Goal: Task Accomplishment & Management: Manage account settings

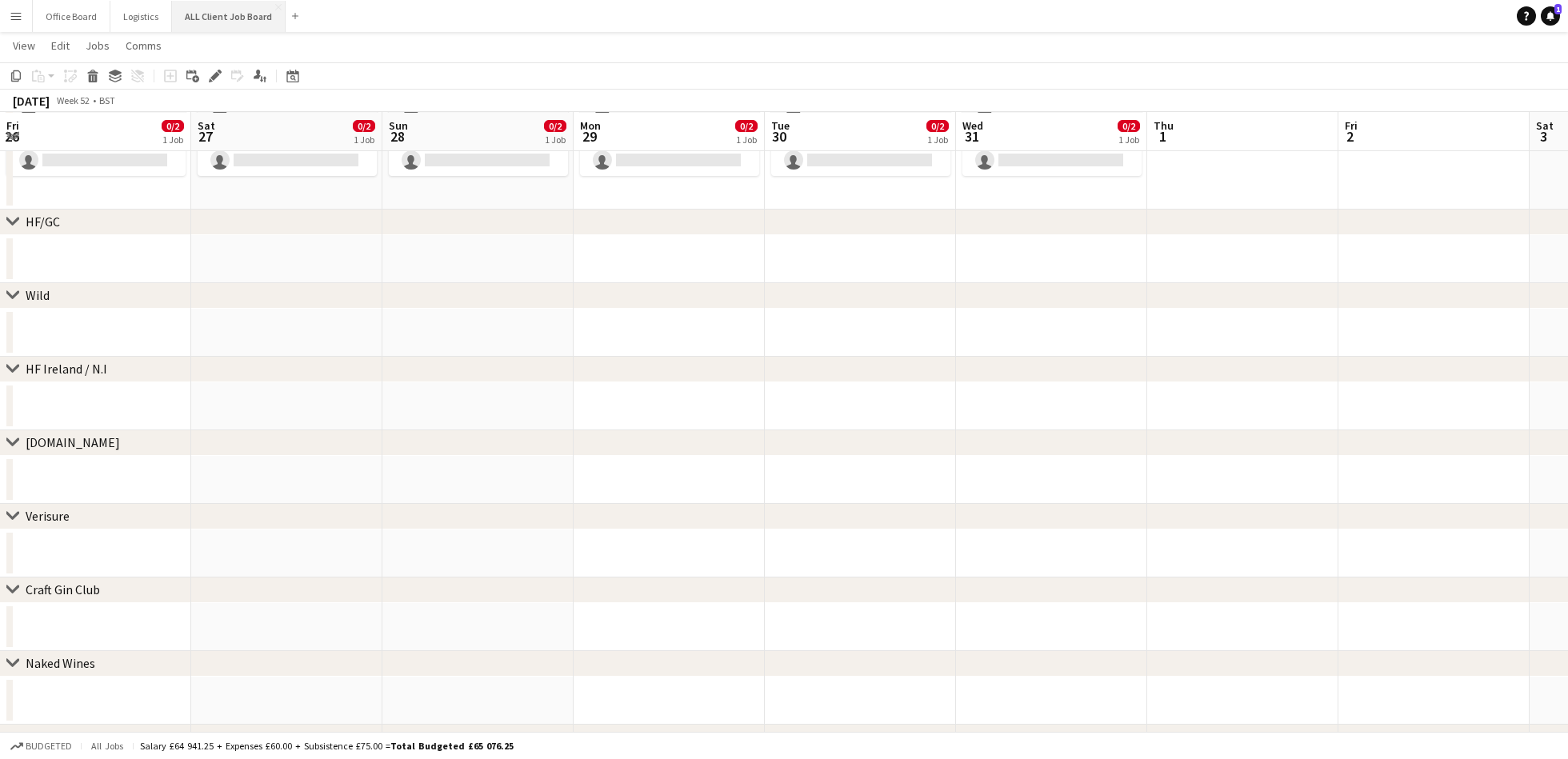
scroll to position [0, 335]
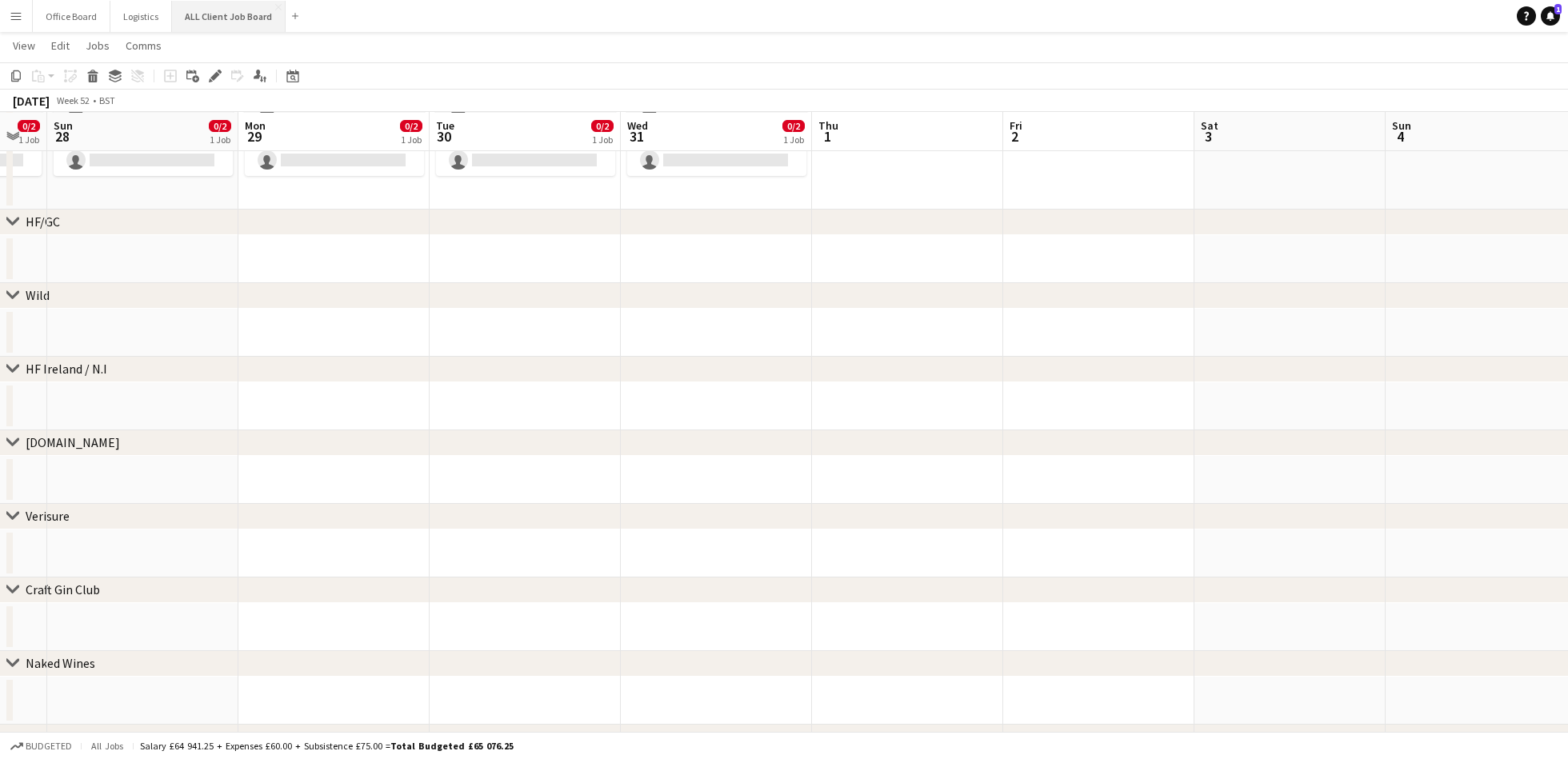
click at [206, 22] on button "ALL Client Job Board Close" at bounding box center [229, 17] width 114 height 31
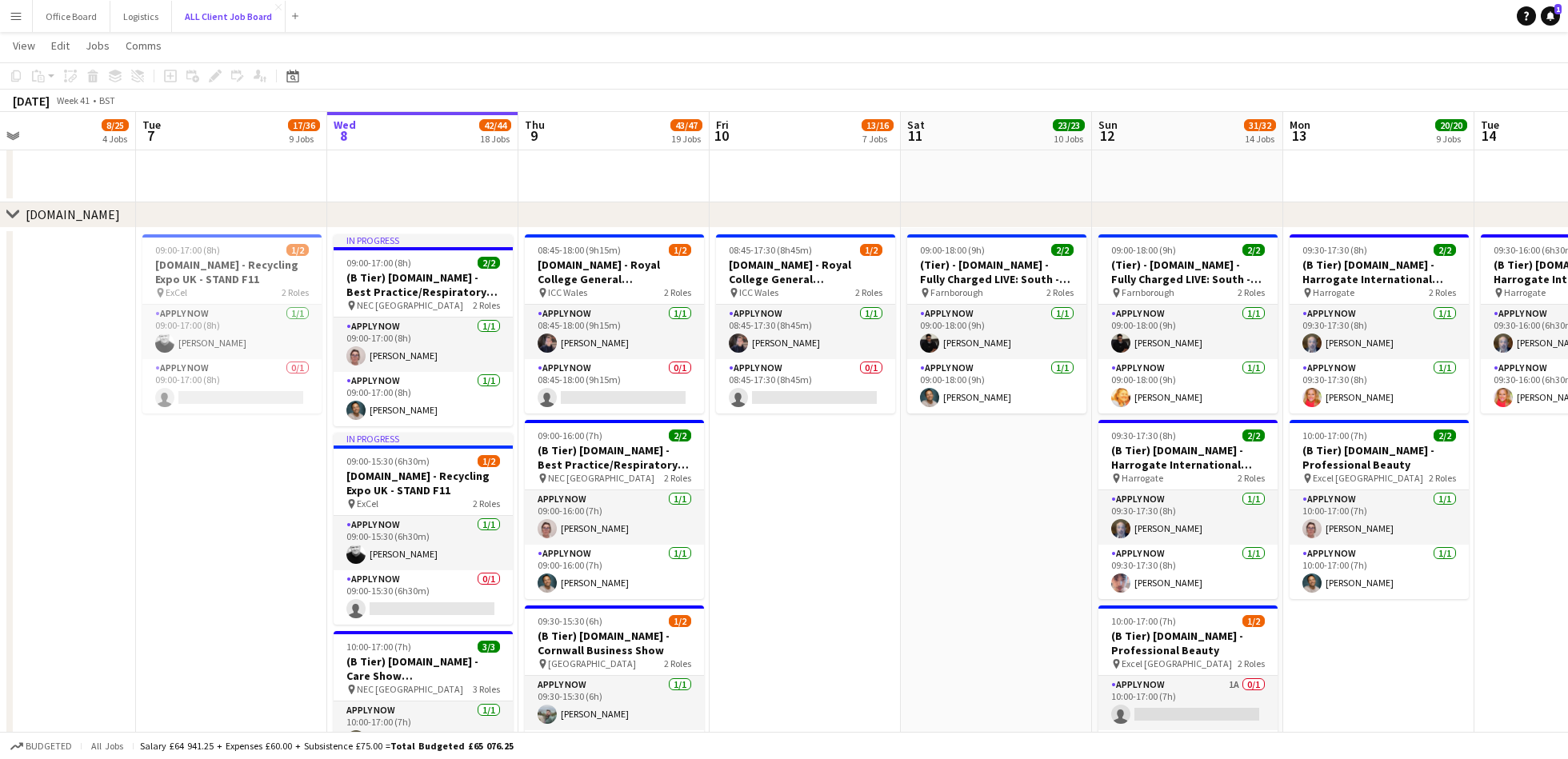
scroll to position [0, 432]
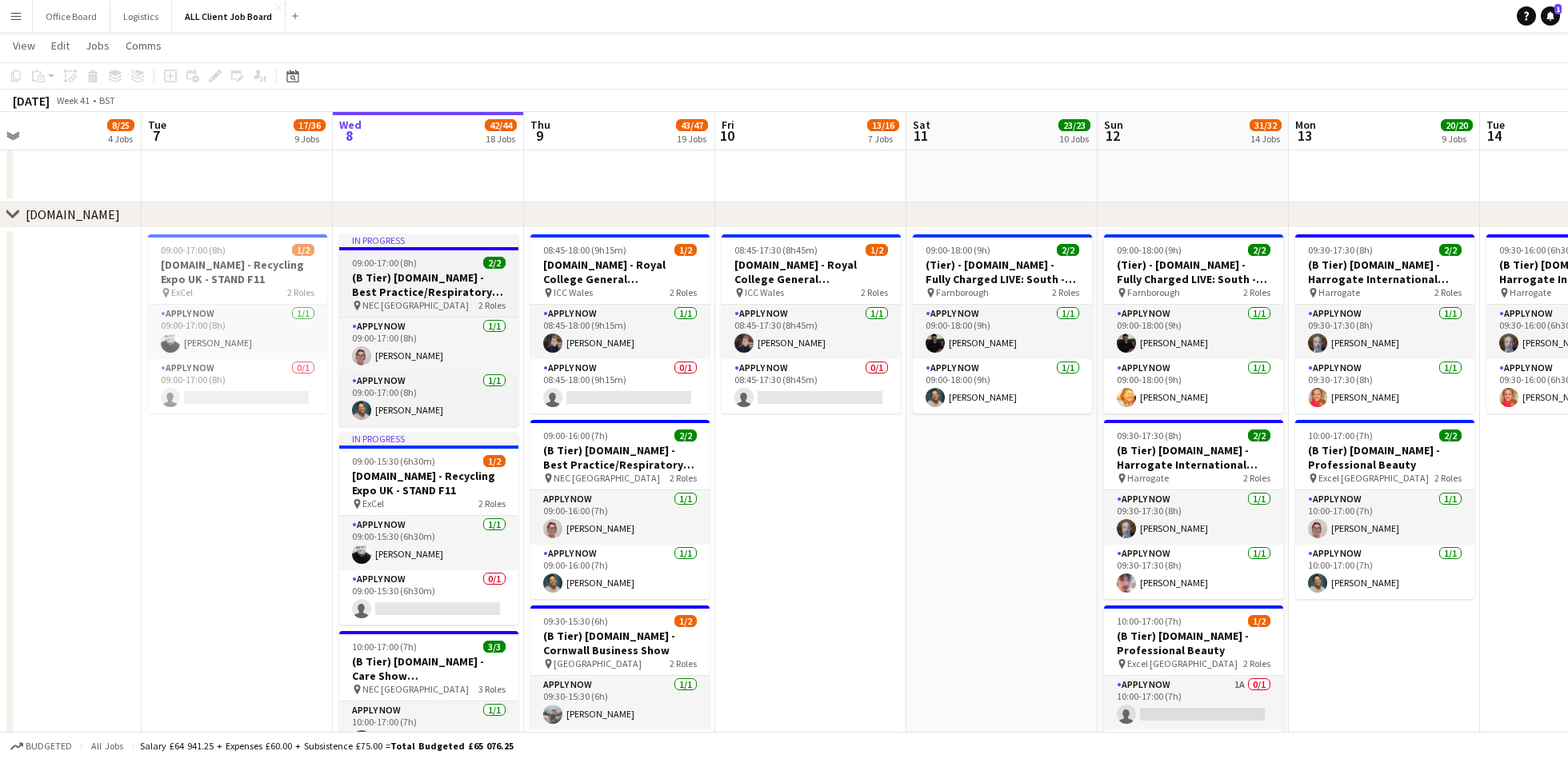
click at [423, 288] on h3 "(B Tier) [DOMAIN_NAME] - Best Practice/Respiratory Professional Care Expo - Sta…" at bounding box center [429, 285] width 179 height 29
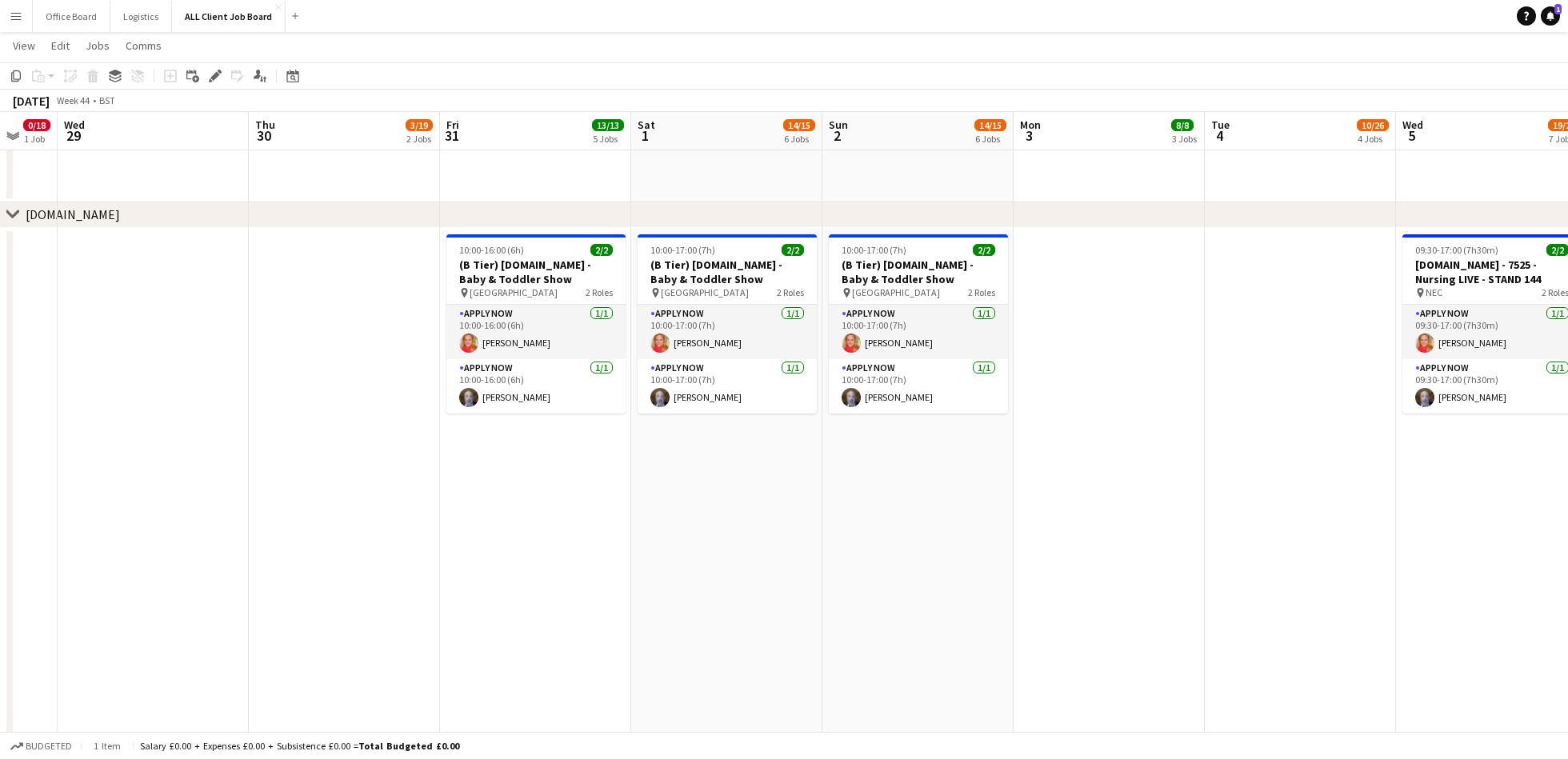
scroll to position [0, 686]
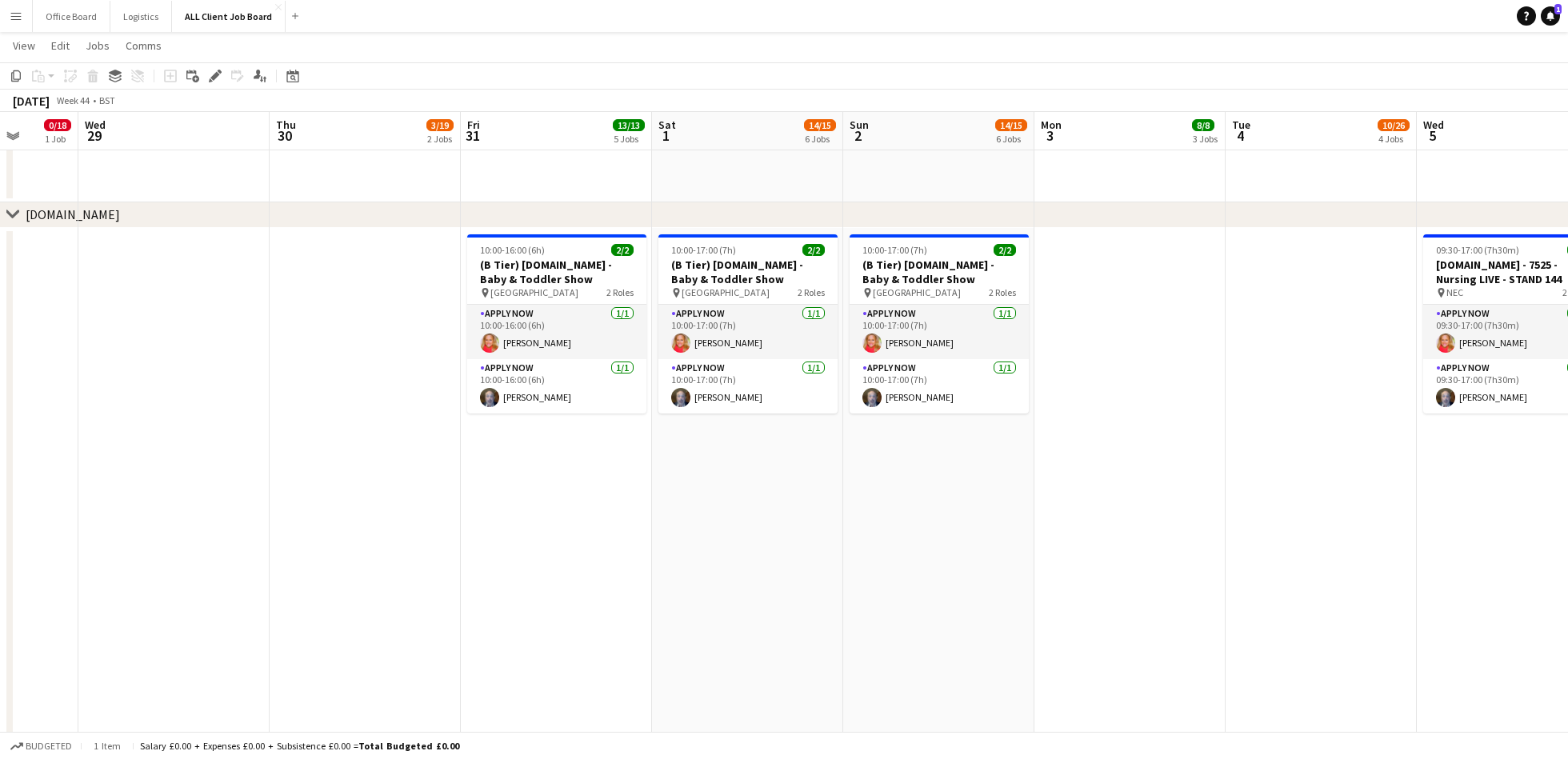
click at [542, 500] on app-date-cell "10:00-16:00 (6h) 2/2 (B Tier) [DOMAIN_NAME] - Baby & Toddler Show pin [GEOGRAPH…" at bounding box center [556, 645] width 191 height 834
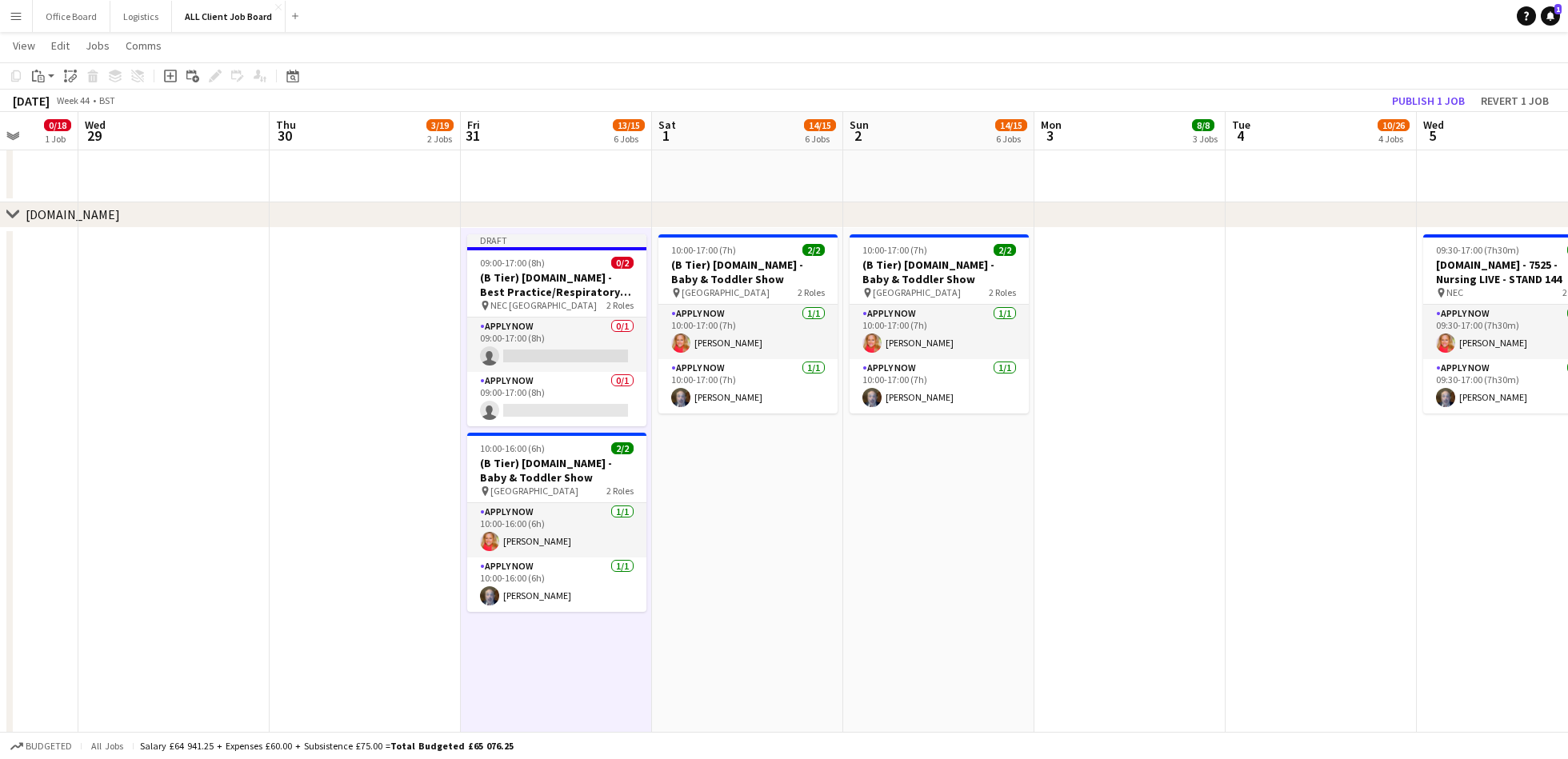
click at [736, 509] on app-date-cell "10:00-17:00 (7h) 2/2 (B Tier) [DOMAIN_NAME] - Baby & Toddler Show pin [GEOGRAPH…" at bounding box center [747, 645] width 191 height 834
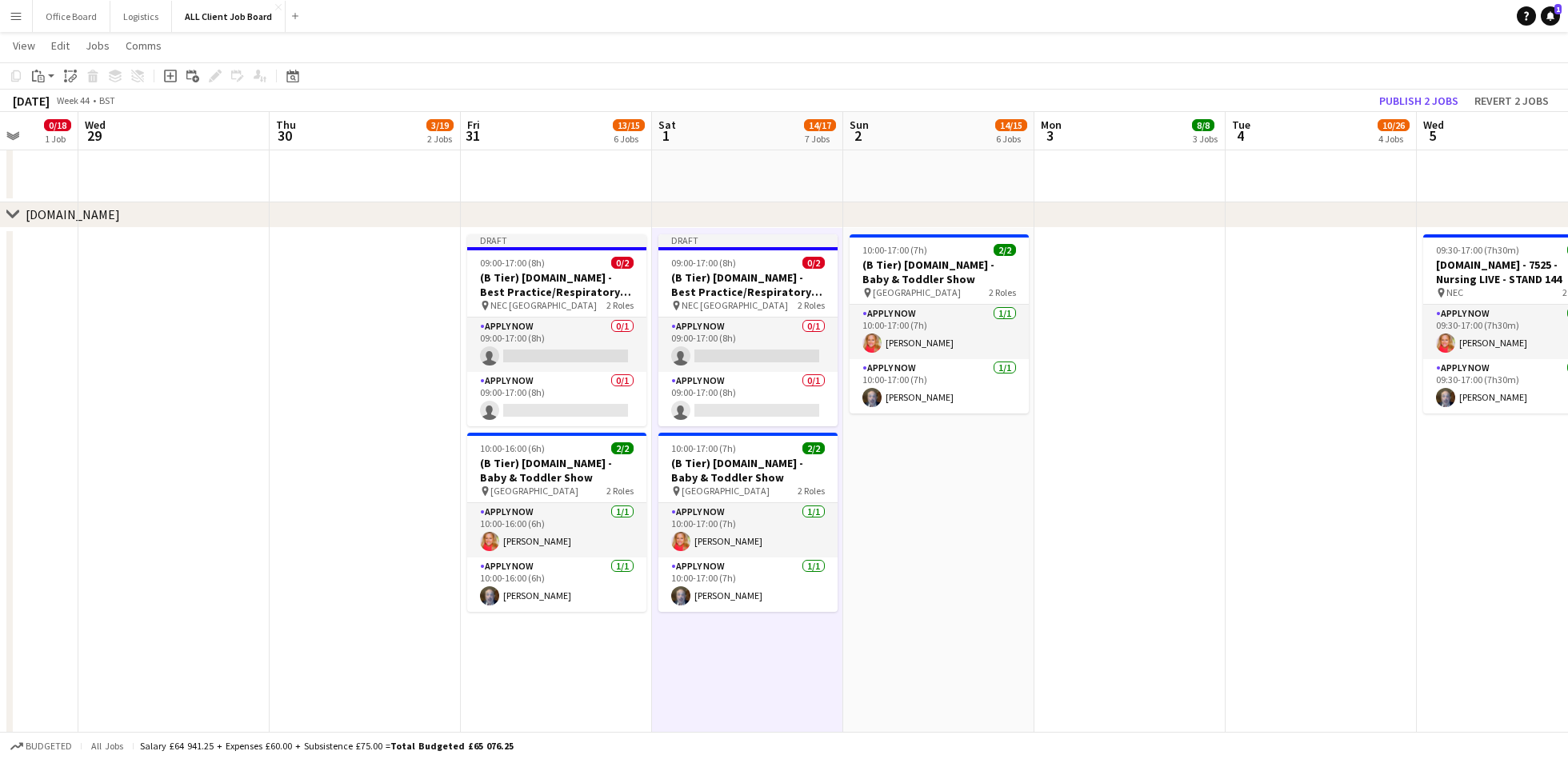
click at [933, 508] on app-date-cell "10:00-17:00 (7h) 2/2 (B Tier) [DOMAIN_NAME] - Baby & Toddler Show pin [GEOGRAPH…" at bounding box center [938, 645] width 191 height 834
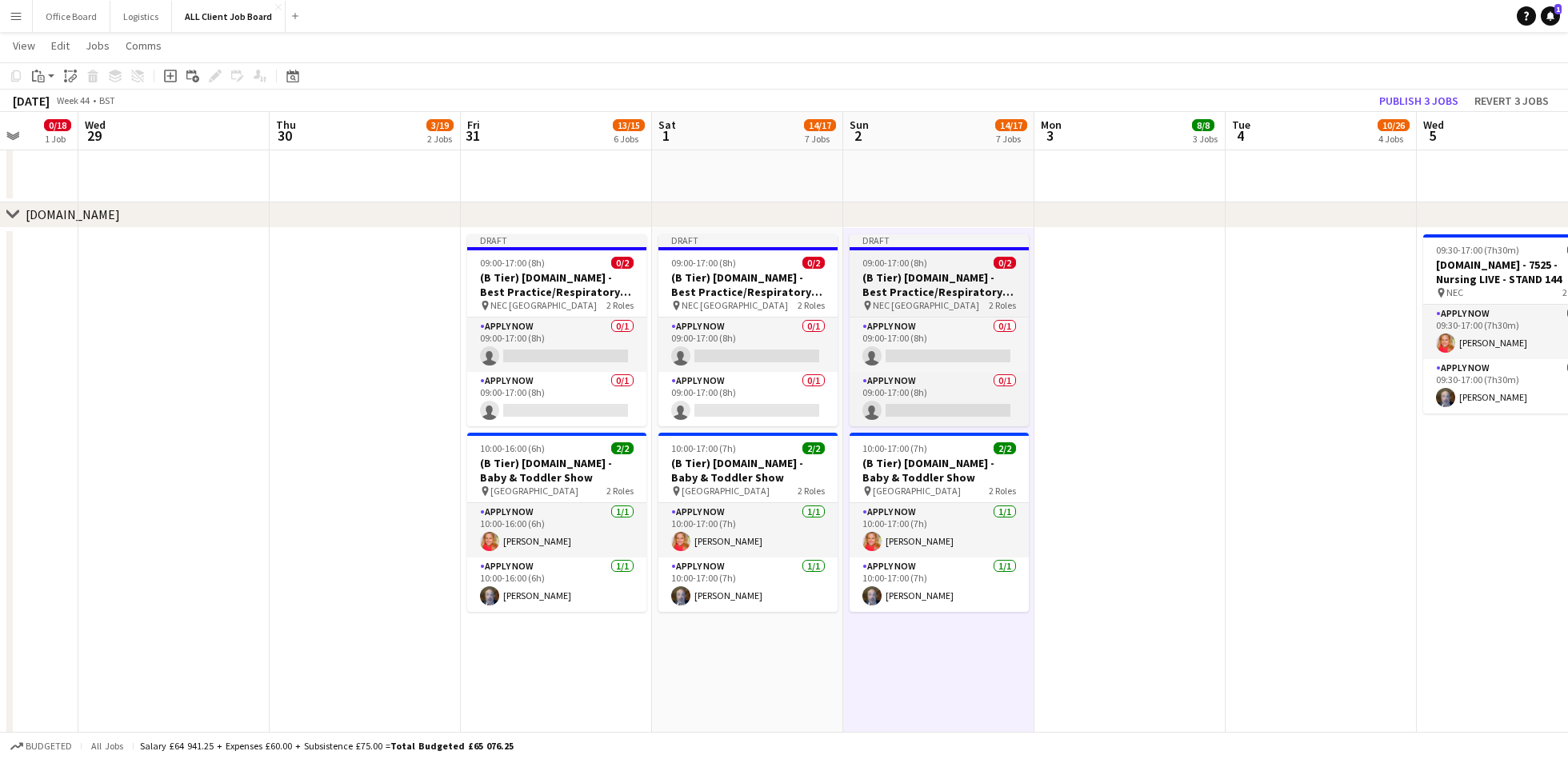
click at [929, 277] on h3 "(B Tier) [DOMAIN_NAME] - Best Practice/Respiratory Professional Care Expo - Sta…" at bounding box center [939, 285] width 179 height 29
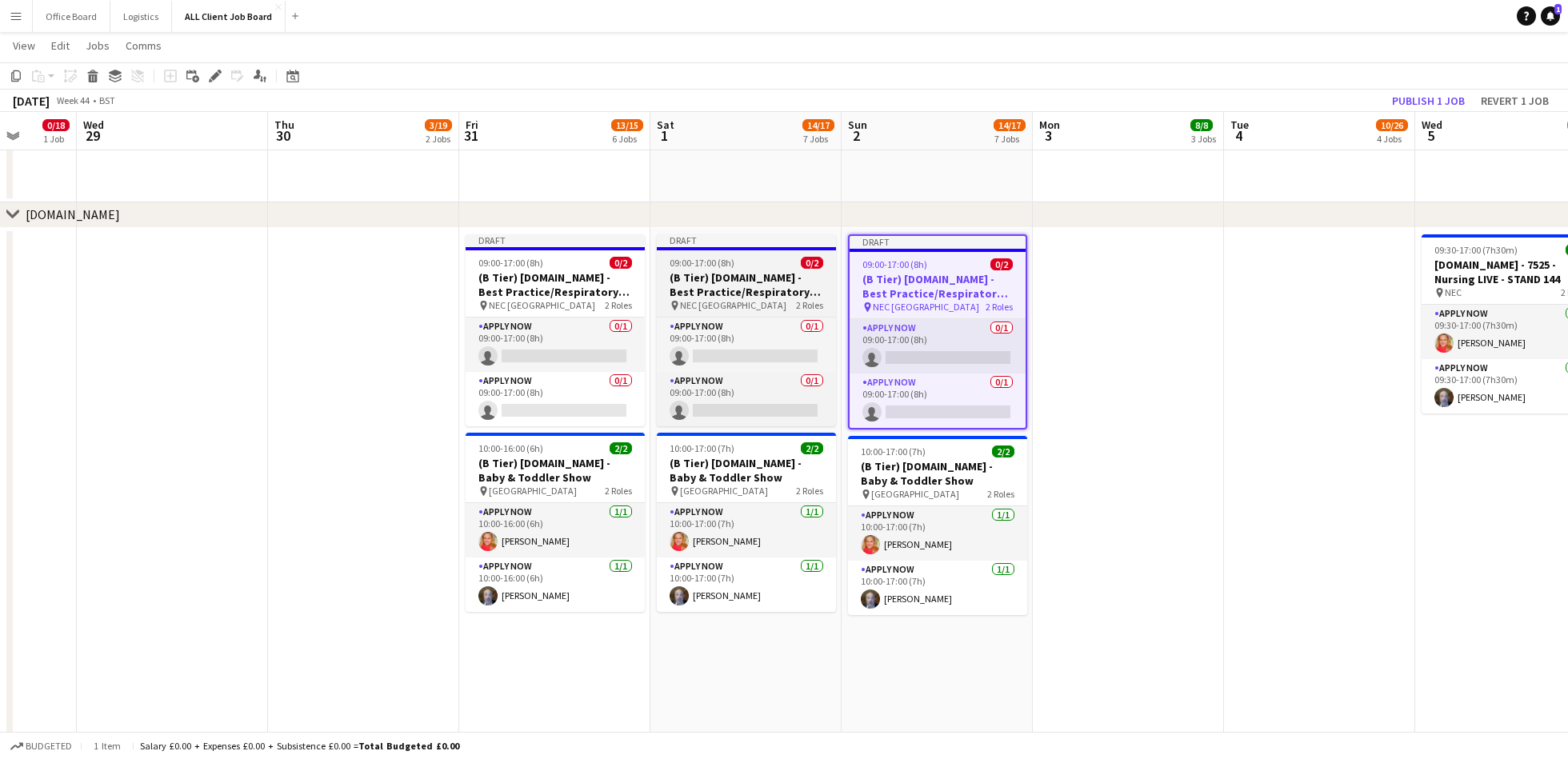
click at [734, 286] on h3 "(B Tier) [DOMAIN_NAME] - Best Practice/Respiratory Professional Care Expo - Sta…" at bounding box center [746, 285] width 179 height 29
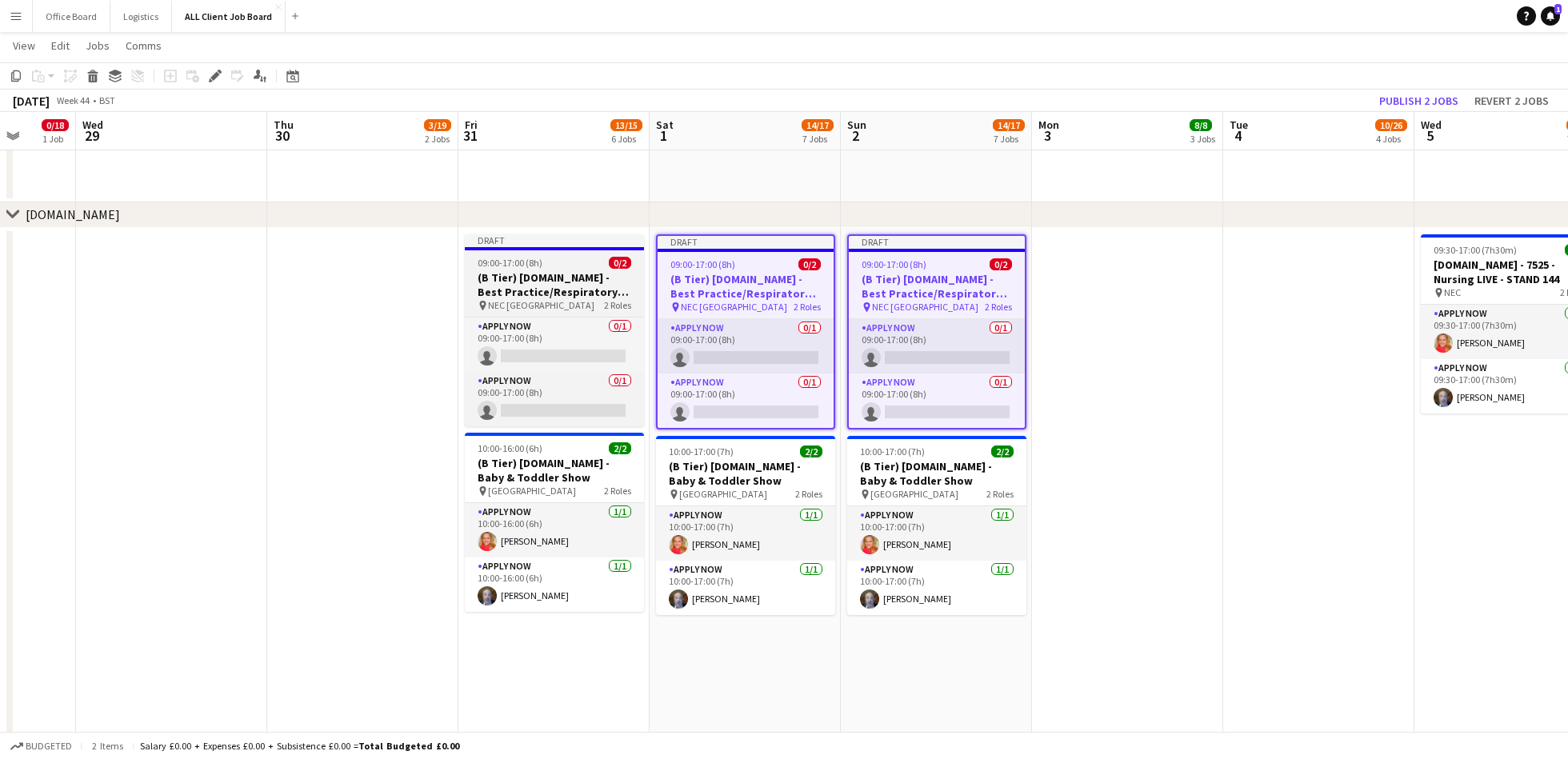
click at [503, 286] on h3 "(B Tier) [DOMAIN_NAME] - Best Practice/Respiratory Professional Care Expo - Sta…" at bounding box center [555, 285] width 179 height 29
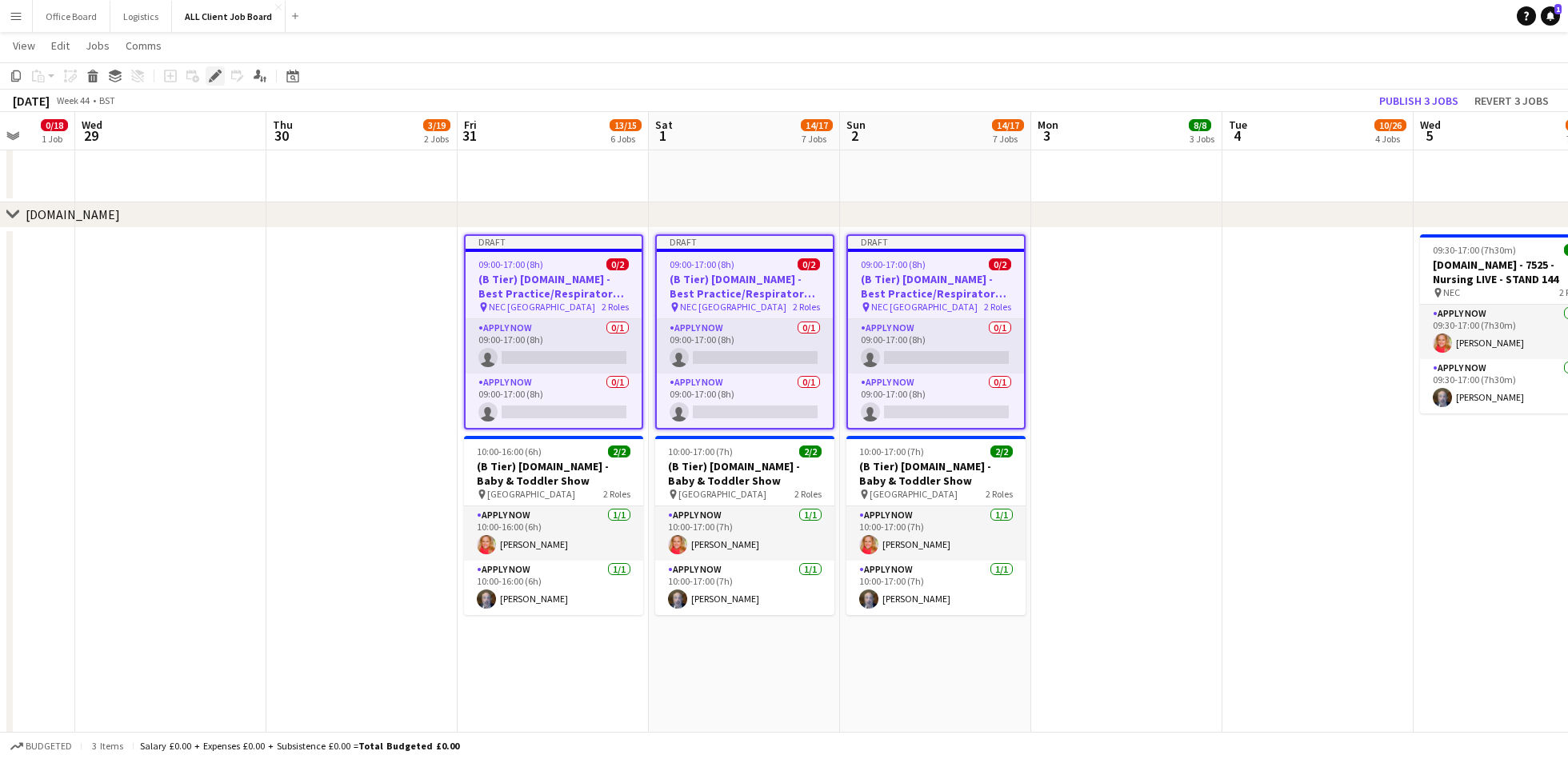
click at [214, 78] on icon at bounding box center [214, 76] width 9 height 9
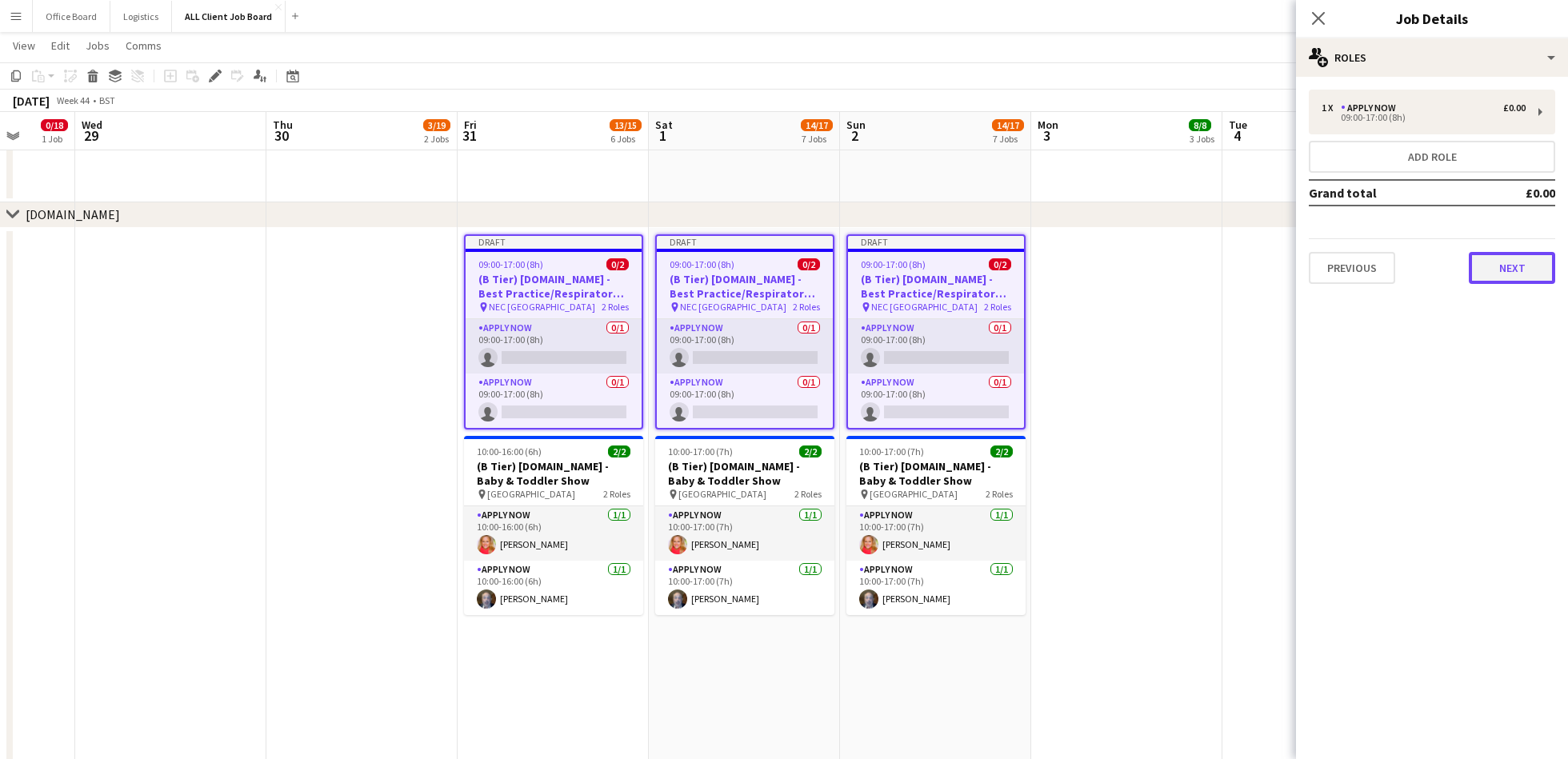
click at [1528, 266] on button "Next" at bounding box center [1512, 268] width 87 height 32
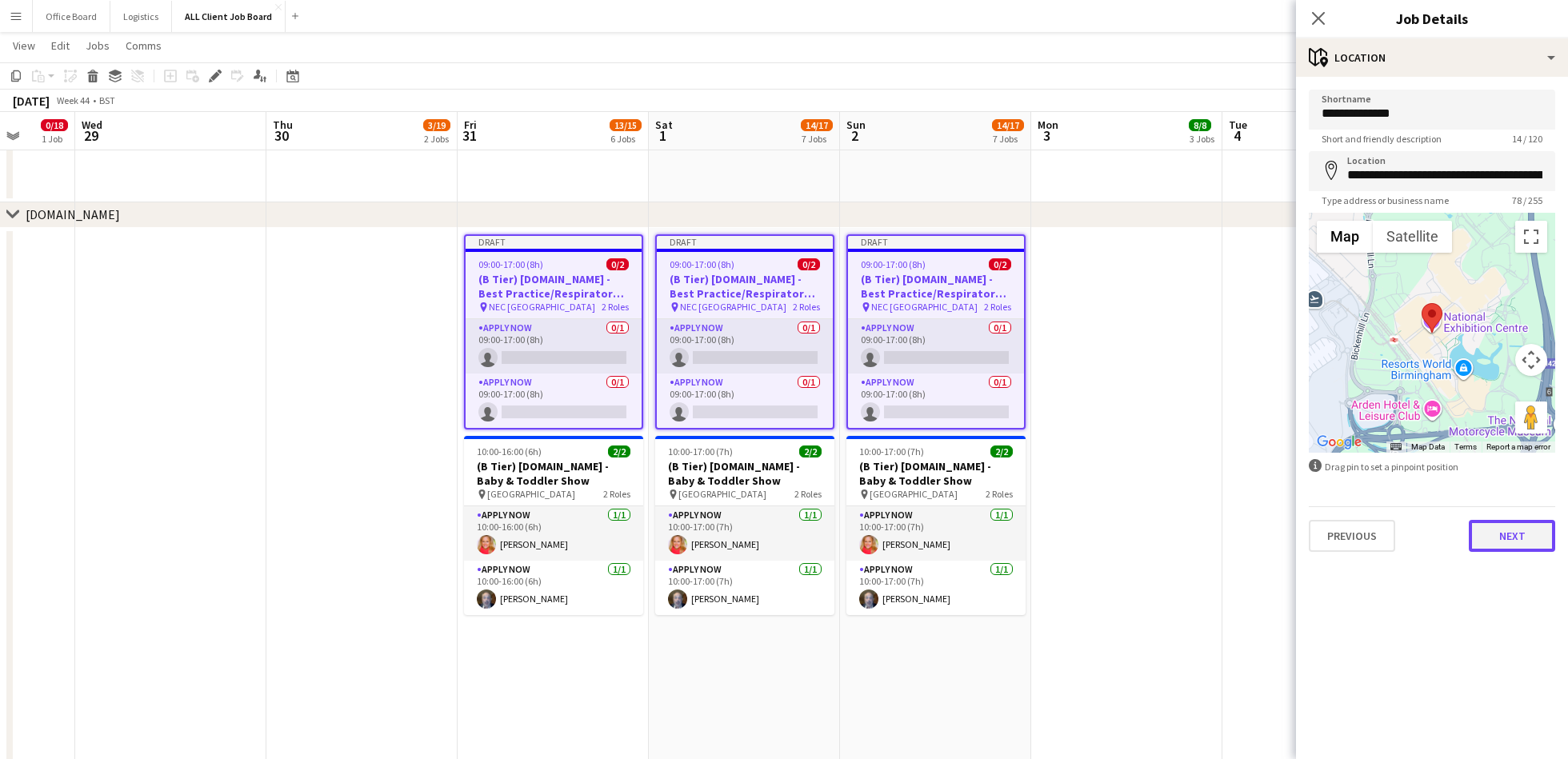
click at [1526, 530] on button "Next" at bounding box center [1512, 536] width 87 height 32
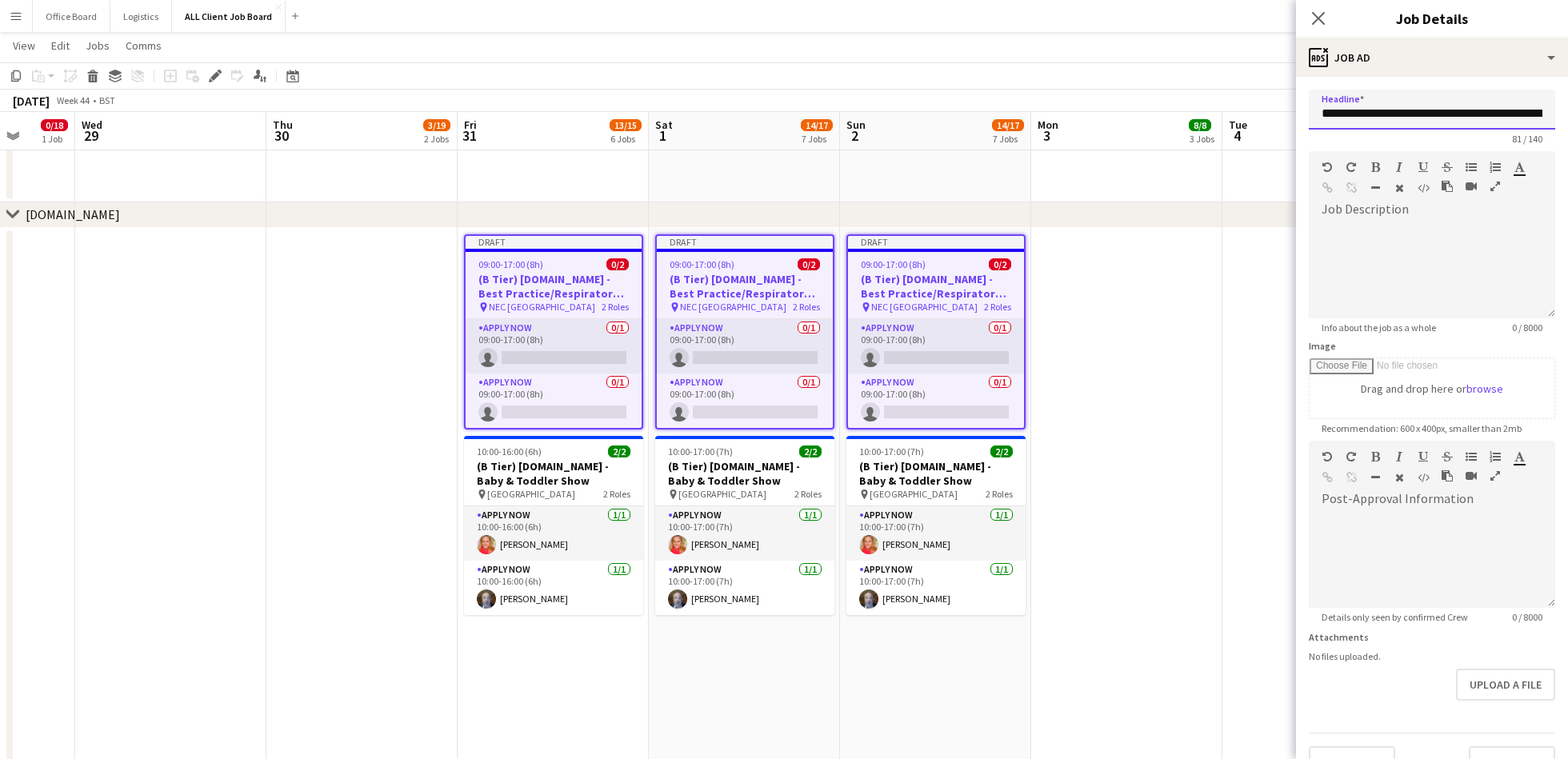
scroll to position [0, 203]
drag, startPoint x: 1425, startPoint y: 114, endPoint x: 1564, endPoint y: 110, distance: 139.1
click at [1567, 114] on form "**********" at bounding box center [1432, 434] width 272 height 689
type input "**********"
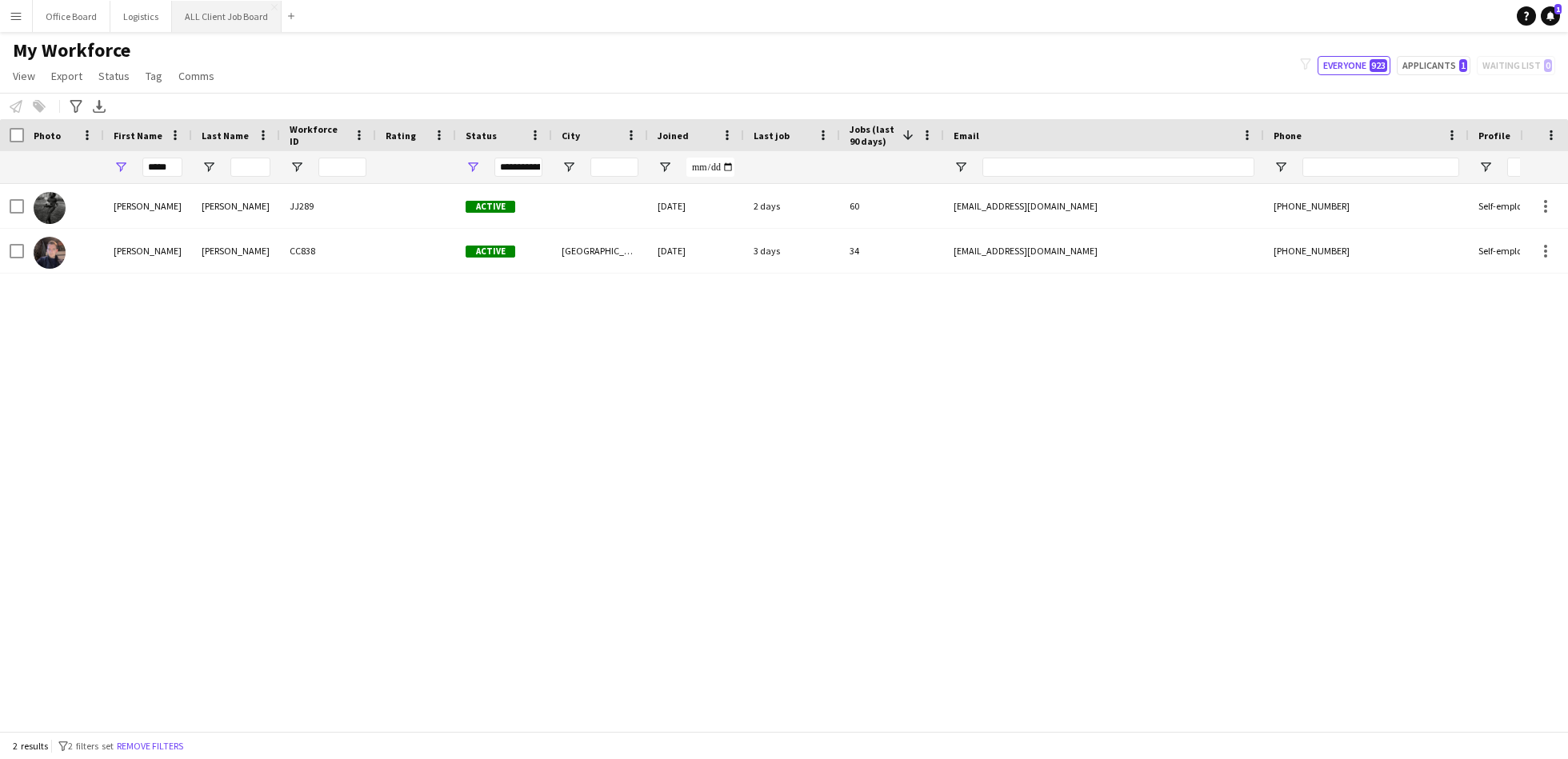
click at [217, 17] on button "ALL Client Job Board Close" at bounding box center [227, 17] width 109 height 31
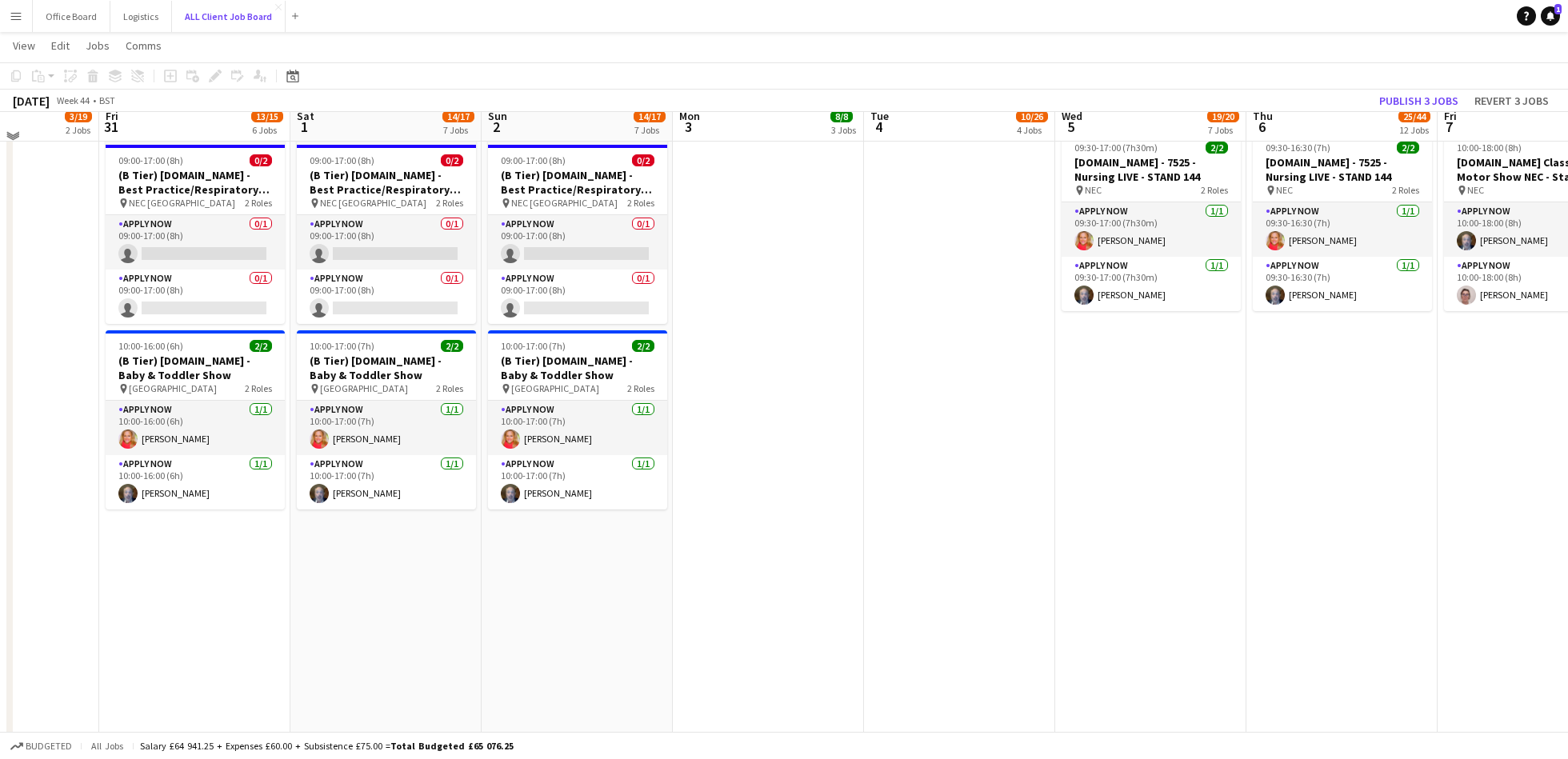
scroll to position [4325, 0]
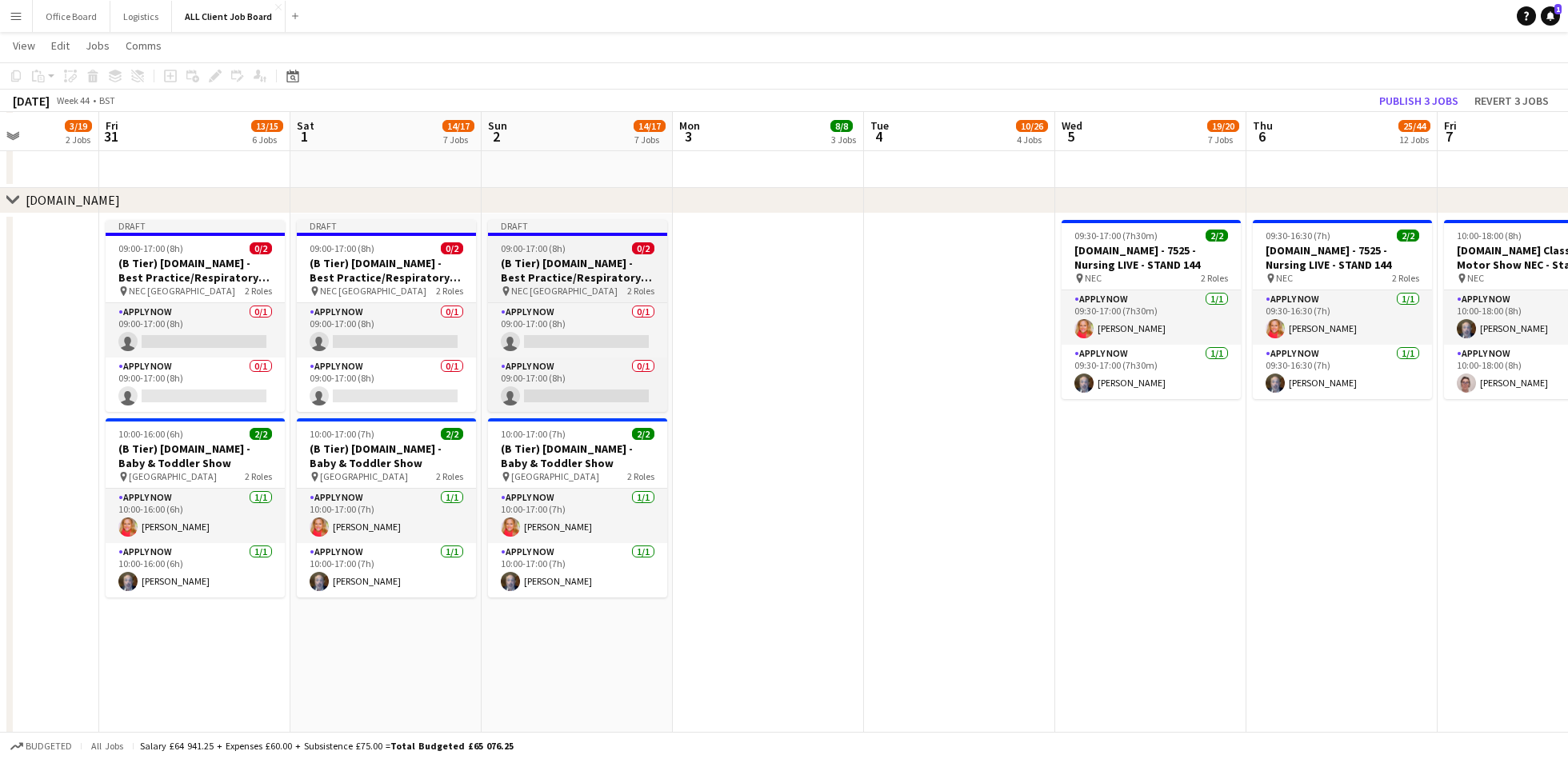
click at [579, 259] on h3 "(B Tier) [DOMAIN_NAME] - Best Practice/Respiratory Professional Care Expo - Sta…" at bounding box center [578, 271] width 179 height 29
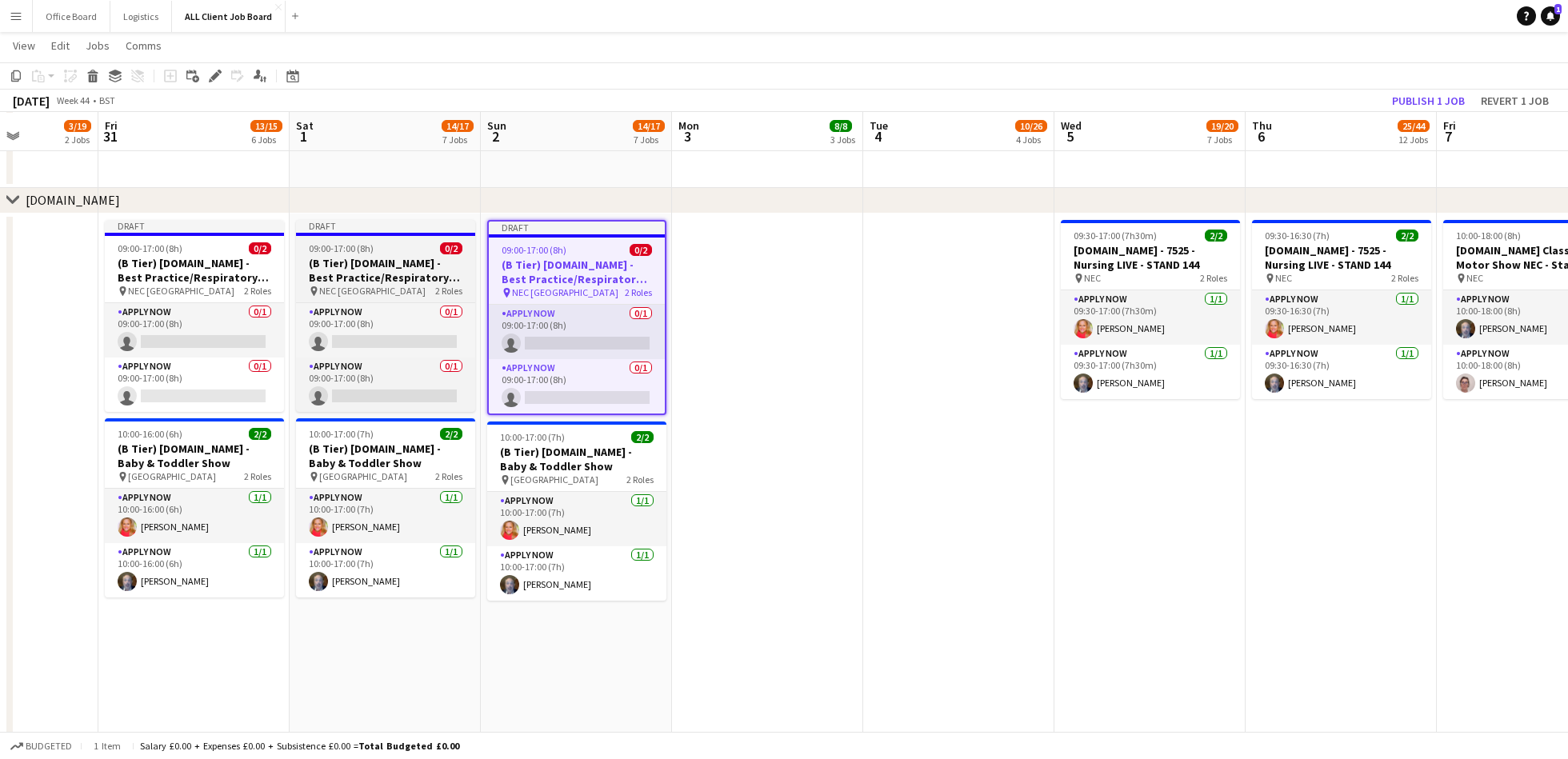
click at [373, 262] on h3 "(B Tier) [DOMAIN_NAME] - Best Practice/Respiratory Professional Care Expo - Sta…" at bounding box center [386, 271] width 179 height 29
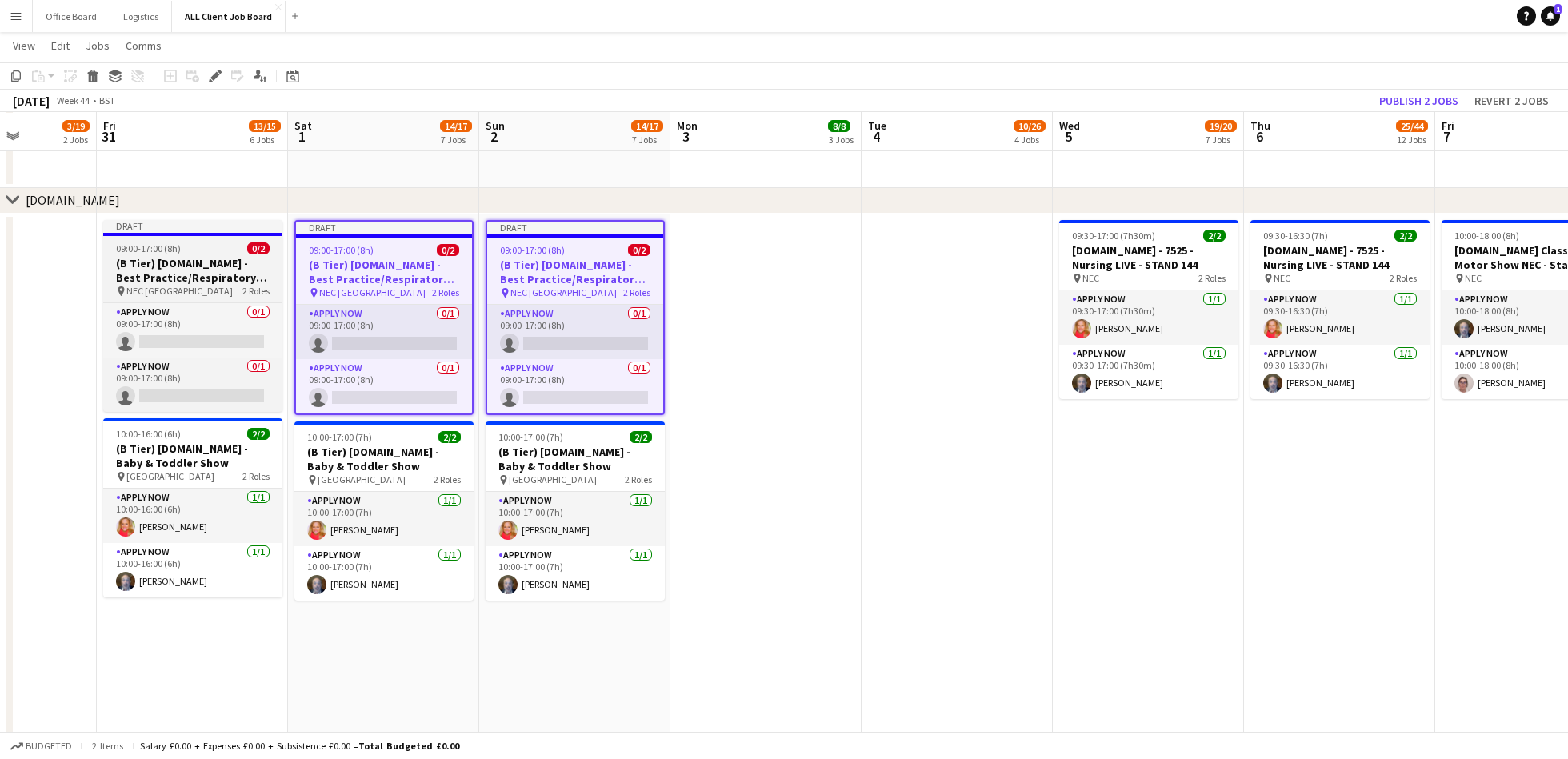
click at [220, 263] on h3 "(B Tier) [DOMAIN_NAME] - Best Practice/Respiratory Professional Care Expo - Sta…" at bounding box center [193, 271] width 179 height 29
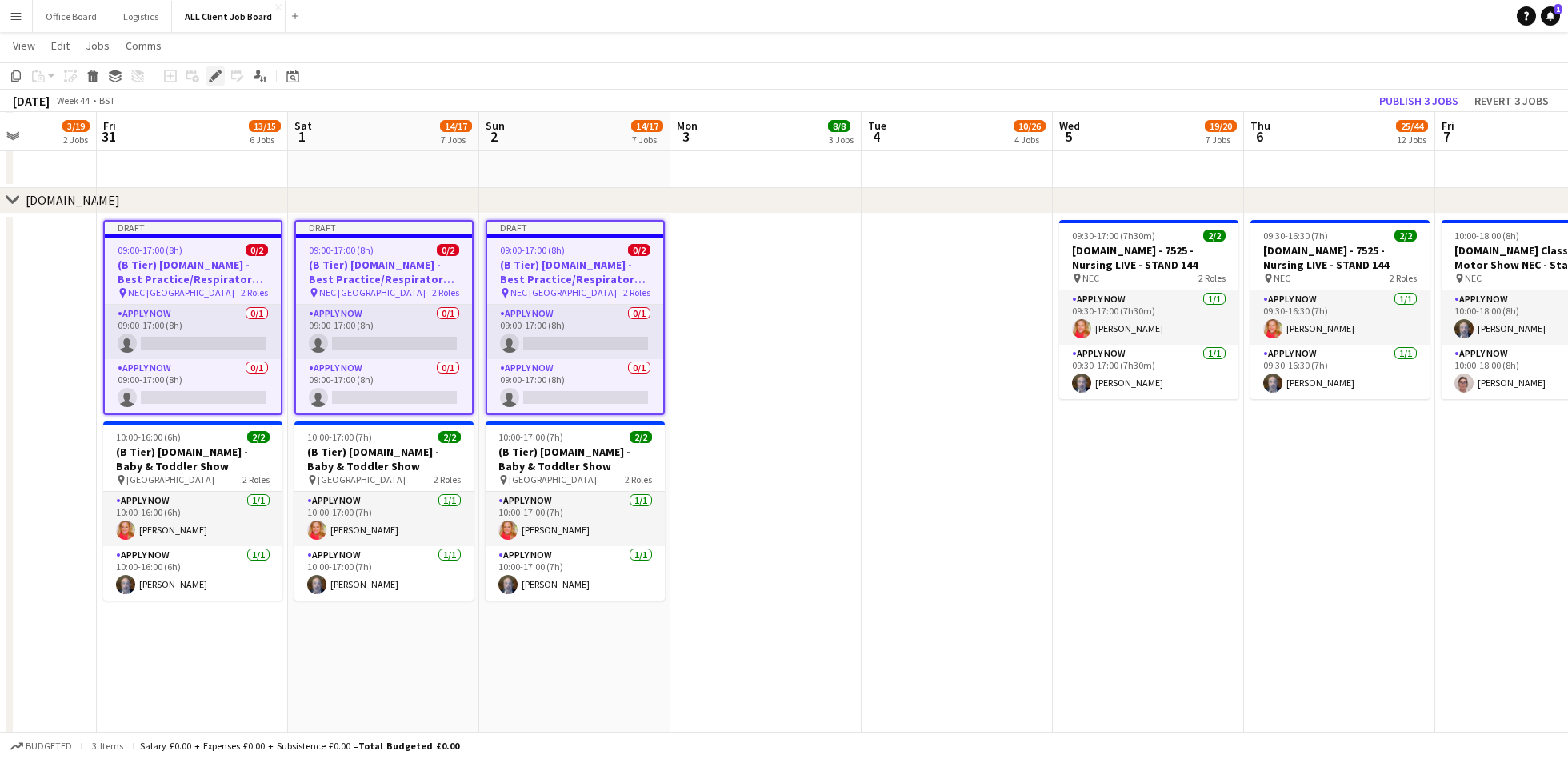
click at [212, 75] on icon at bounding box center [214, 76] width 9 height 9
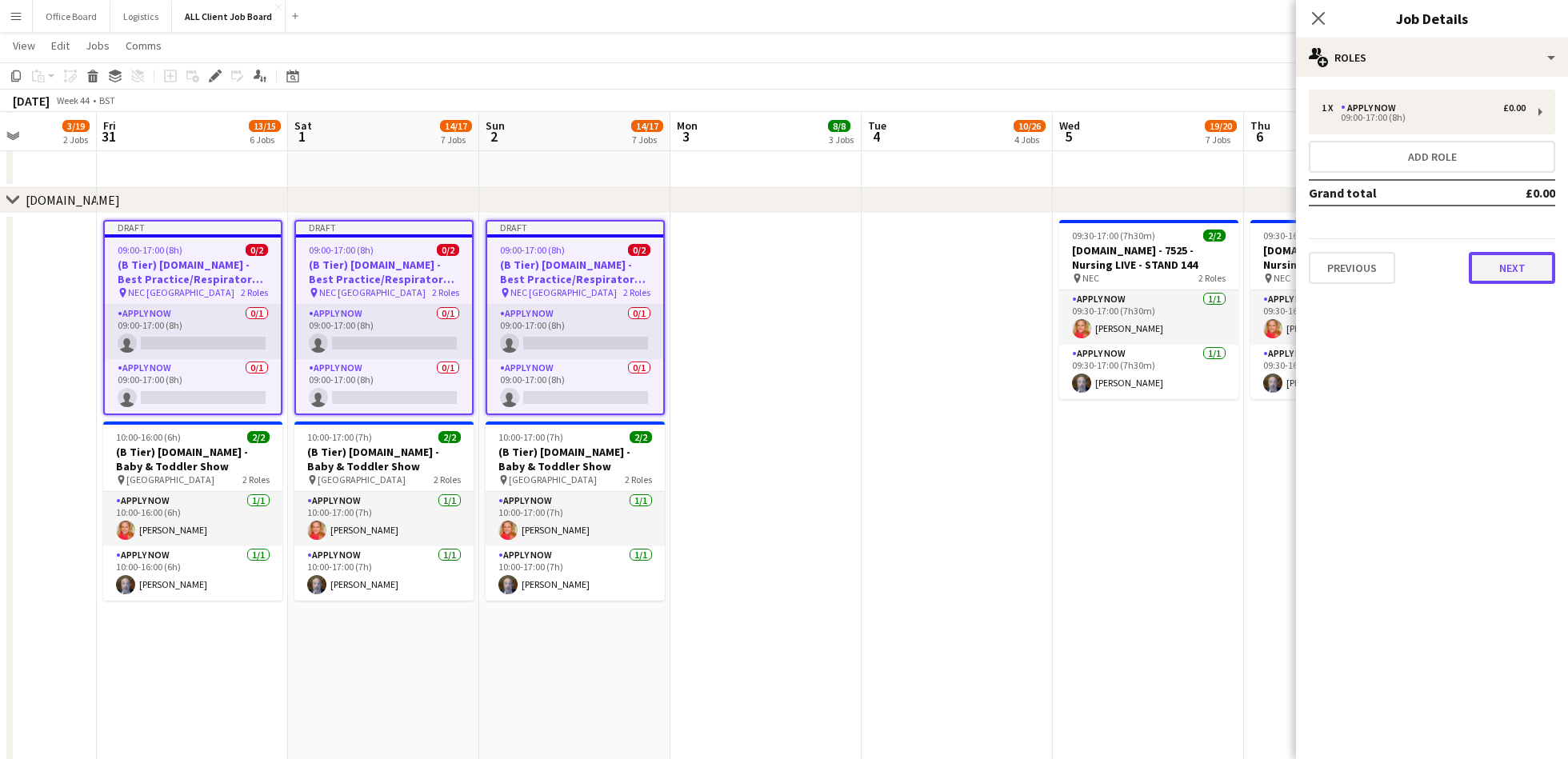
click at [1530, 270] on button "Next" at bounding box center [1512, 268] width 87 height 32
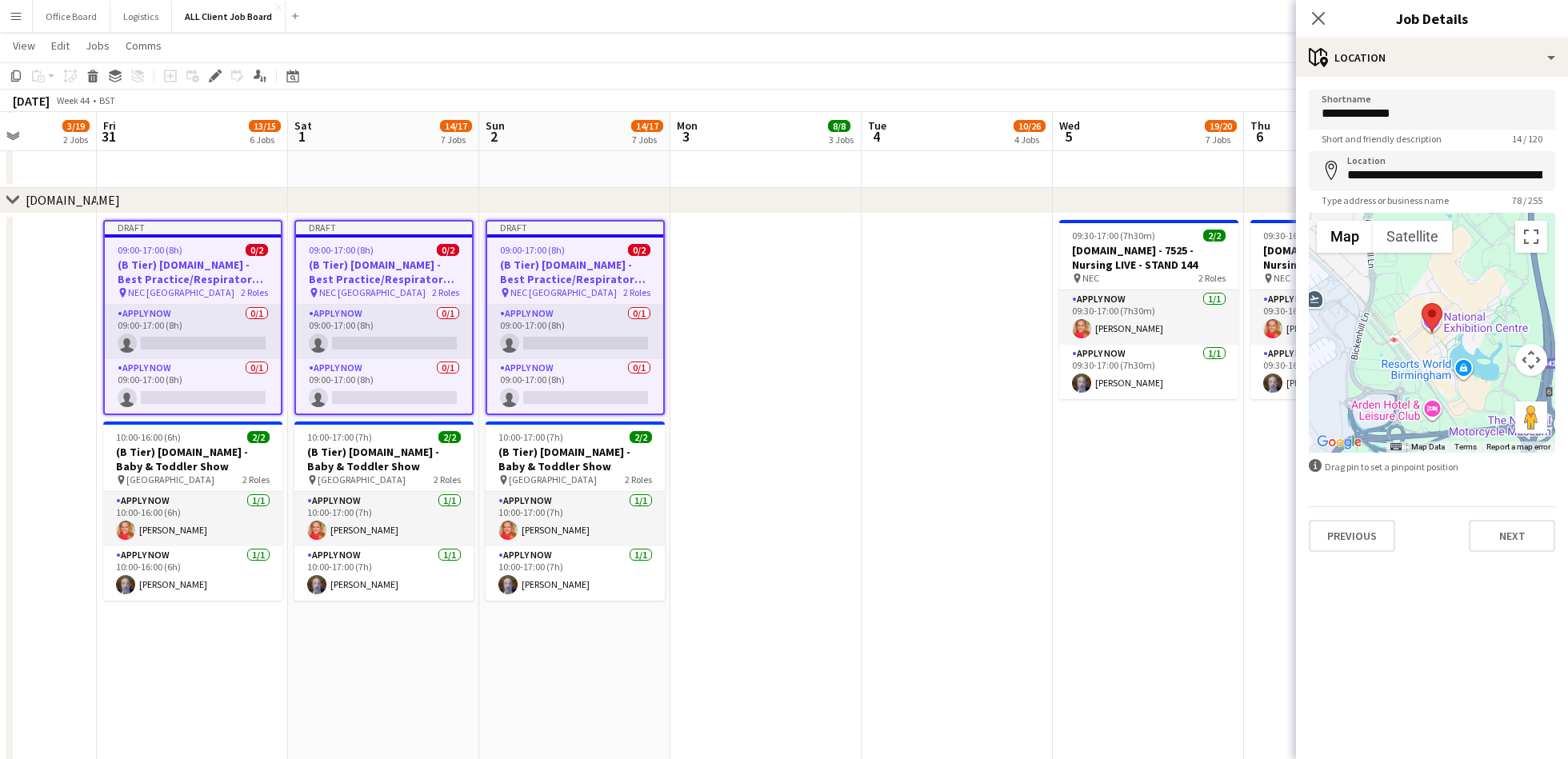
click at [1523, 552] on div "**********" at bounding box center [1432, 321] width 272 height 488
click at [1531, 528] on button "Next" at bounding box center [1512, 536] width 87 height 32
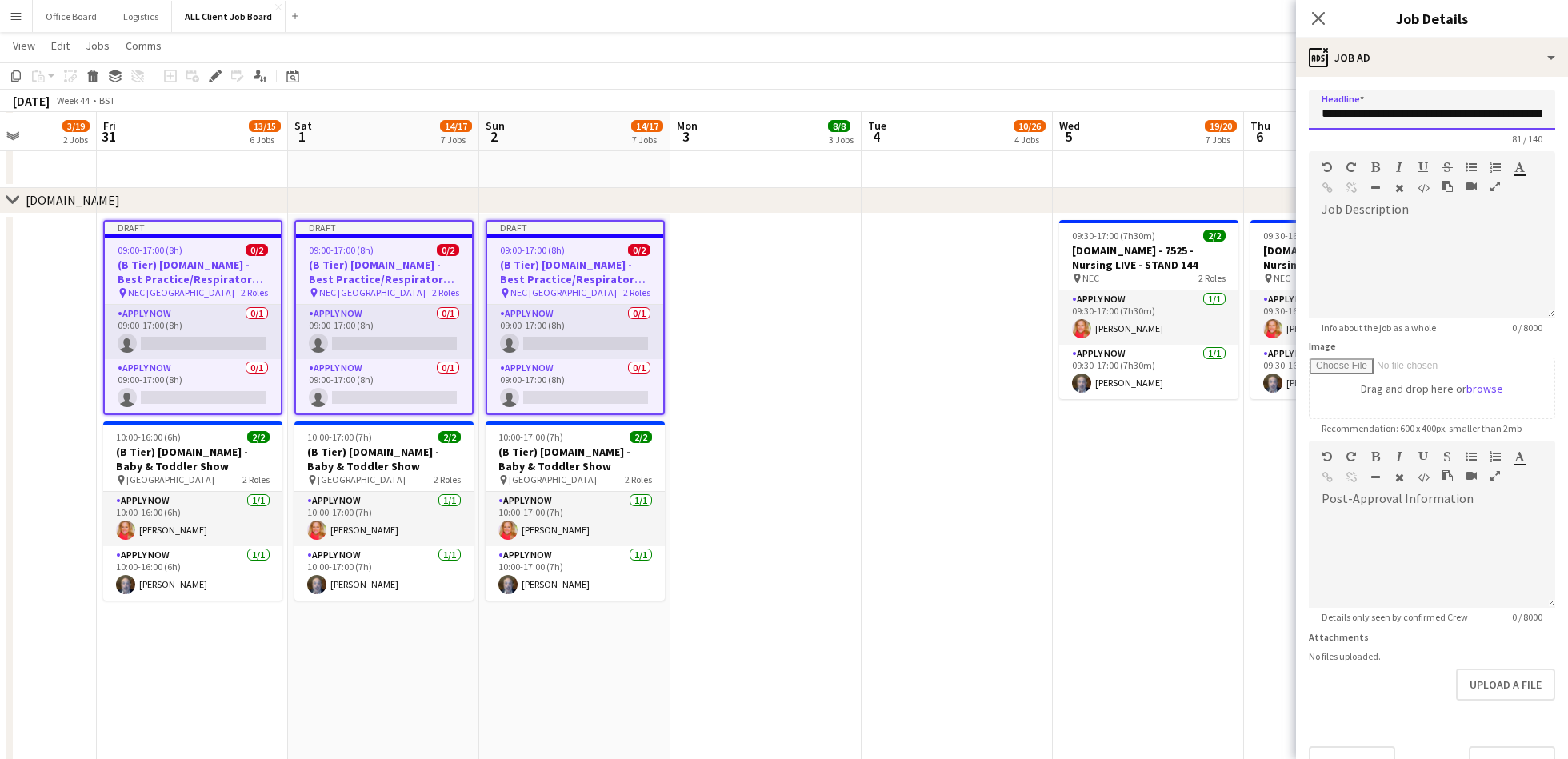
drag, startPoint x: 1361, startPoint y: 113, endPoint x: 1275, endPoint y: 112, distance: 86.0
drag, startPoint x: 1406, startPoint y: 114, endPoint x: 1564, endPoint y: 114, distance: 158.0
click at [1566, 114] on form "**********" at bounding box center [1432, 434] width 272 height 689
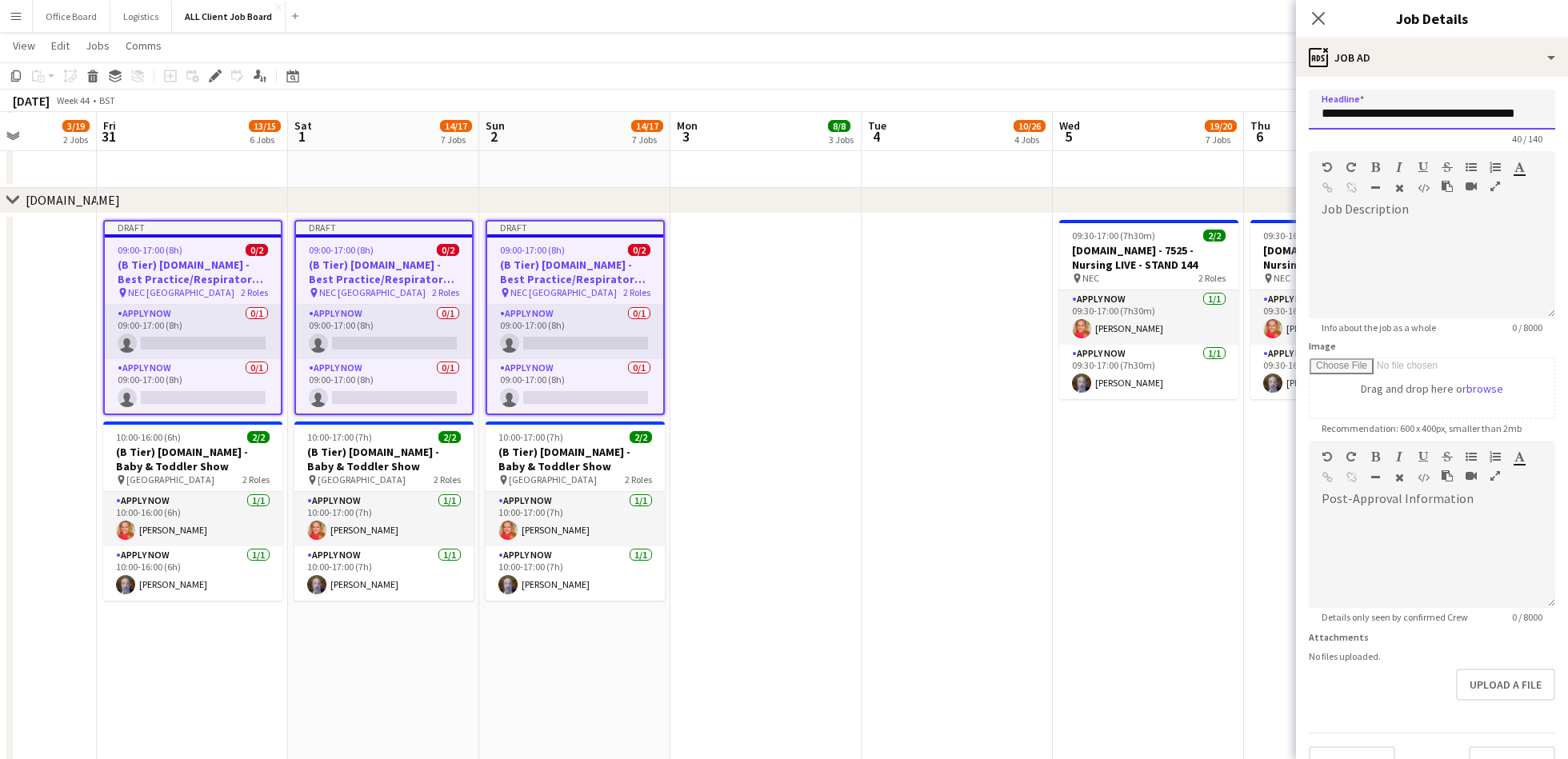
scroll to position [31, 0]
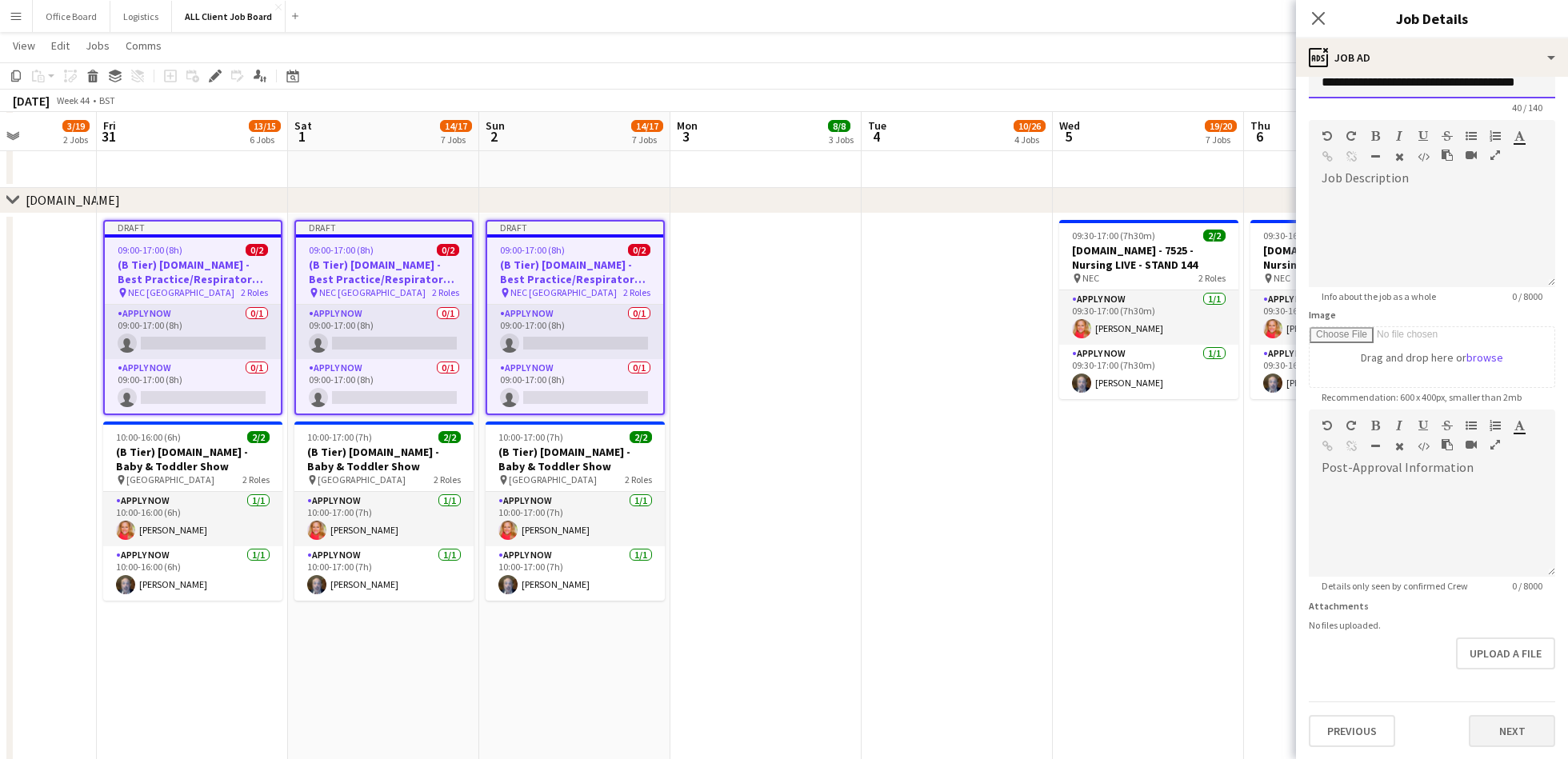
type input "**********"
click at [1505, 727] on button "Next" at bounding box center [1512, 731] width 87 height 32
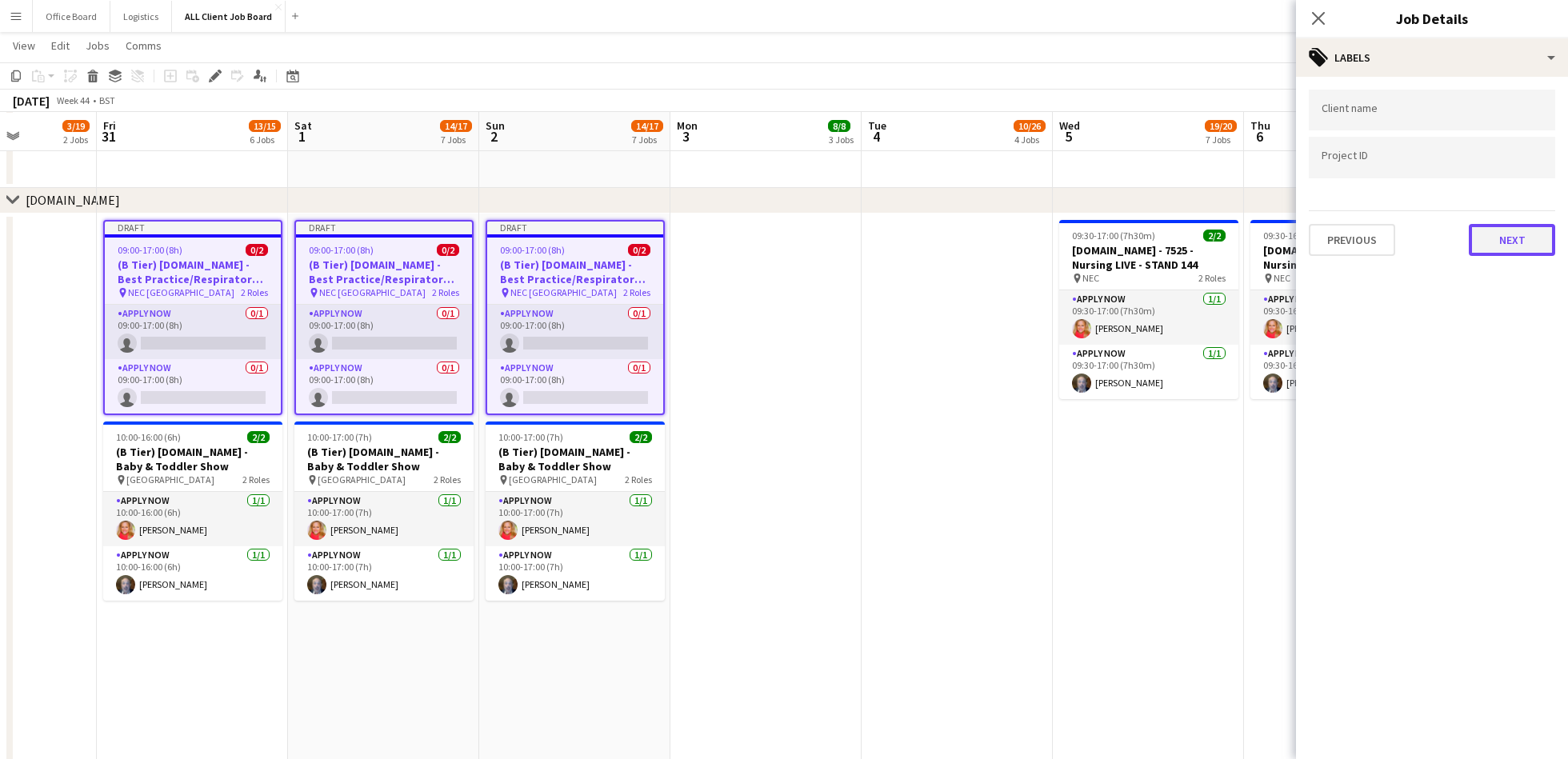
click at [1528, 230] on button "Next" at bounding box center [1512, 240] width 87 height 32
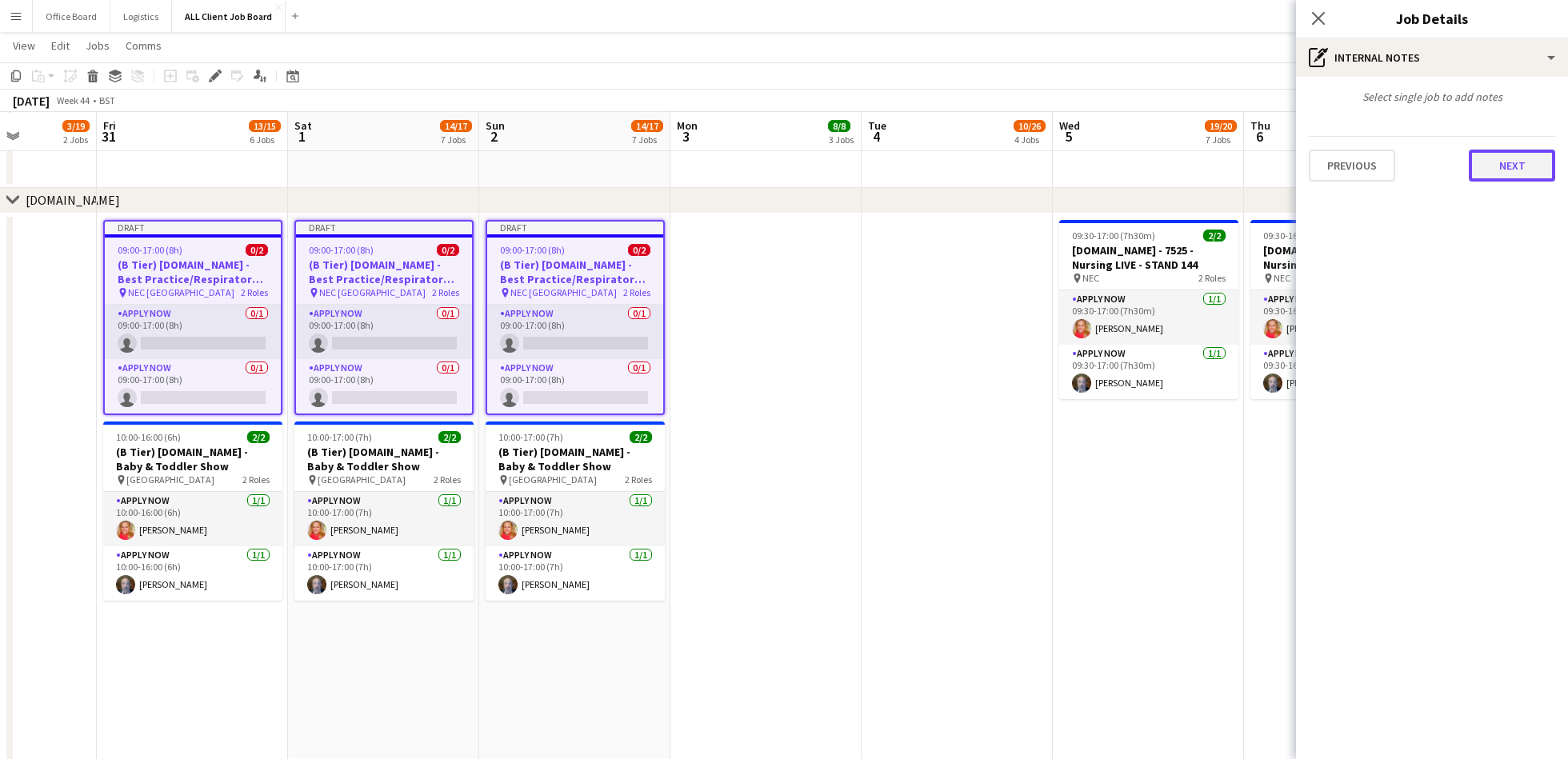
click at [1527, 173] on button "Next" at bounding box center [1512, 166] width 87 height 32
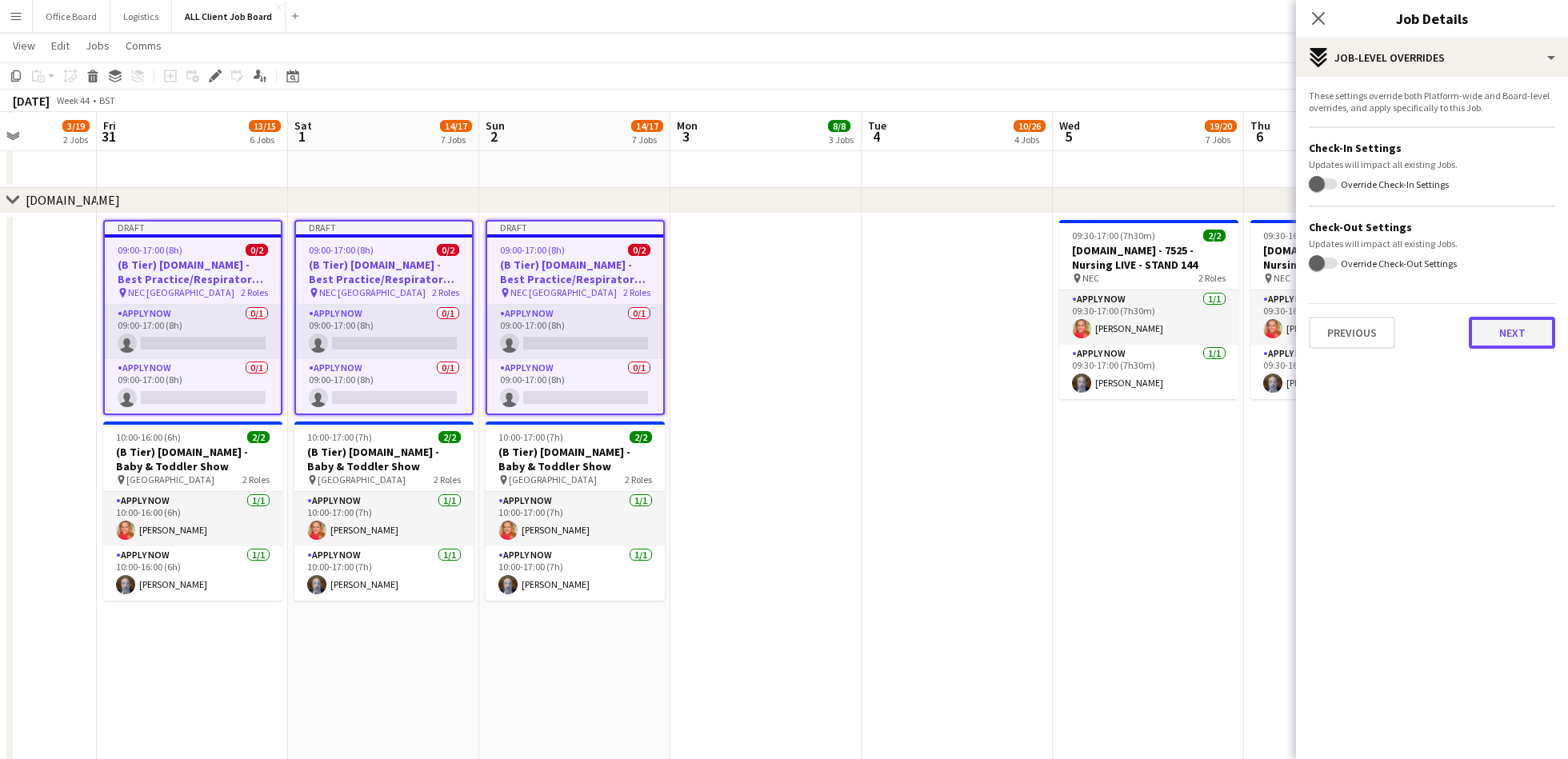
click at [1490, 323] on button "Next" at bounding box center [1512, 332] width 87 height 32
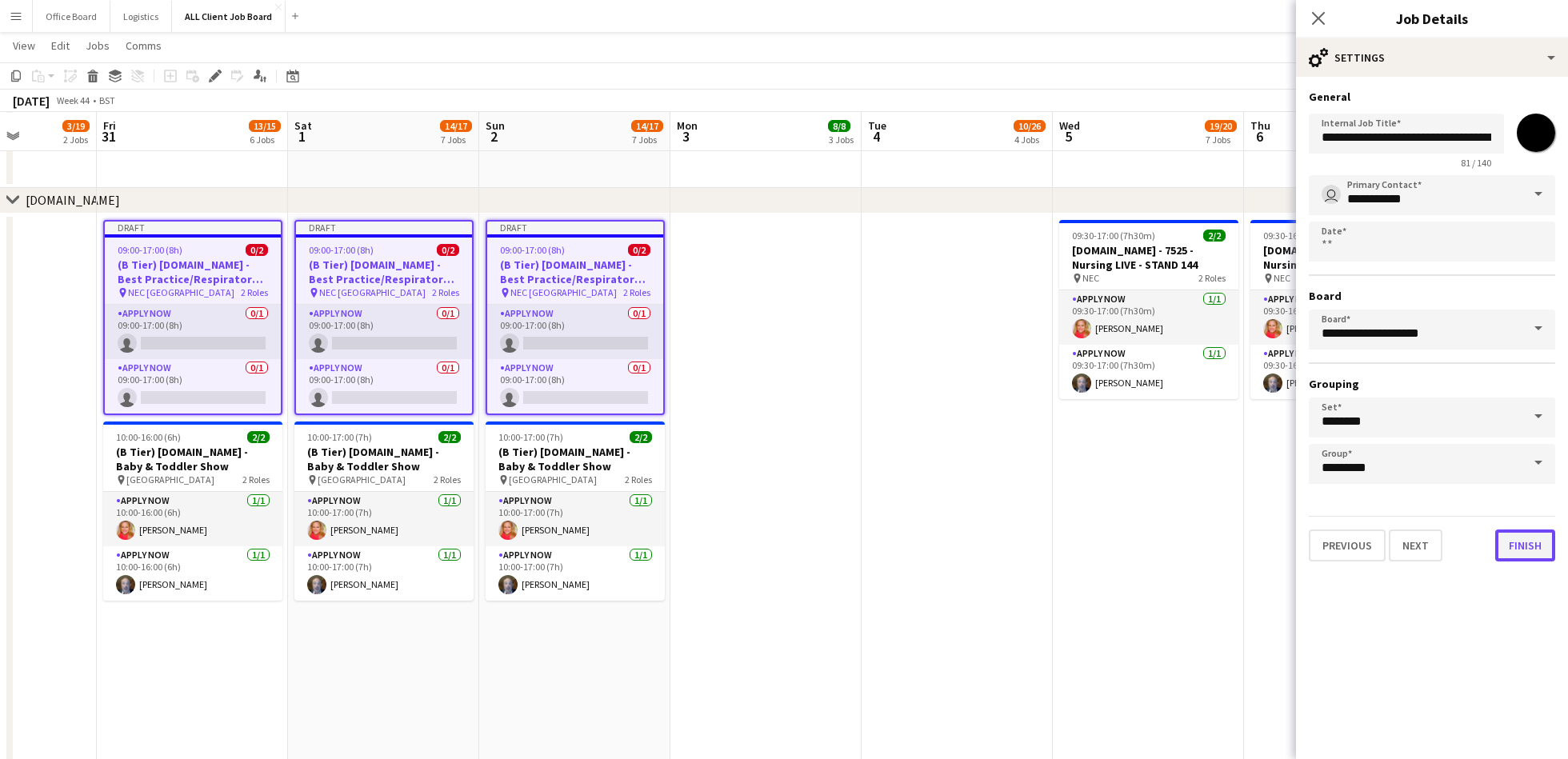
click at [1541, 545] on button "Finish" at bounding box center [1526, 546] width 60 height 32
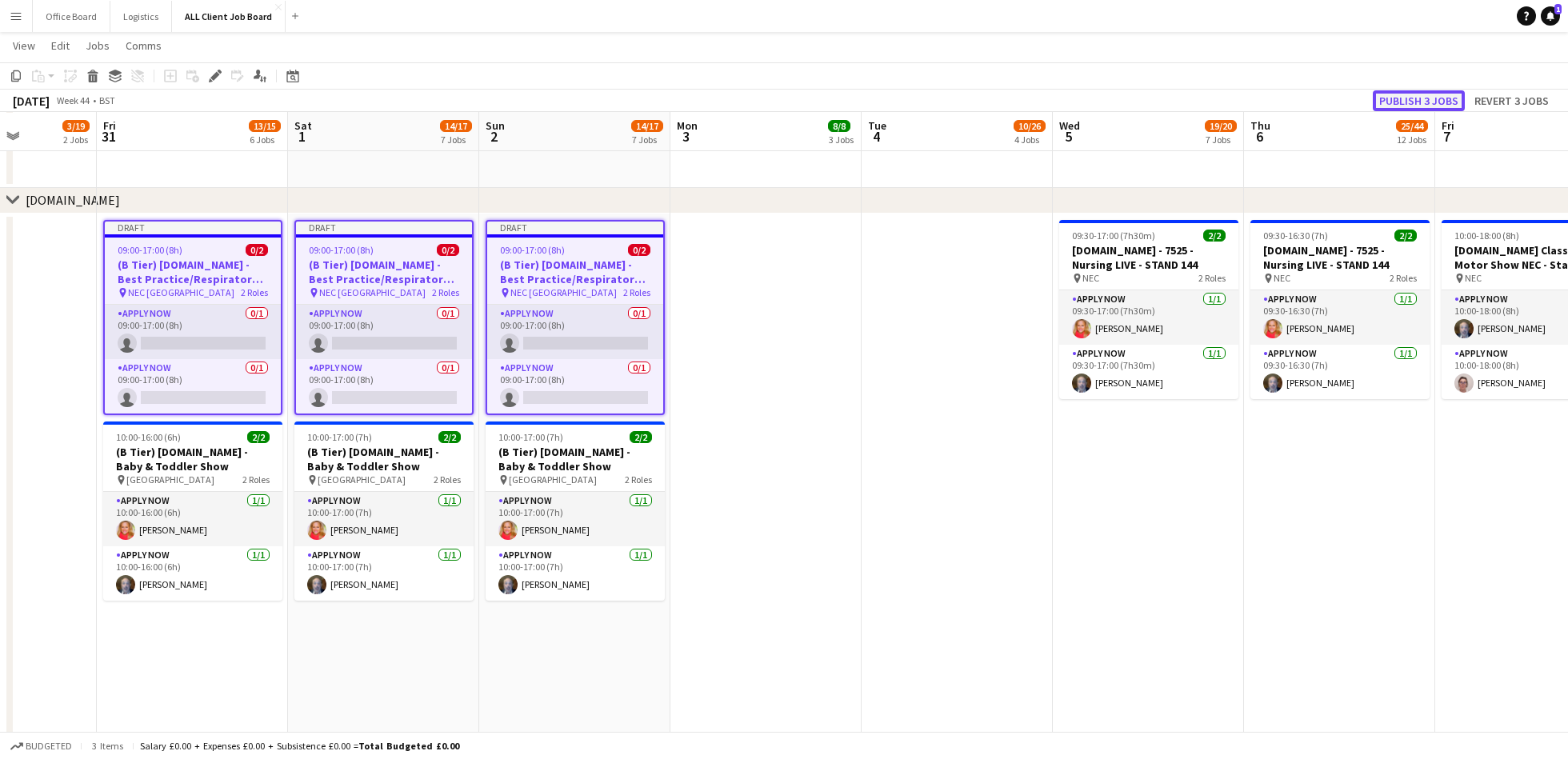
click at [1441, 99] on button "Publish 3 jobs" at bounding box center [1419, 100] width 92 height 20
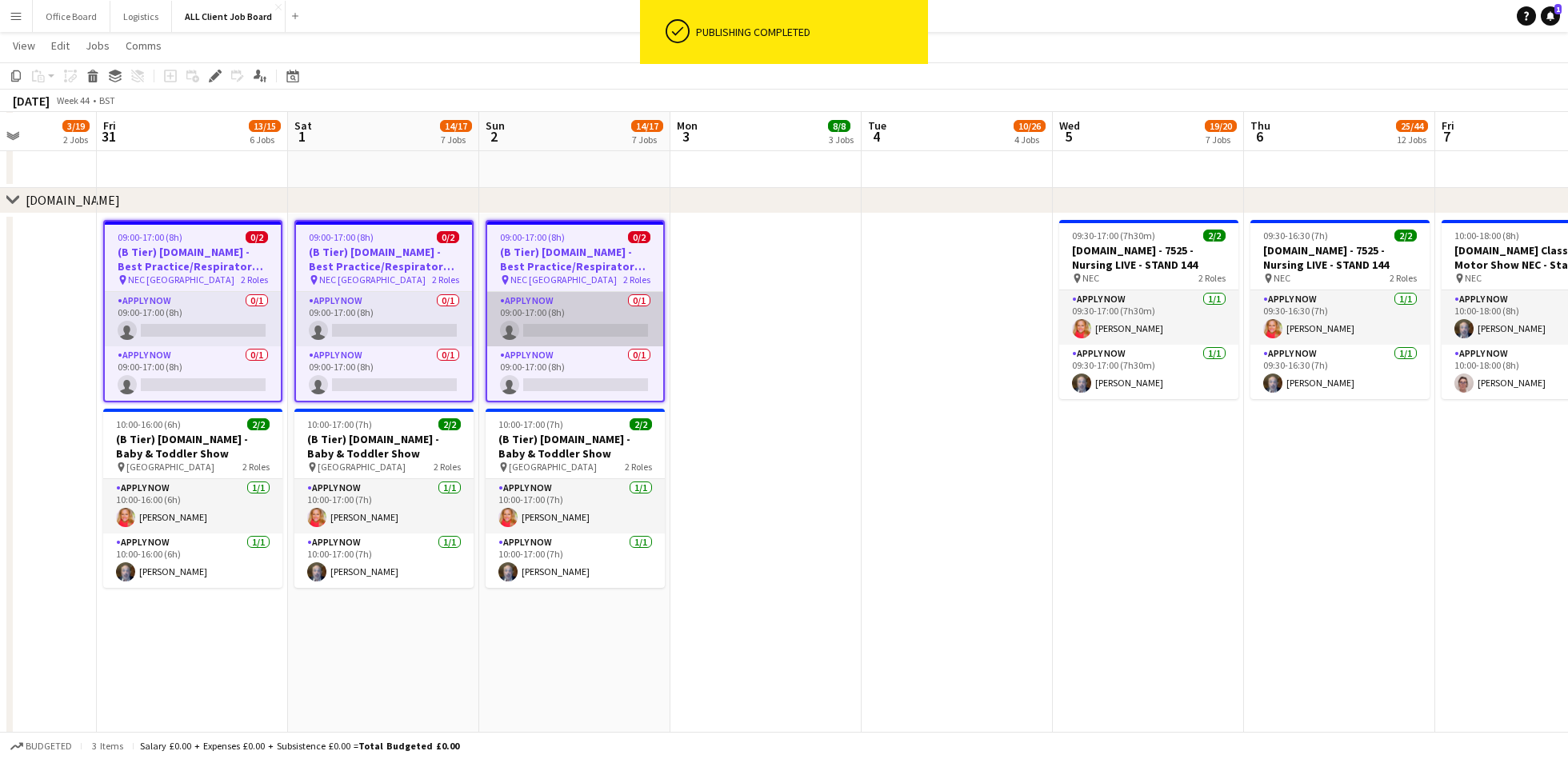
click at [564, 317] on app-card-role "APPLY NOW 0/1 09:00-17:00 (8h) single-neutral-actions" at bounding box center [575, 320] width 176 height 55
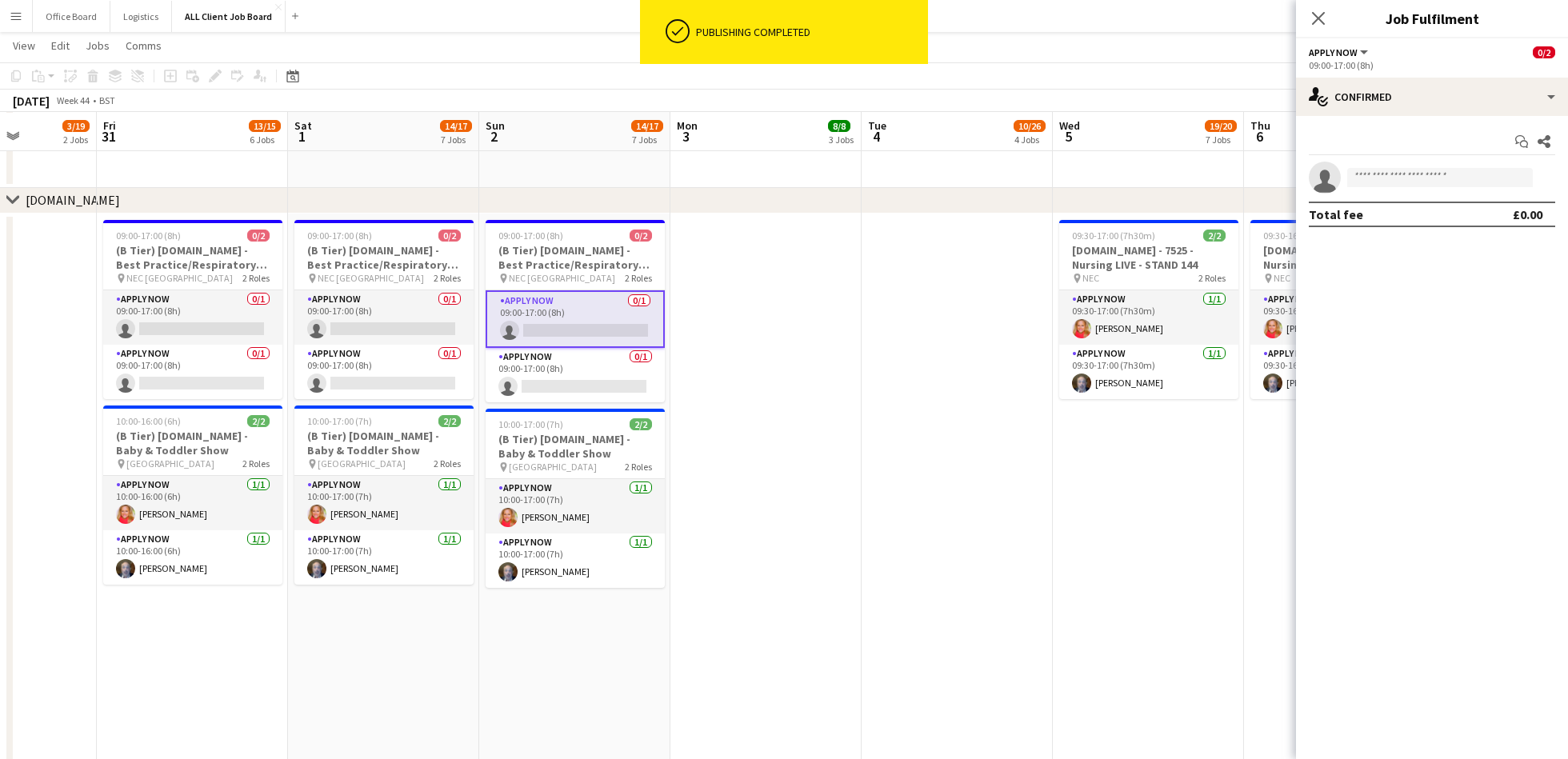
click at [794, 350] on app-date-cell at bounding box center [766, 630] width 191 height 834
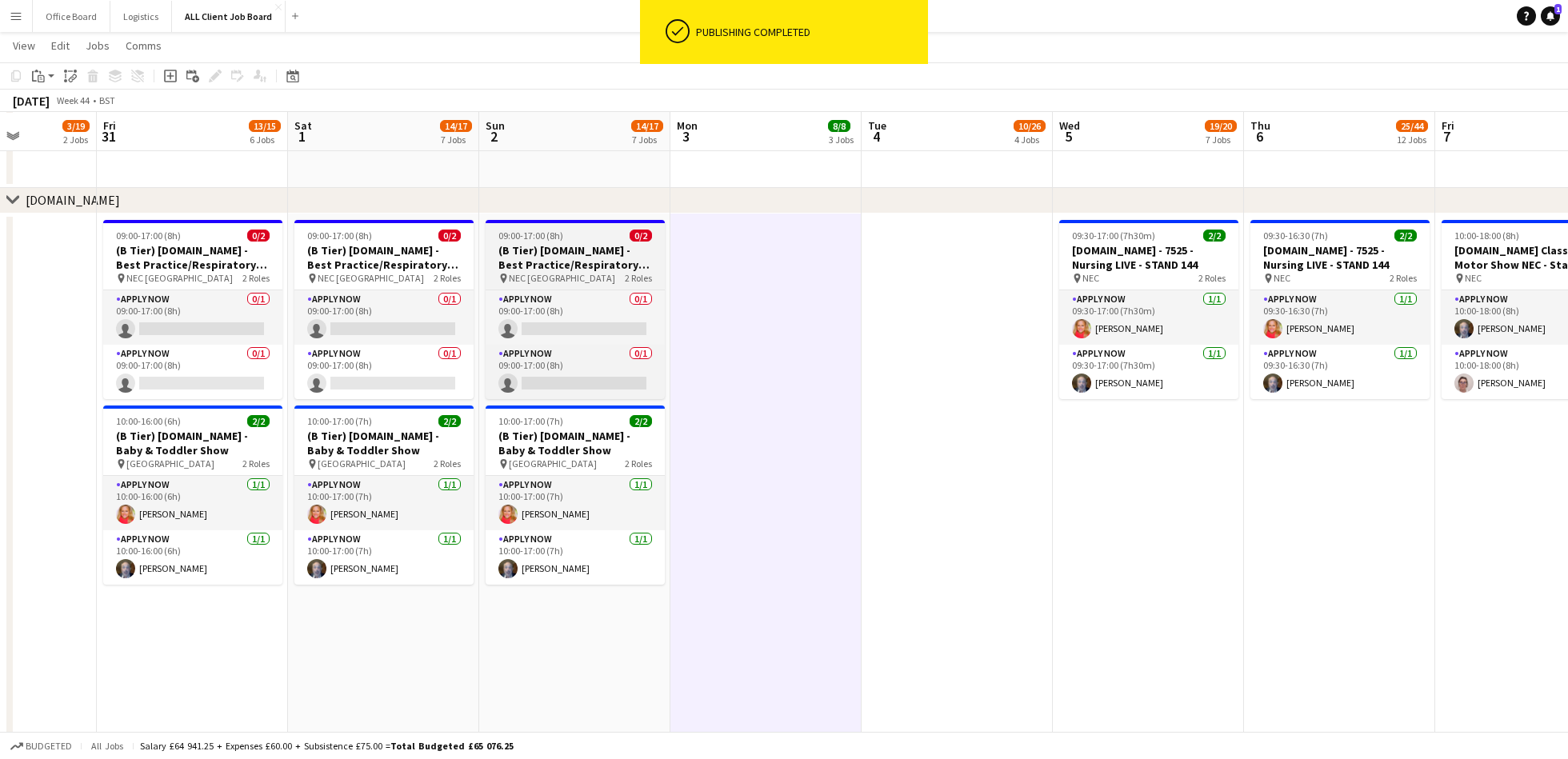
click at [584, 250] on h3 "(B Tier) [DOMAIN_NAME] - Best Practice/Respiratory Professional Care Expo - Sta…" at bounding box center [575, 258] width 179 height 29
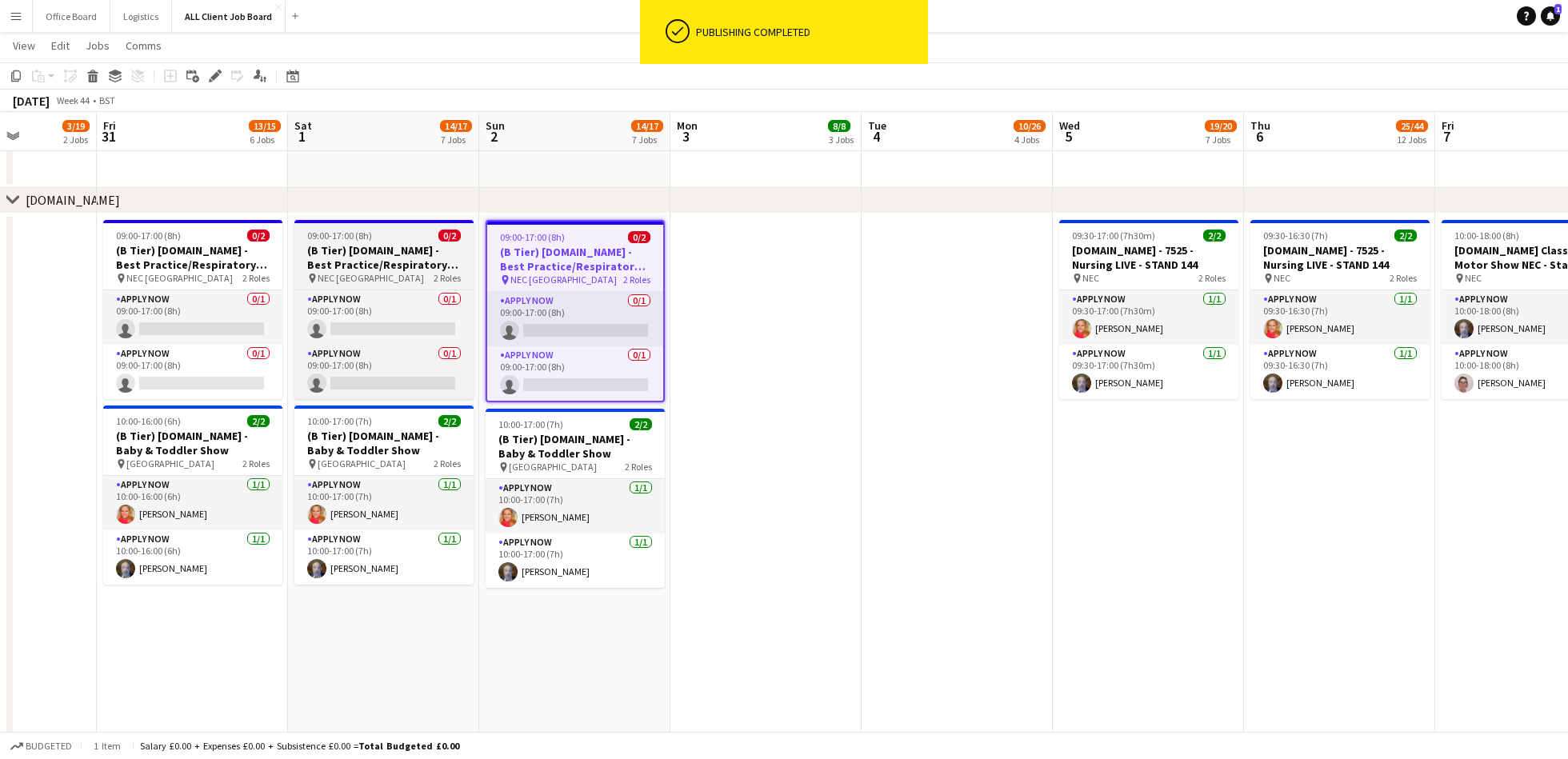
click at [370, 227] on app-job-card "09:00-17:00 (8h) 0/2 (B Tier) [DOMAIN_NAME] - Best Practice/Respiratory Profess…" at bounding box center [384, 310] width 179 height 179
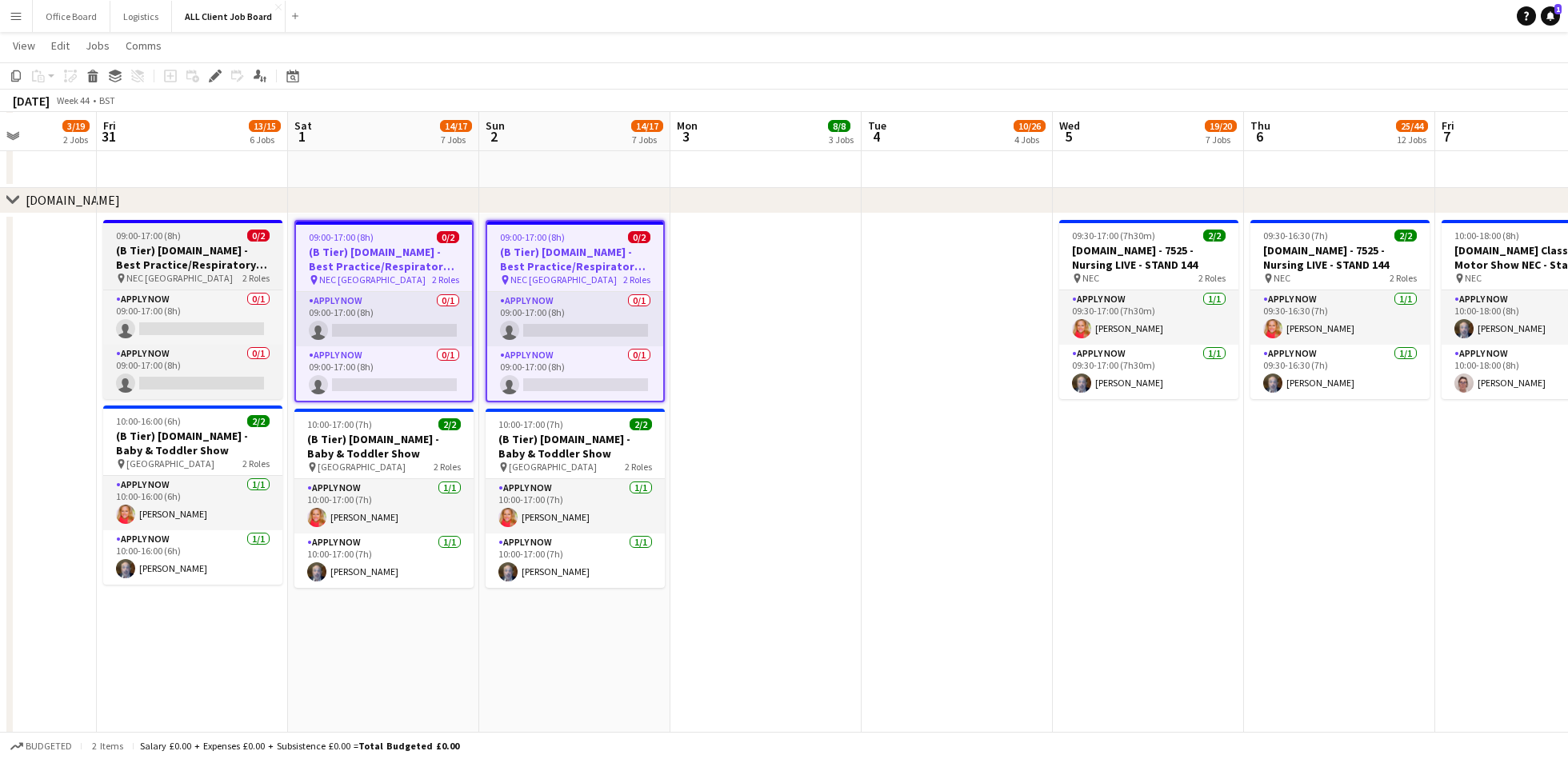
click at [169, 248] on h3 "(B Tier) [DOMAIN_NAME] - Best Practice/Respiratory Professional Care Expo - Sta…" at bounding box center [193, 258] width 179 height 29
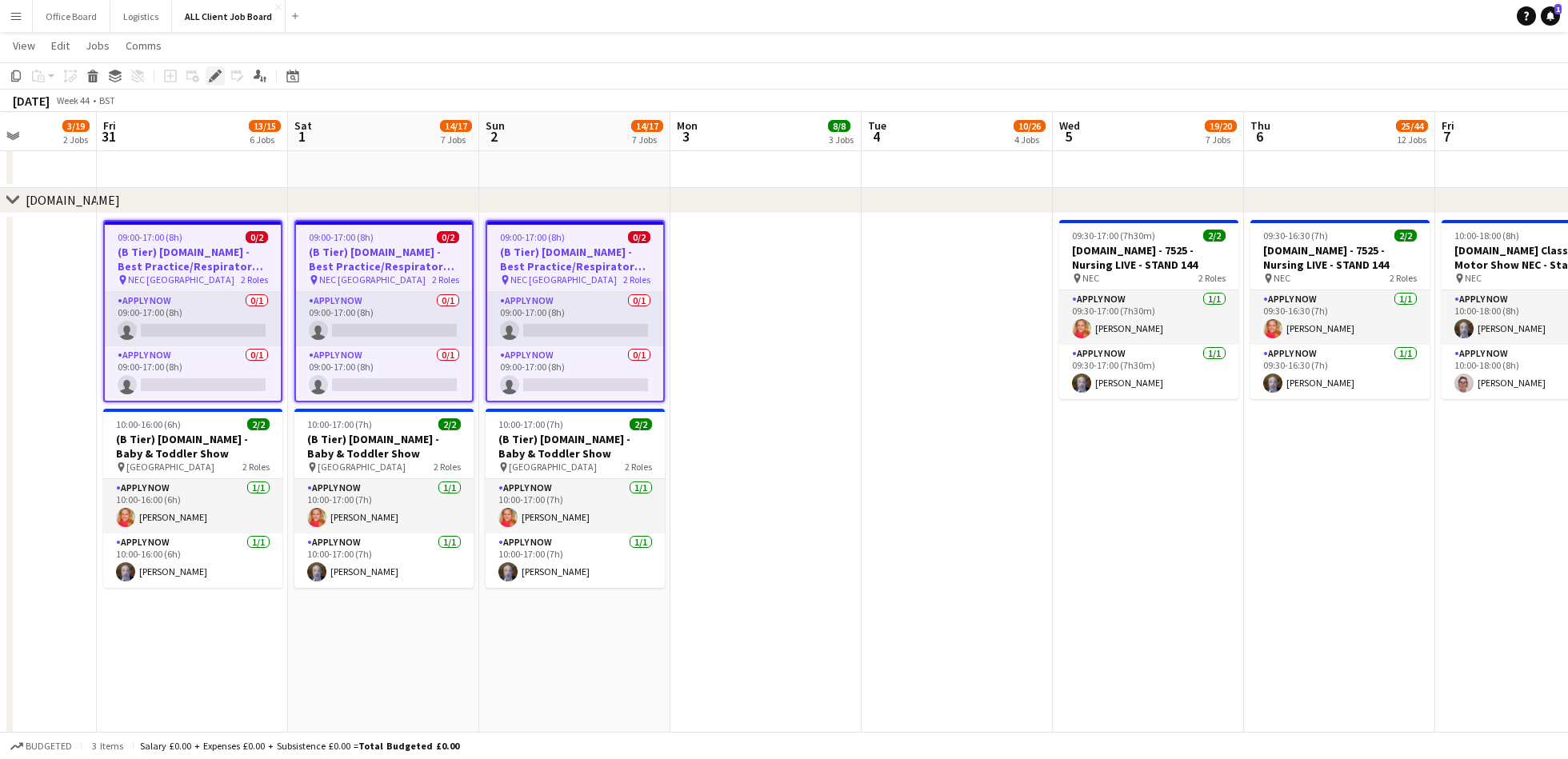
click at [217, 73] on icon at bounding box center [214, 76] width 9 height 9
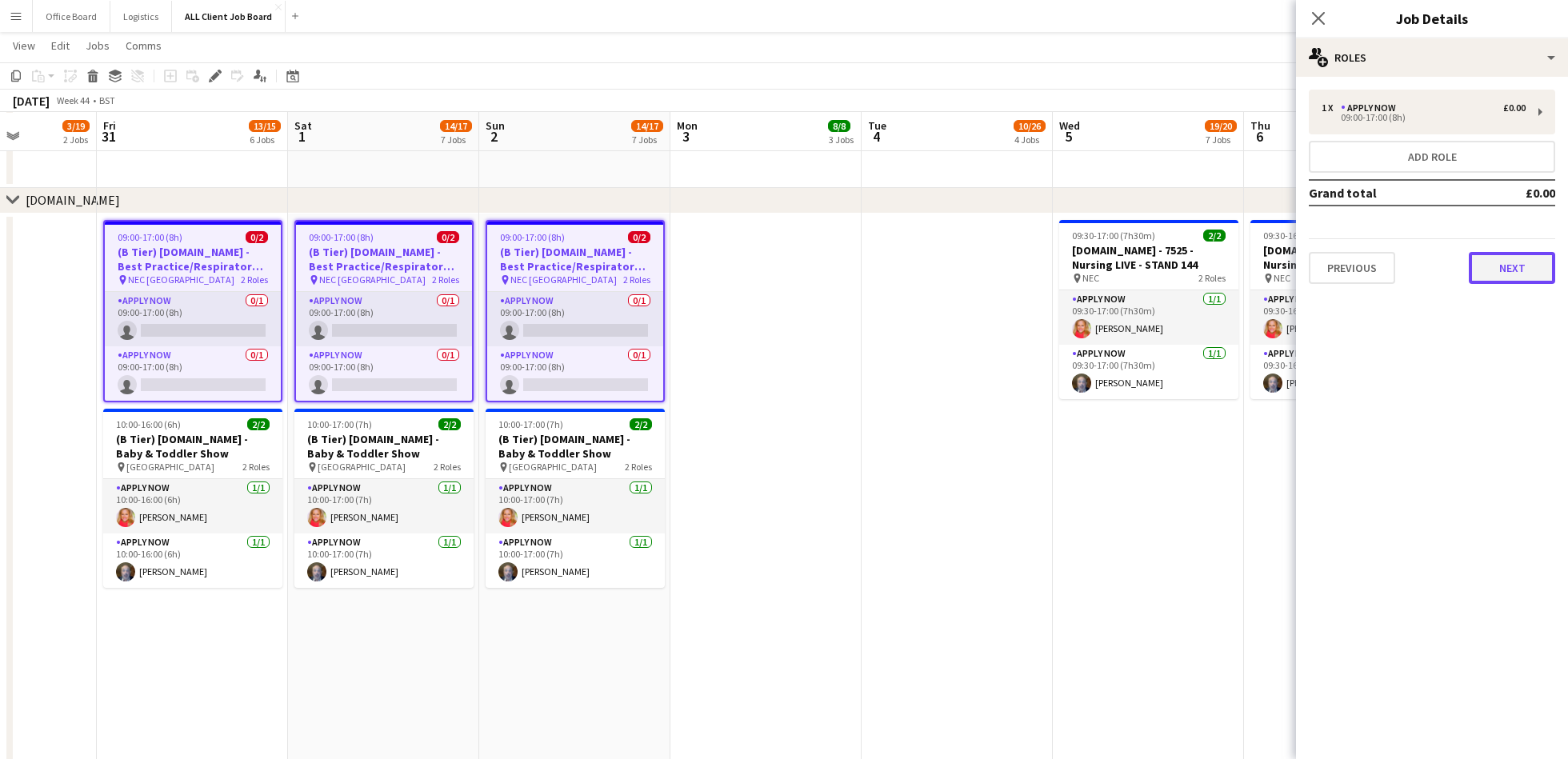
click at [1508, 275] on button "Next" at bounding box center [1512, 268] width 87 height 32
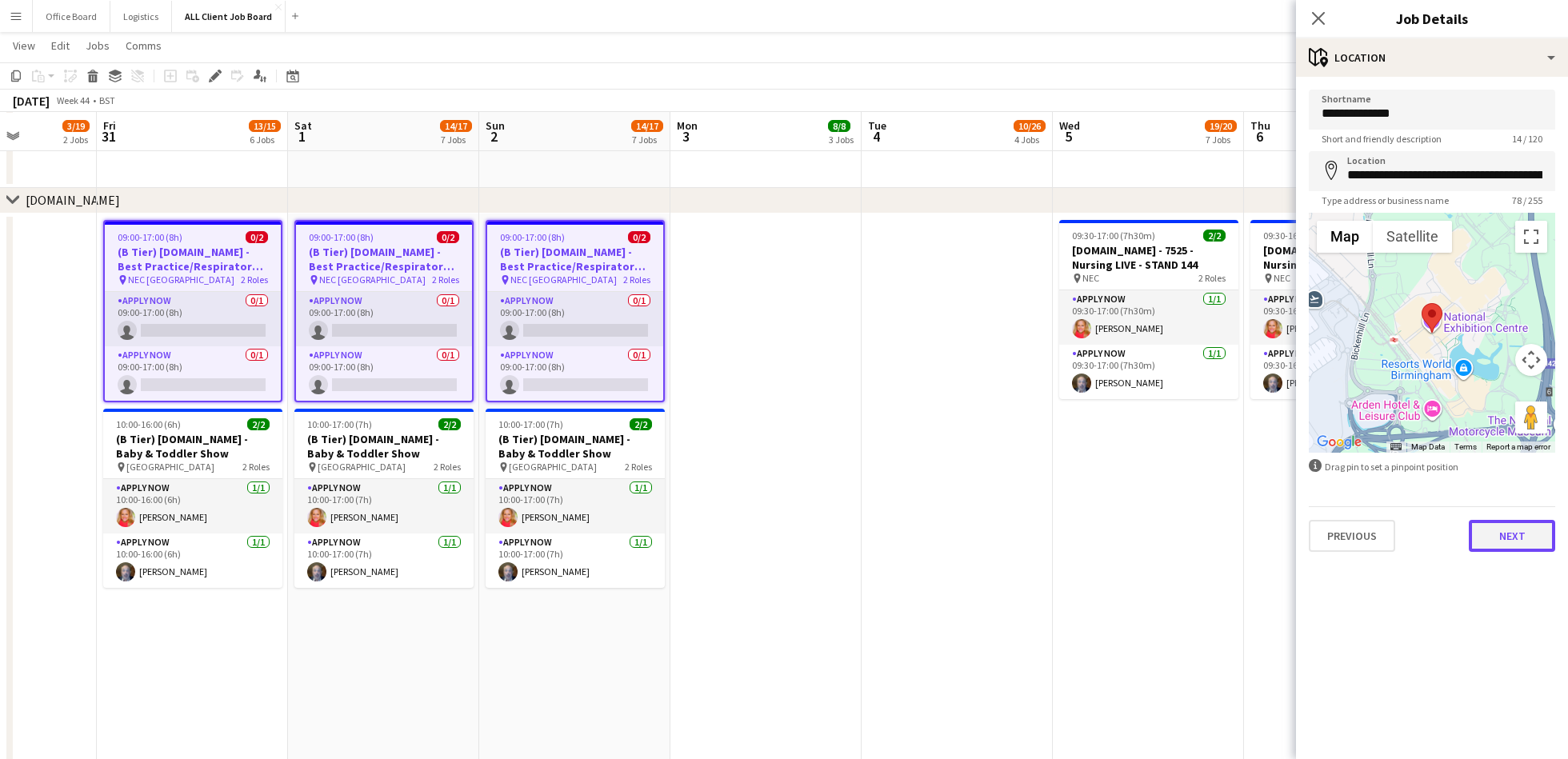
click at [1519, 538] on button "Next" at bounding box center [1512, 536] width 87 height 32
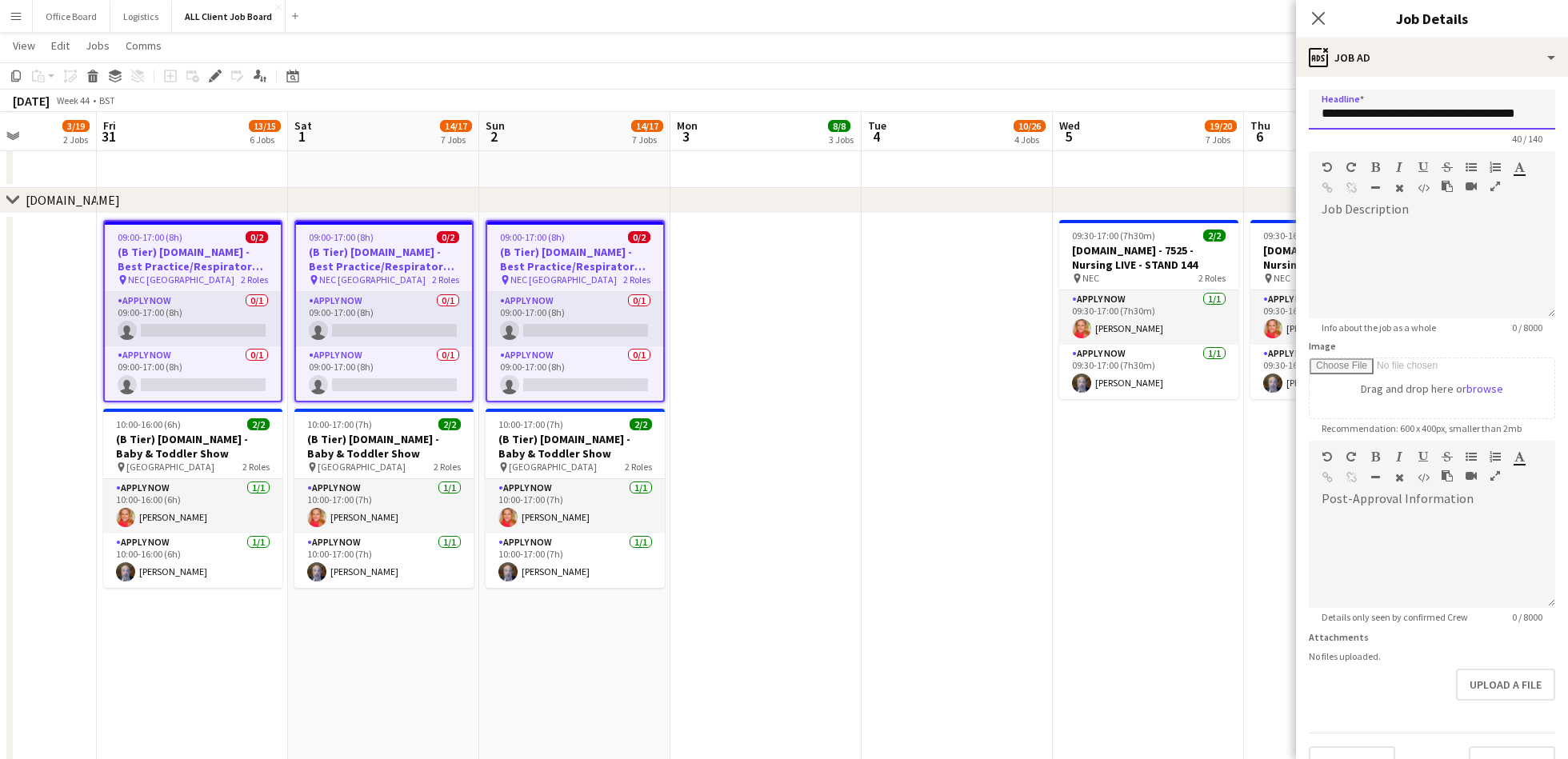
drag, startPoint x: 1320, startPoint y: 108, endPoint x: 1556, endPoint y: 107, distance: 236.0
click at [1556, 107] on form "**********" at bounding box center [1432, 434] width 272 height 689
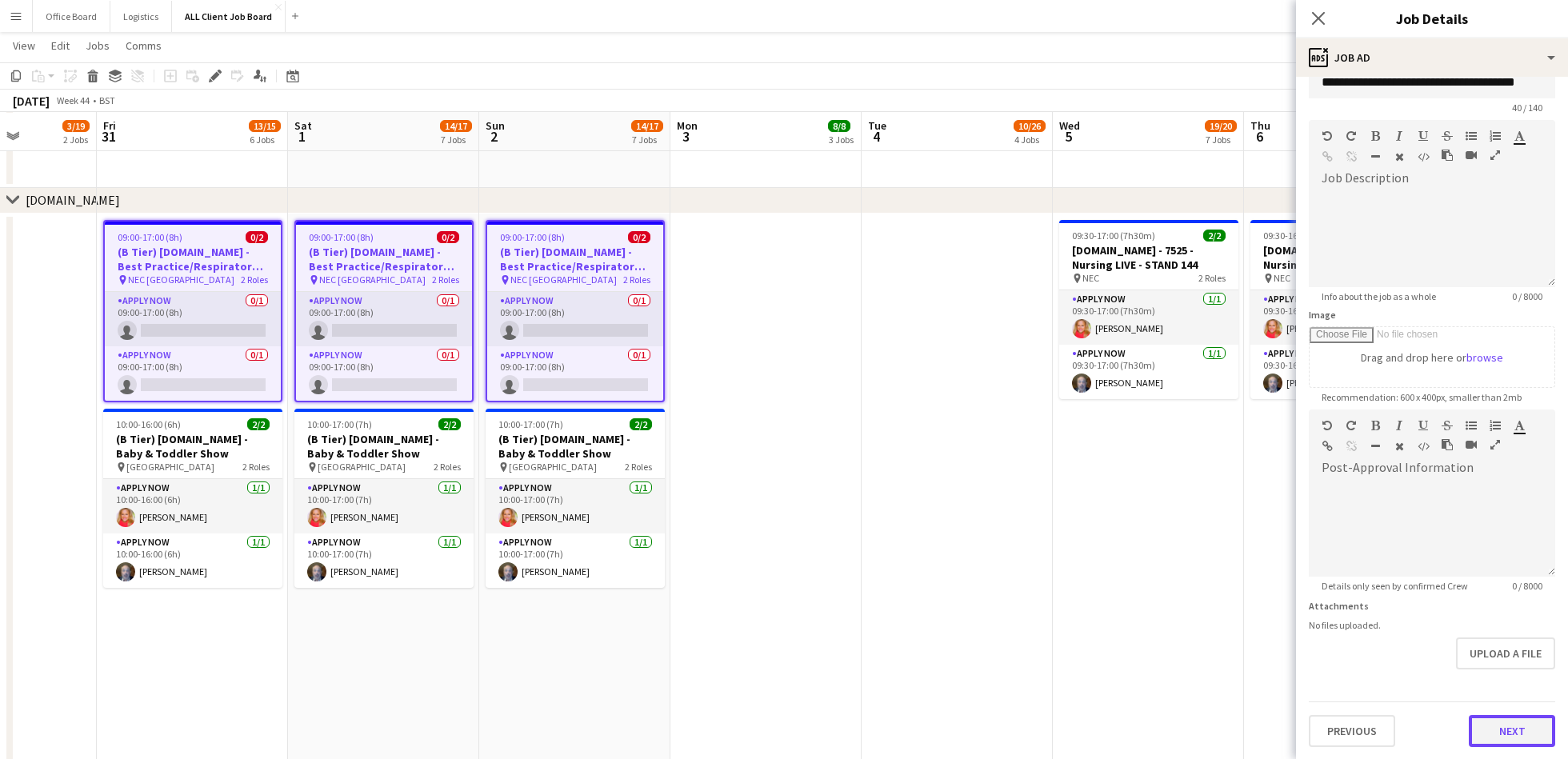
click at [1514, 718] on button "Next" at bounding box center [1512, 731] width 87 height 32
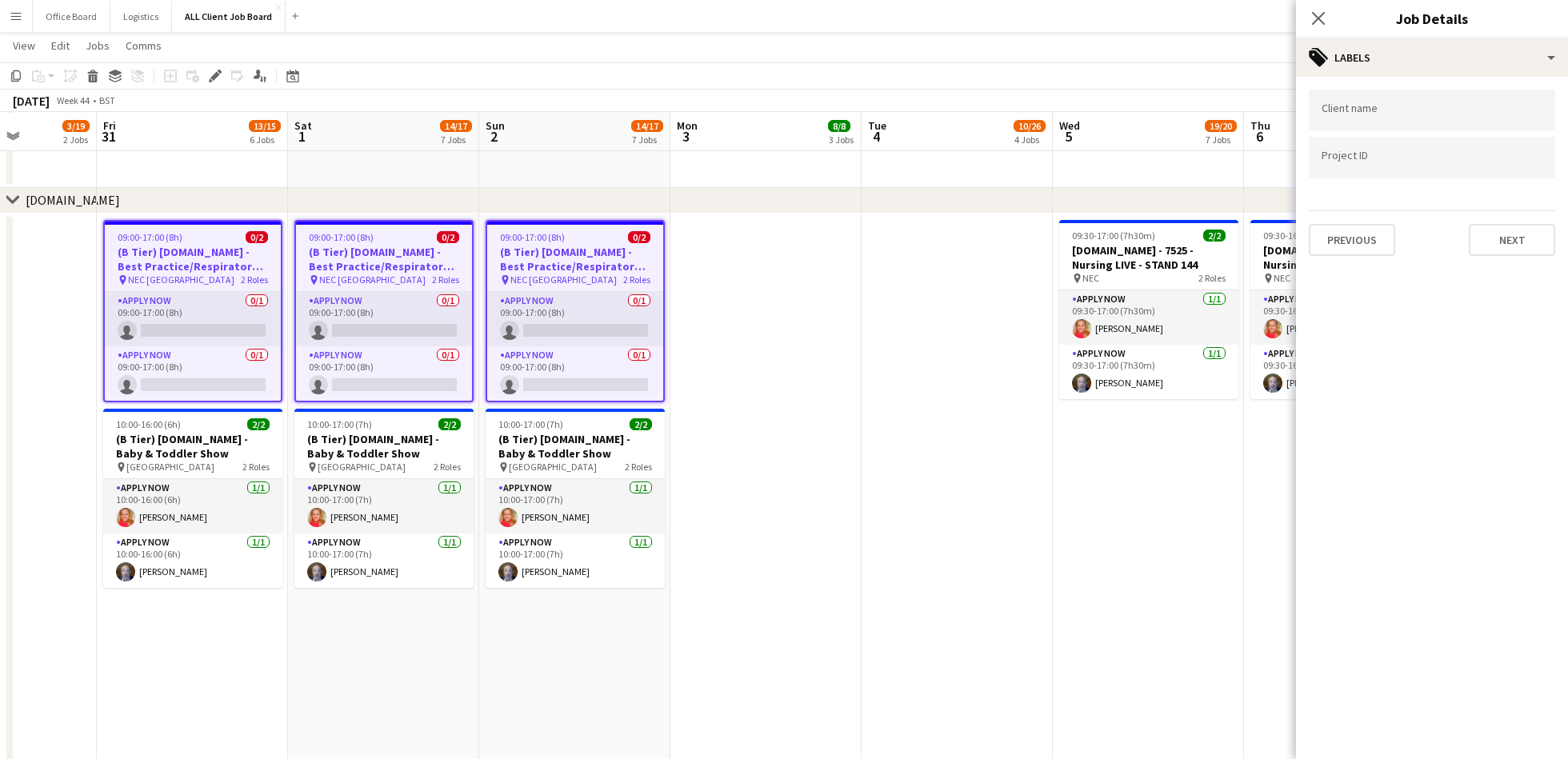
scroll to position [0, 0]
click at [1510, 235] on button "Next" at bounding box center [1512, 240] width 87 height 32
click at [1519, 176] on button "Next" at bounding box center [1512, 166] width 87 height 32
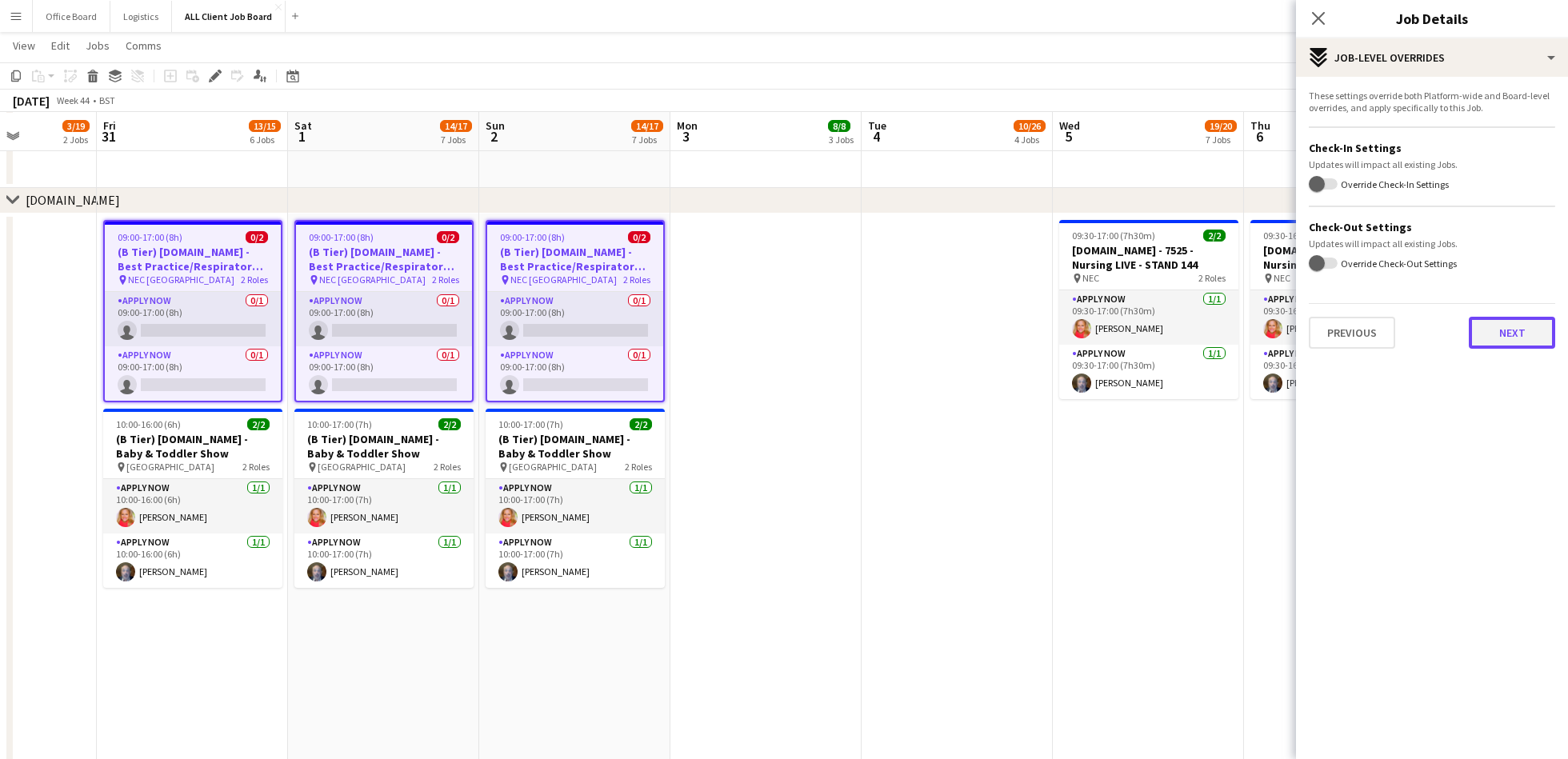
click at [1518, 328] on button "Next" at bounding box center [1512, 332] width 87 height 32
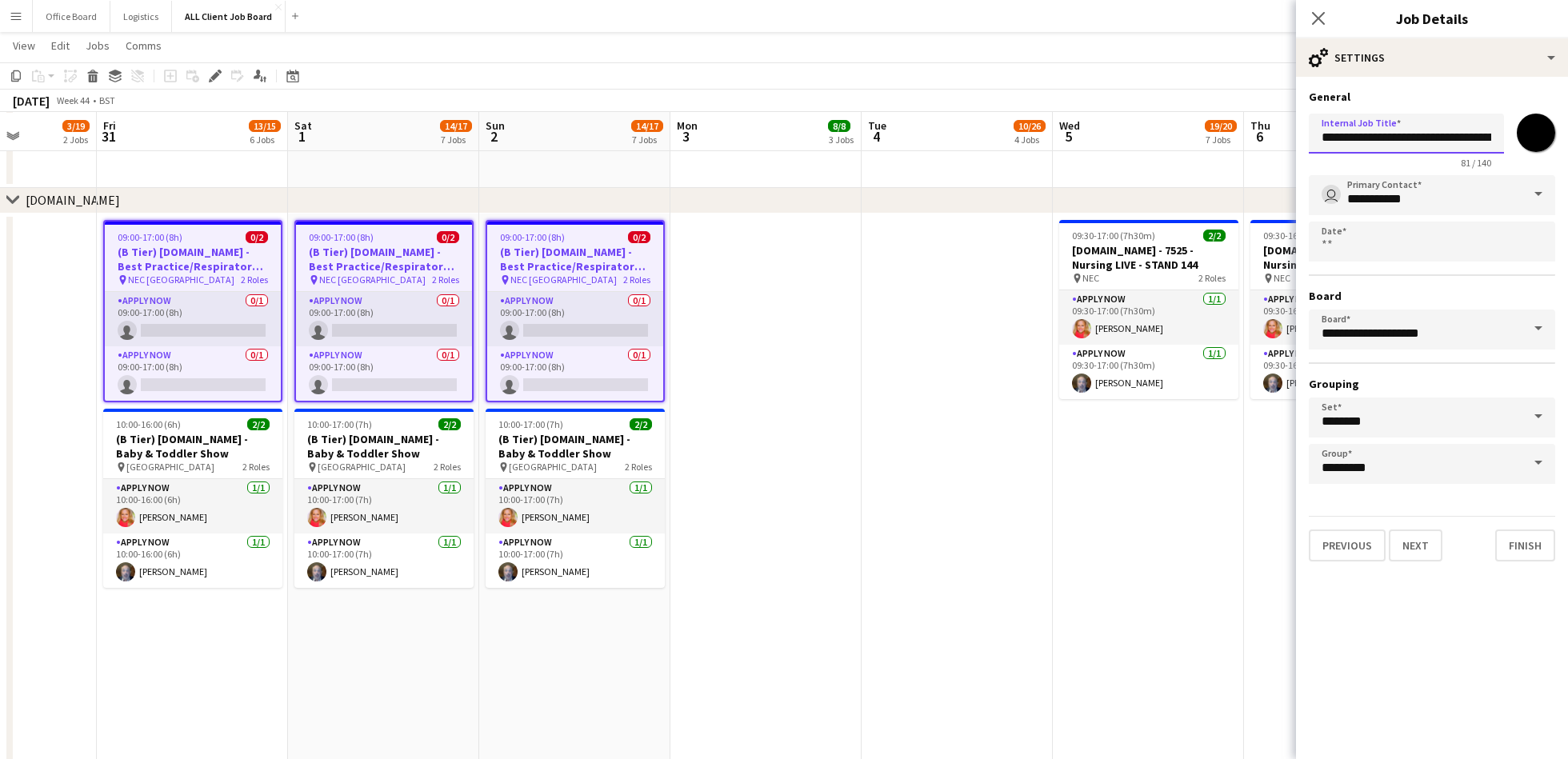
click at [1321, 140] on input "**********" at bounding box center [1406, 133] width 195 height 40
paste input "text"
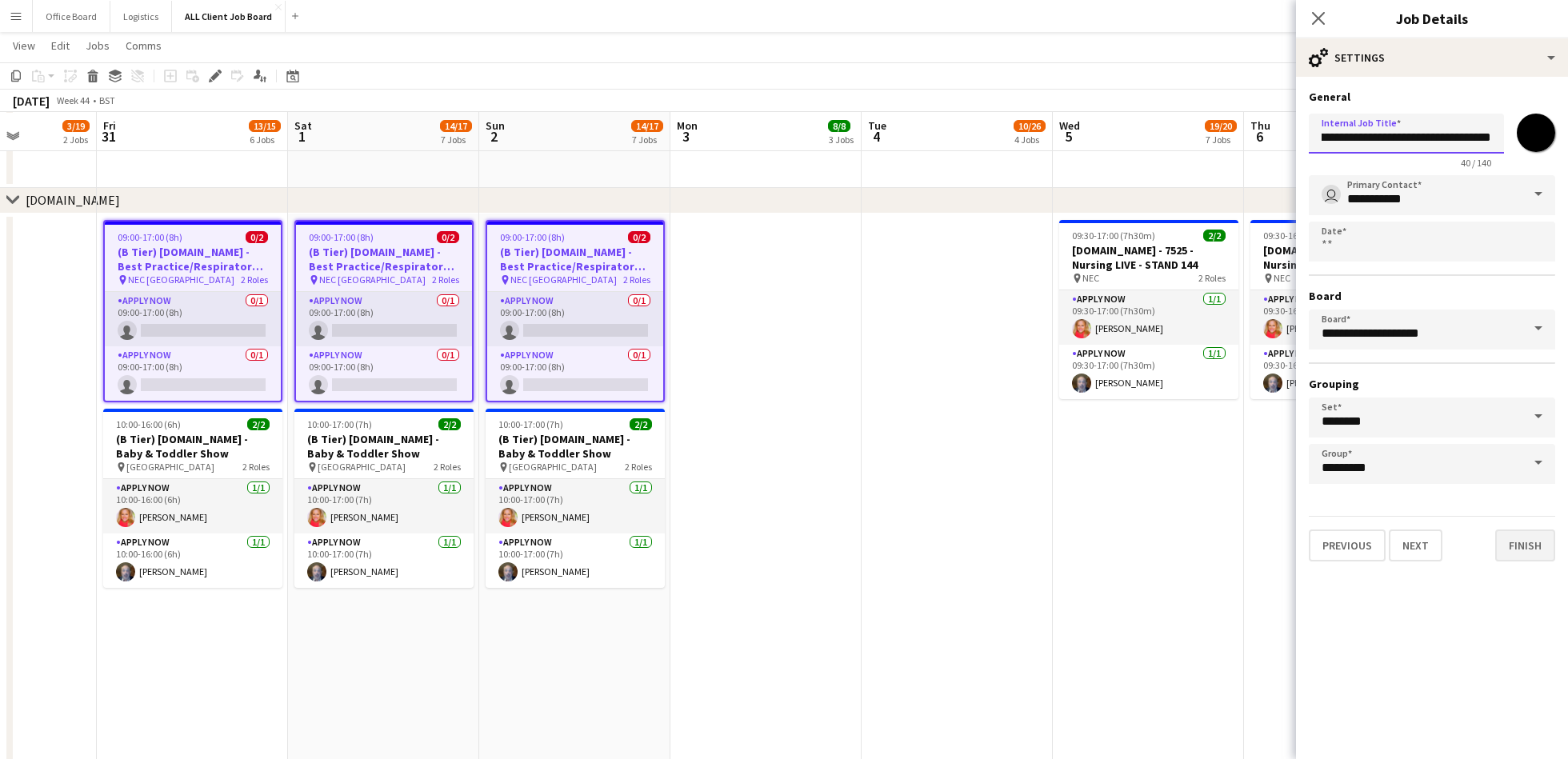
type input "**********"
click at [1541, 544] on button "Finish" at bounding box center [1526, 546] width 60 height 32
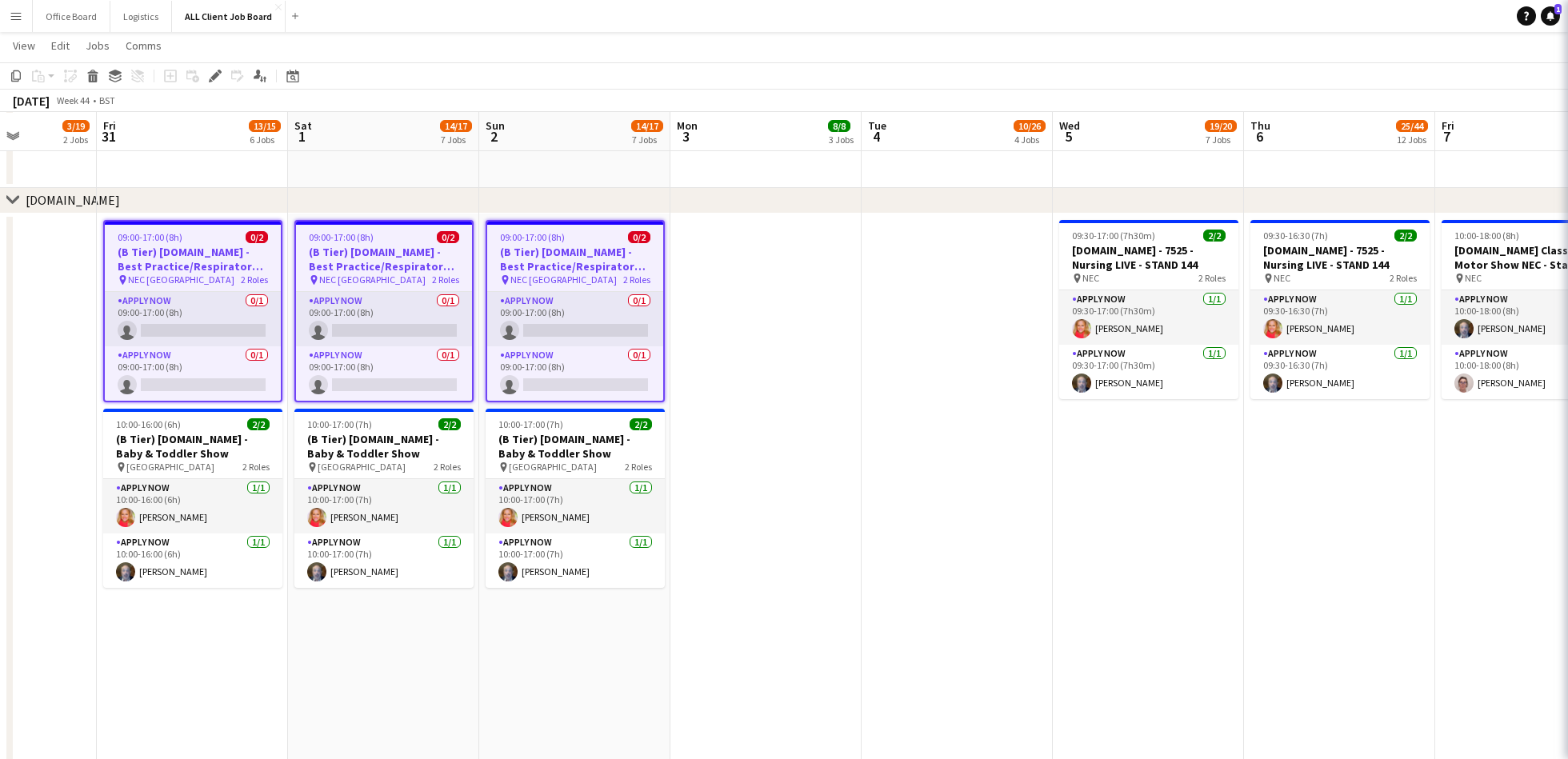
scroll to position [0, 0]
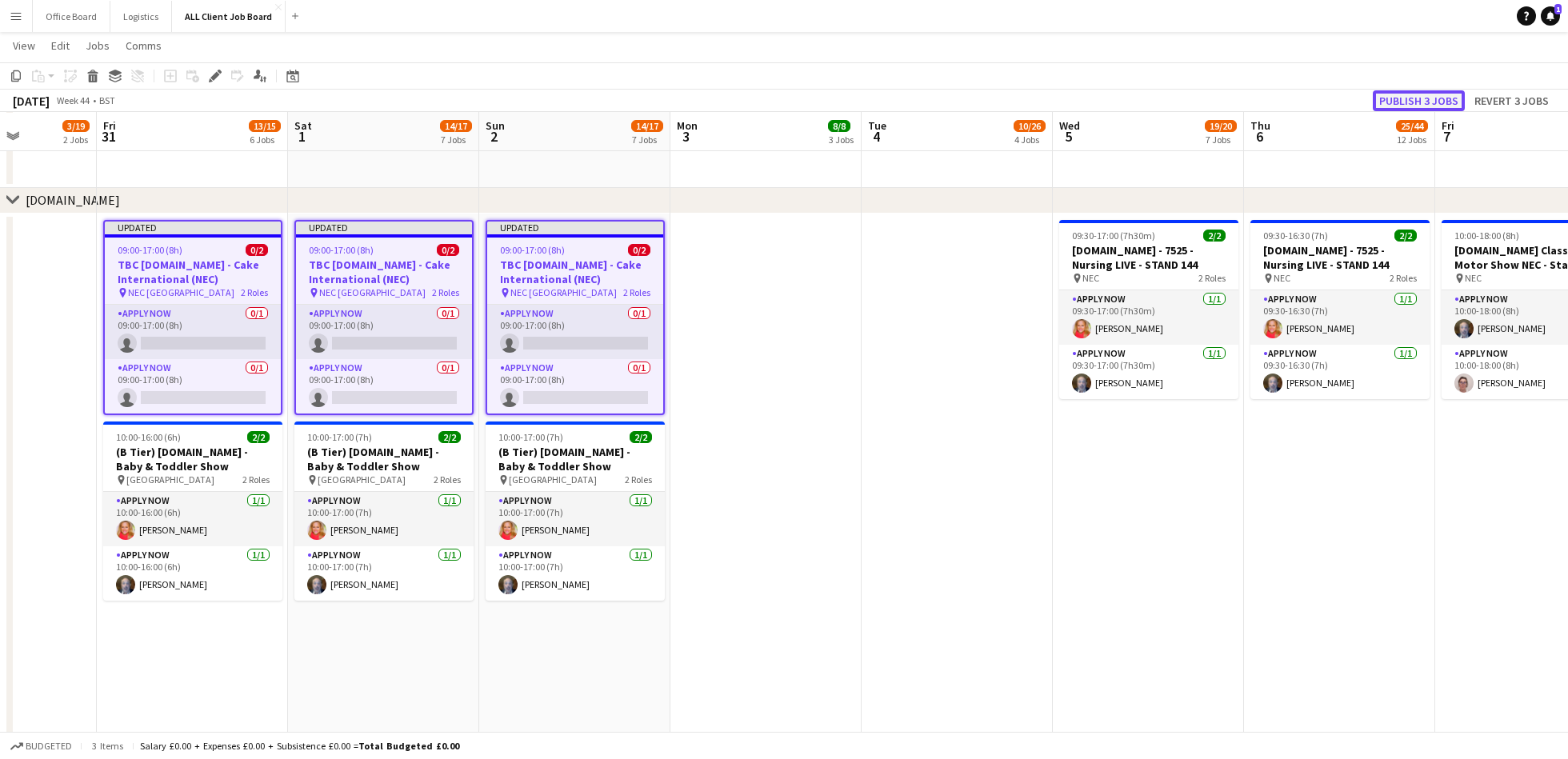
click at [1434, 106] on button "Publish 3 jobs" at bounding box center [1419, 100] width 92 height 20
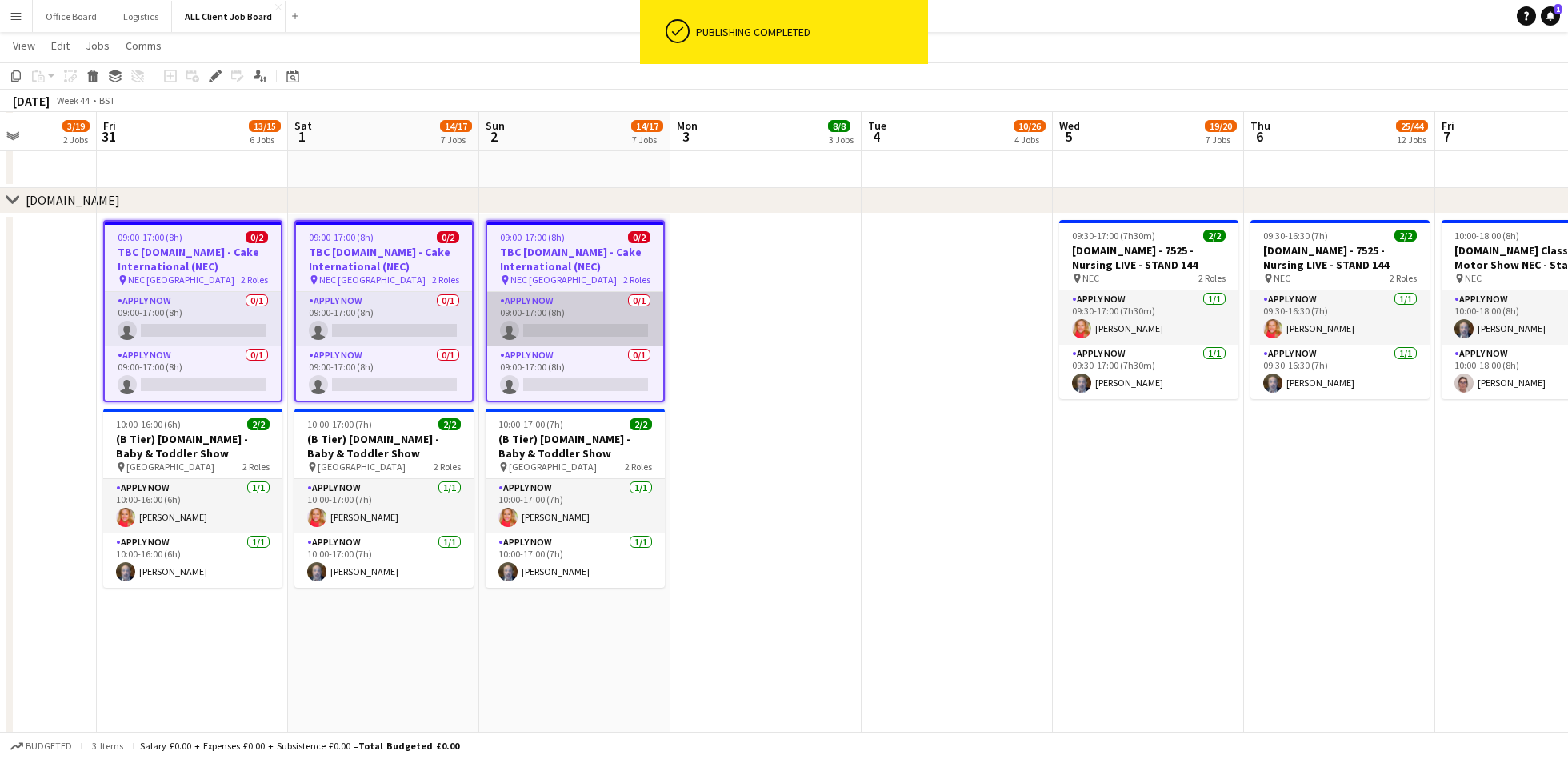
click at [572, 311] on app-card-role "APPLY NOW 0/1 09:00-17:00 (8h) single-neutral-actions" at bounding box center [575, 320] width 176 height 55
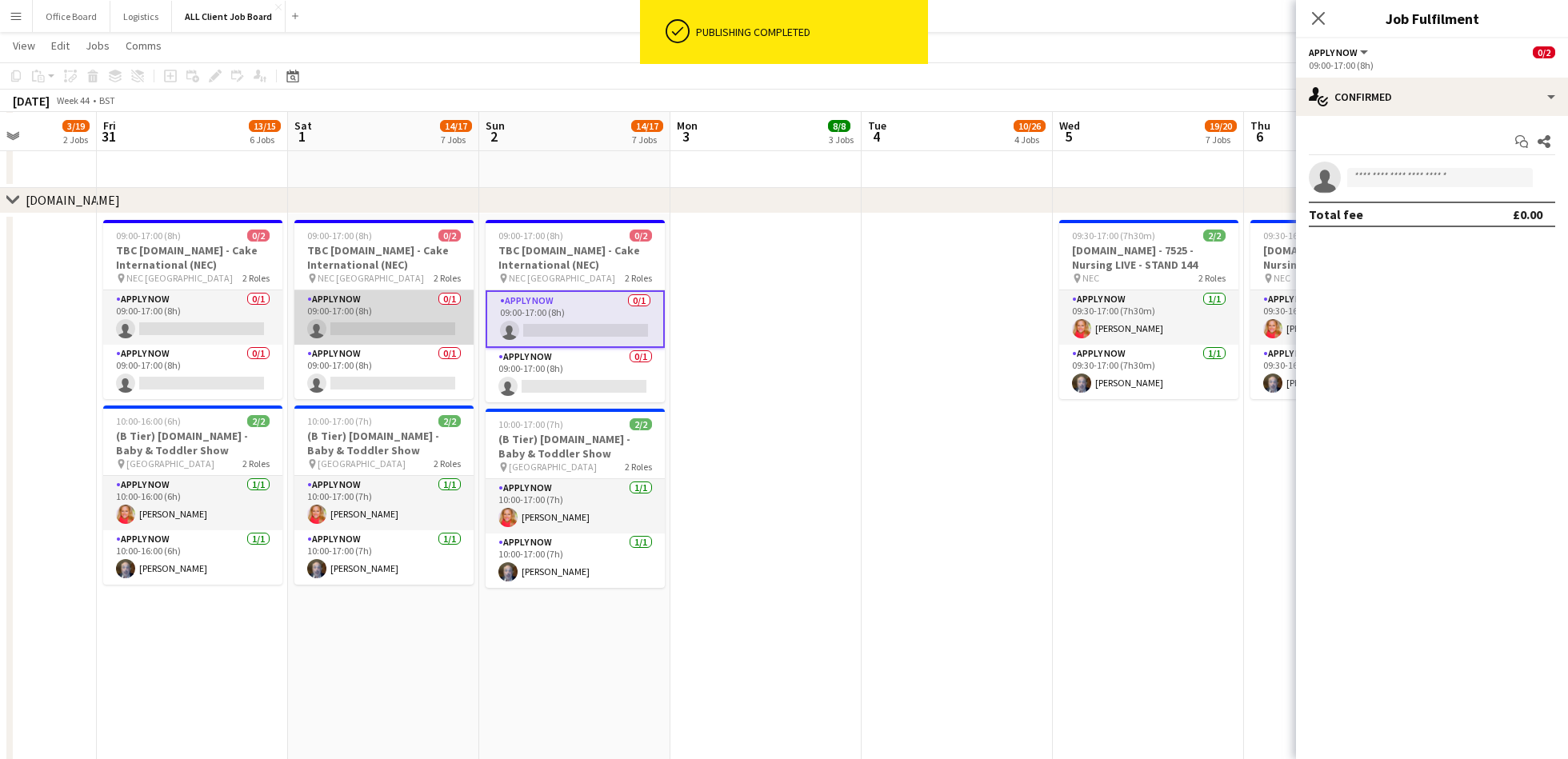
click at [405, 316] on app-card-role "APPLY NOW 0/1 09:00-17:00 (8h) single-neutral-actions" at bounding box center [384, 318] width 179 height 55
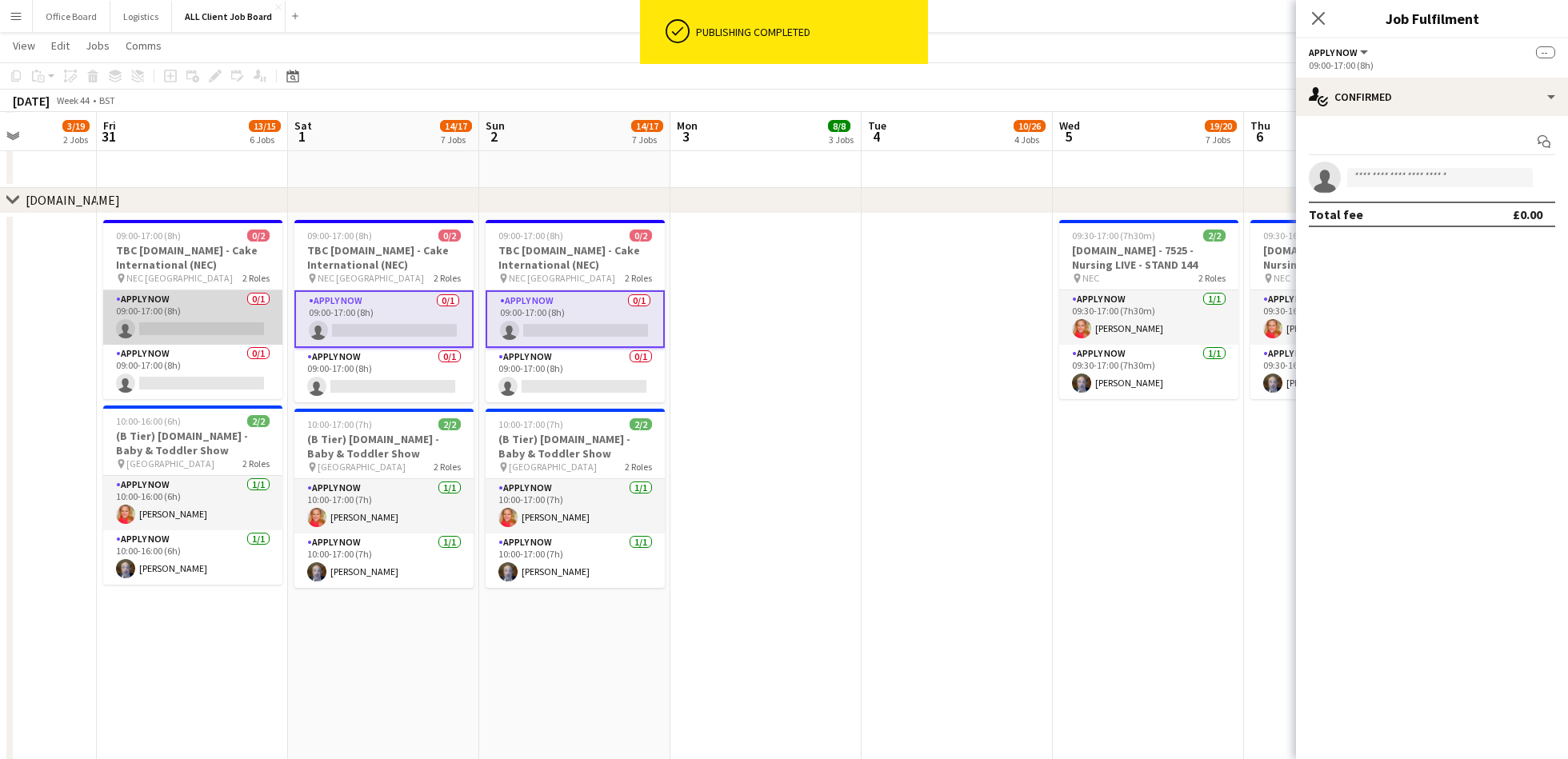
click at [190, 333] on app-card-role "APPLY NOW 0/1 09:00-17:00 (8h) single-neutral-actions" at bounding box center [193, 318] width 179 height 55
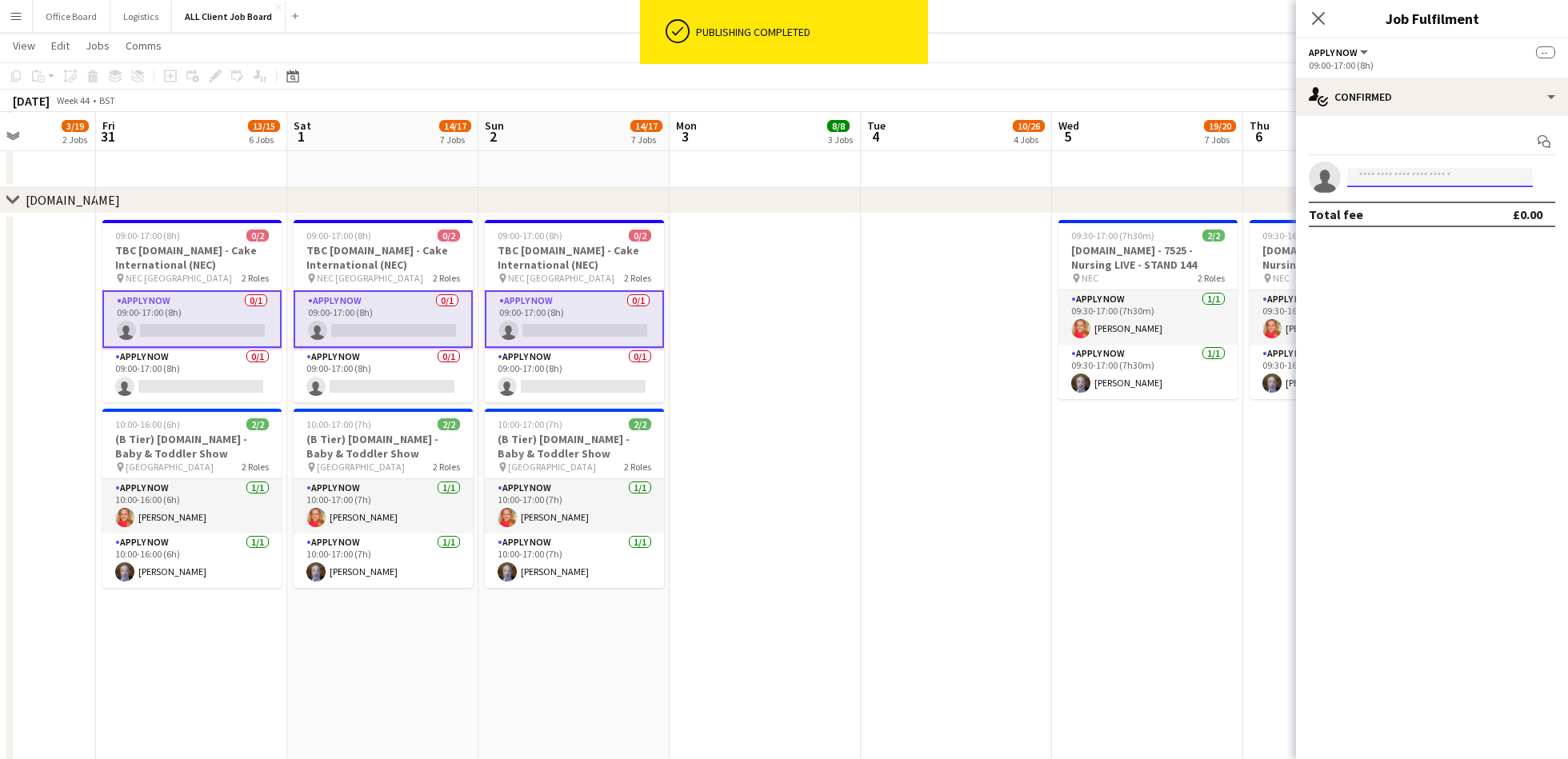
click at [1404, 174] on input at bounding box center [1440, 177] width 185 height 19
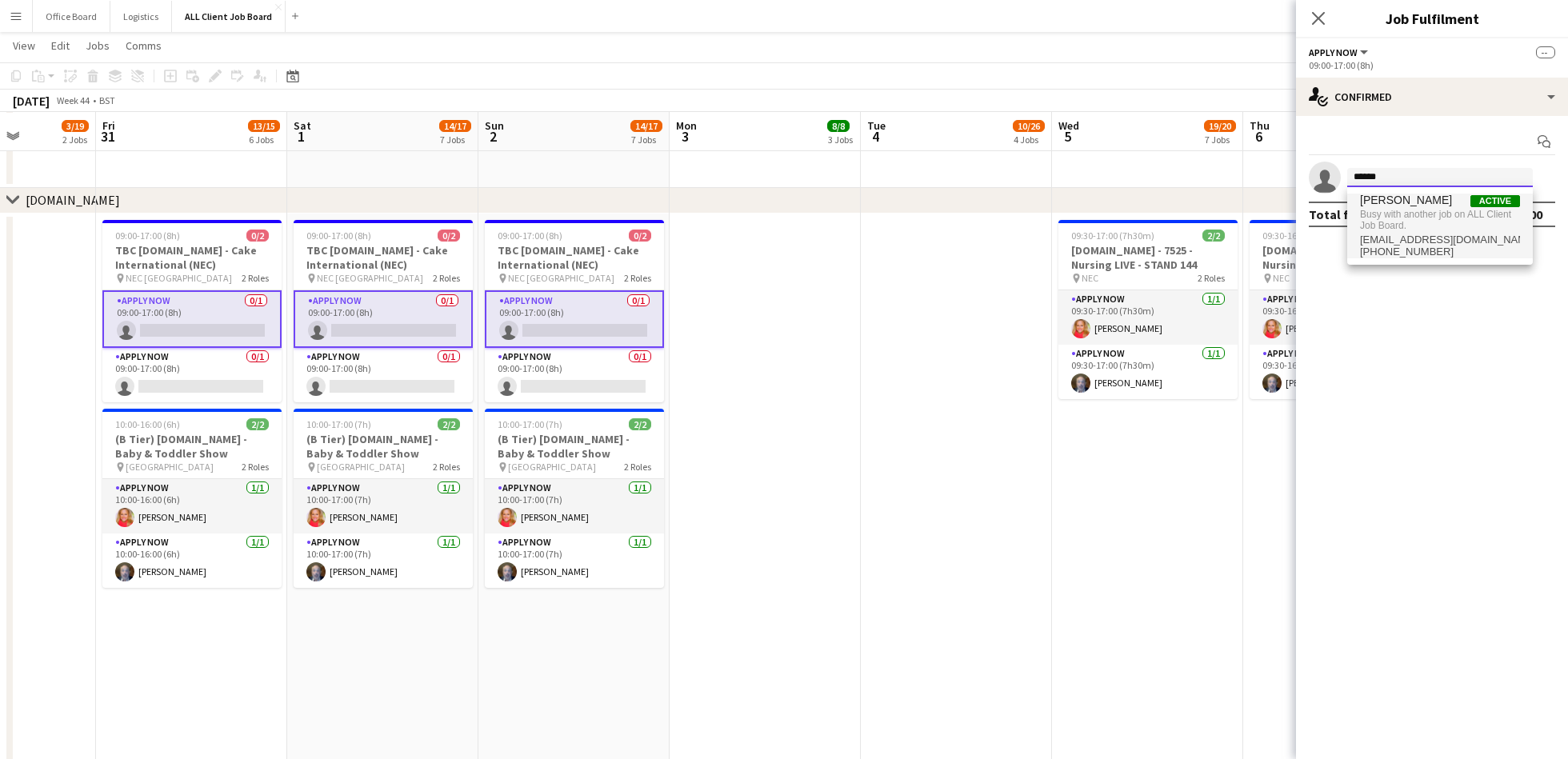
type input "******"
click at [1429, 217] on span "Busy with another job on ALL Client Job Board." at bounding box center [1440, 220] width 160 height 26
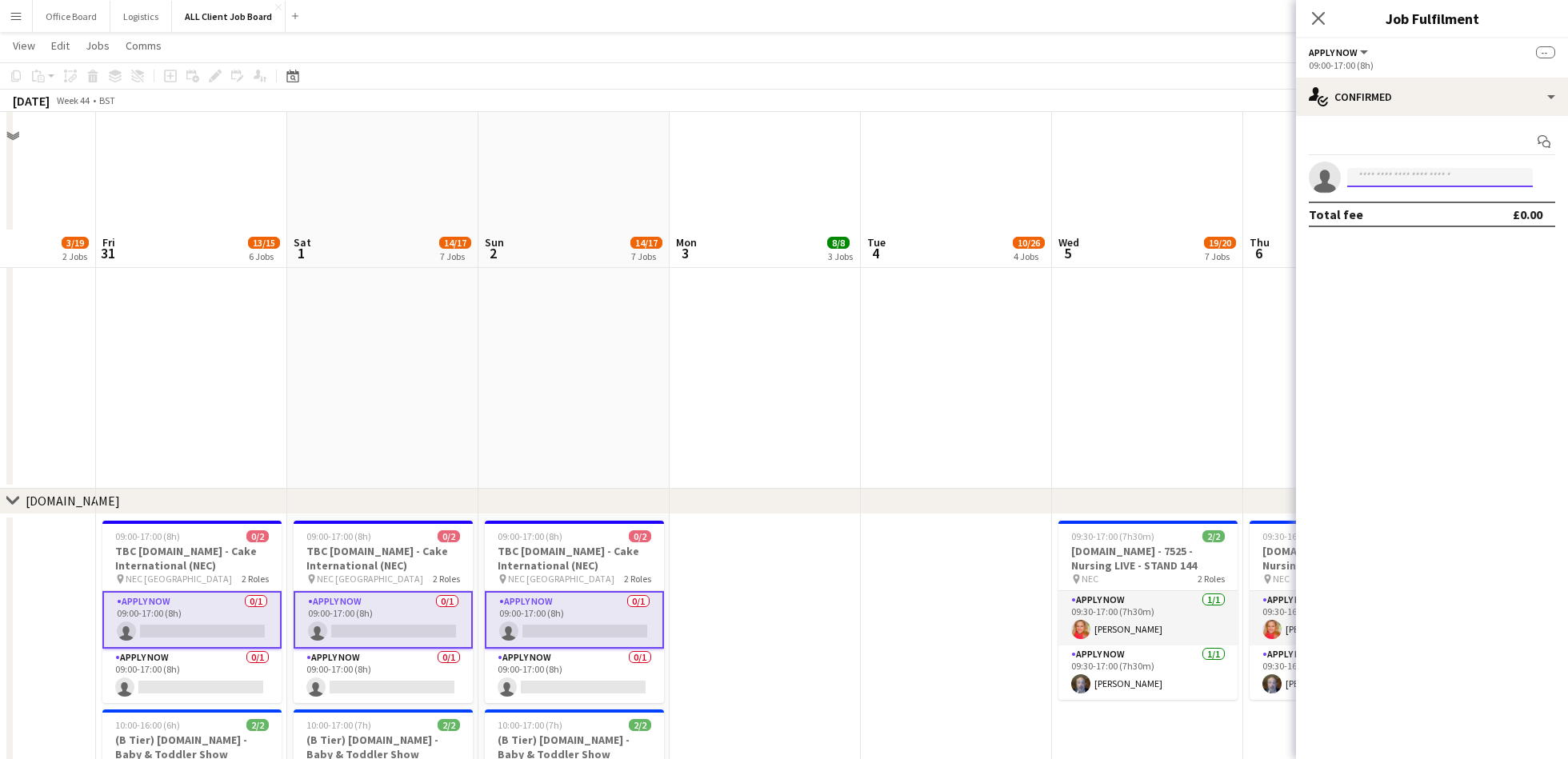
scroll to position [4144, 0]
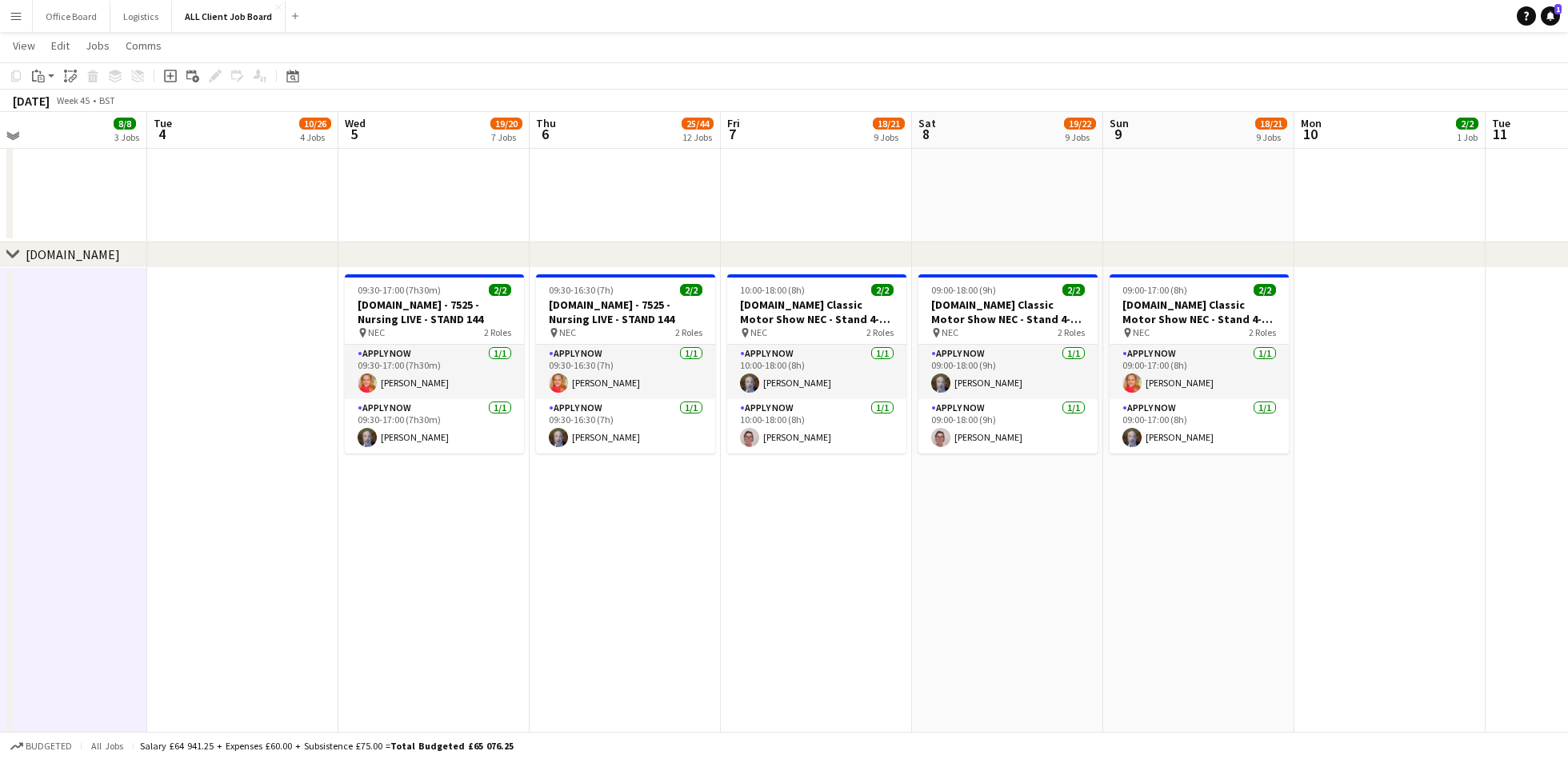
scroll to position [4269, 0]
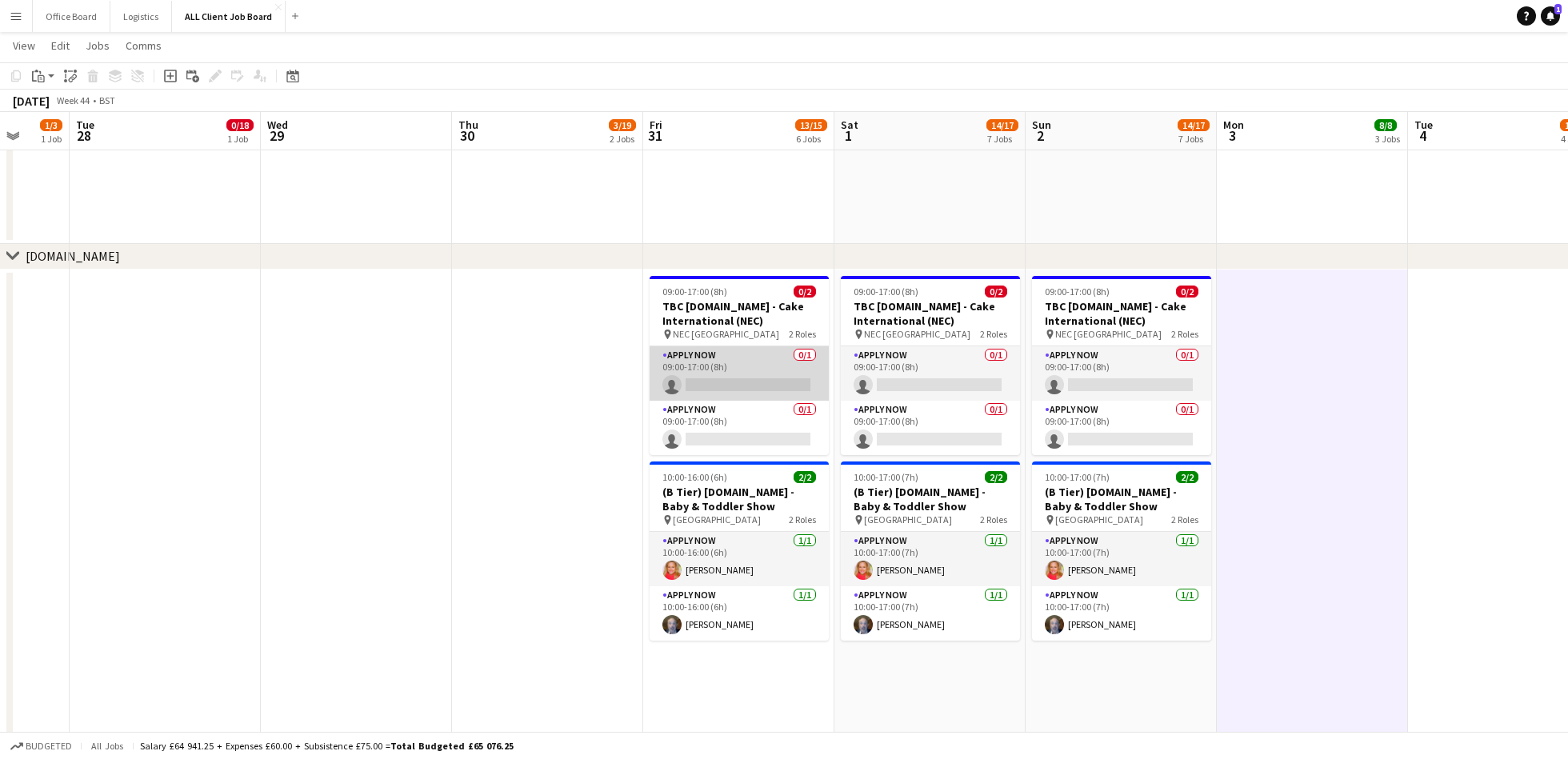
click at [748, 377] on app-card-role "APPLY NOW 0/1 09:00-17:00 (8h) single-neutral-actions" at bounding box center [740, 374] width 179 height 55
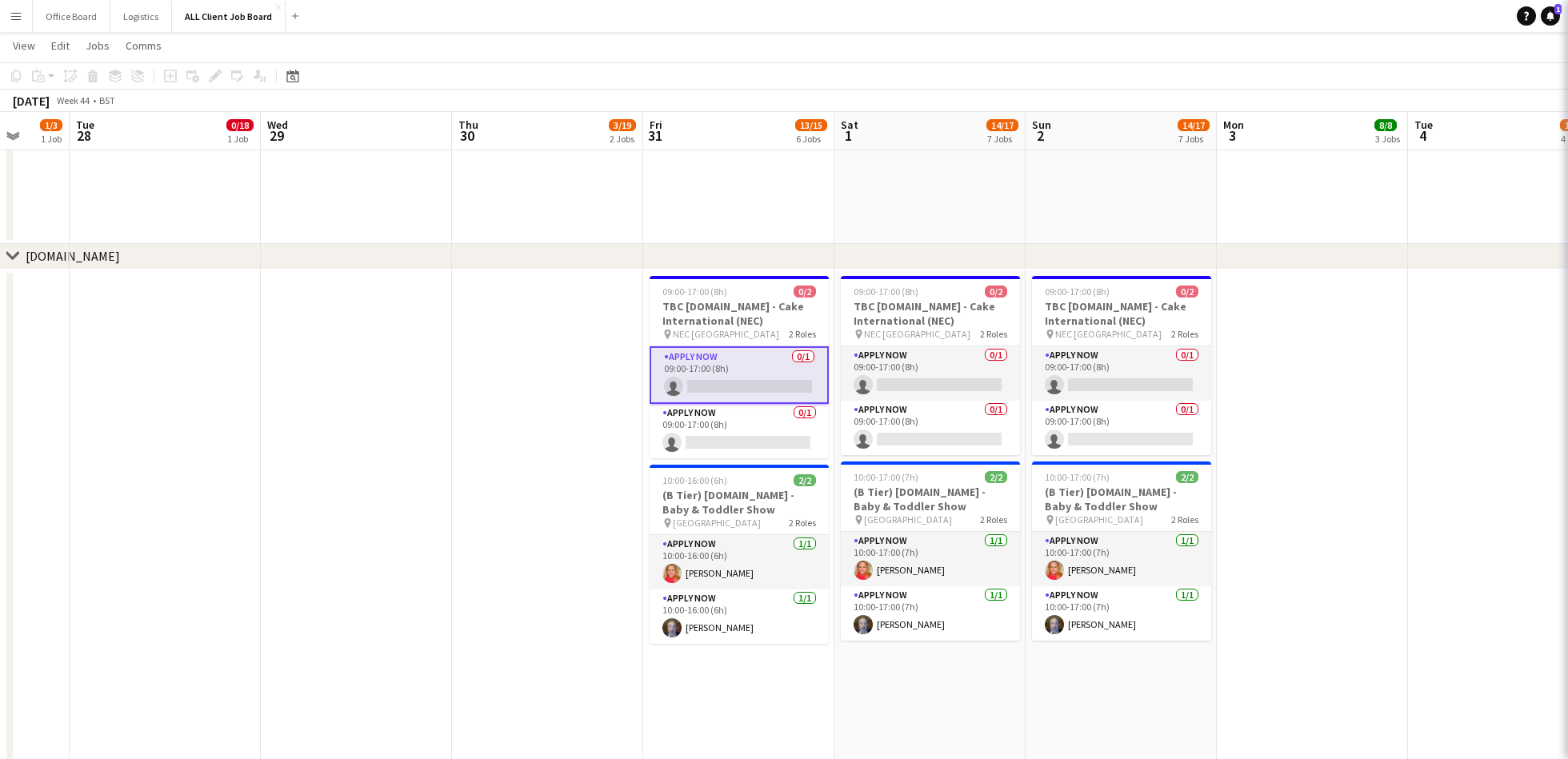
scroll to position [0, 505]
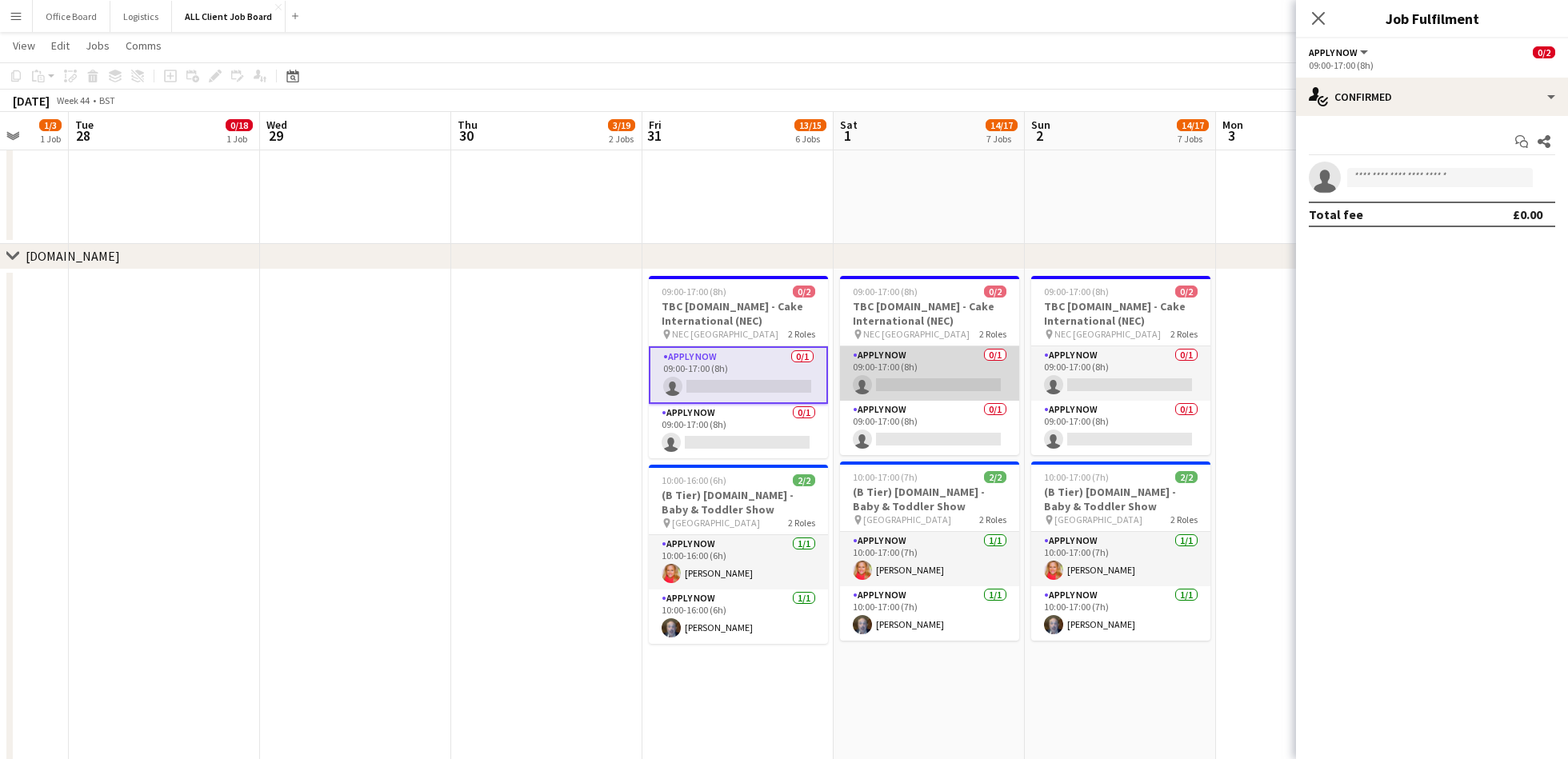
click at [942, 379] on app-card-role "APPLY NOW 0/1 09:00-17:00 (8h) single-neutral-actions" at bounding box center [930, 374] width 179 height 55
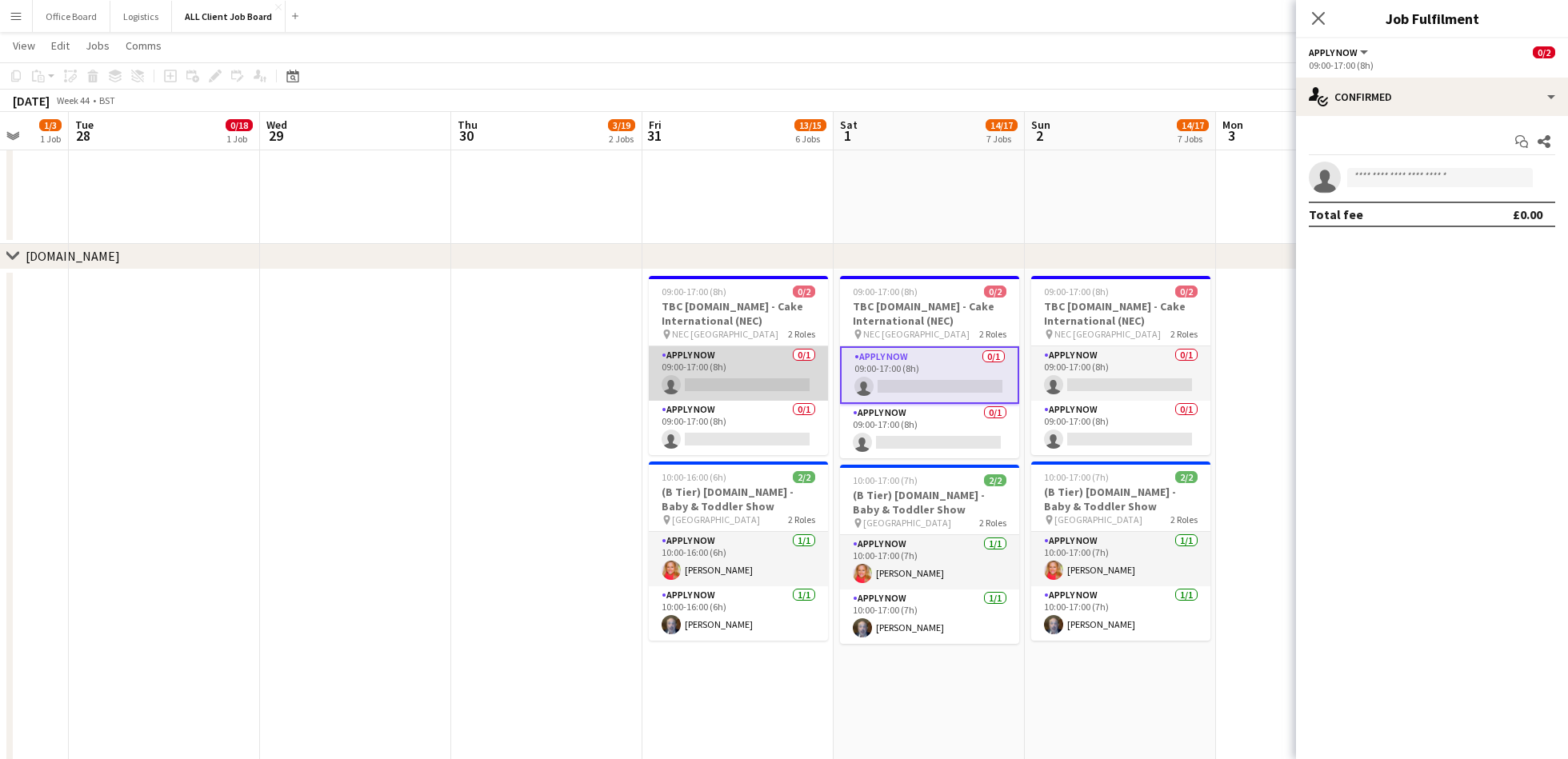
click at [749, 377] on app-card-role "APPLY NOW 0/1 09:00-17:00 (8h) single-neutral-actions" at bounding box center [739, 374] width 179 height 55
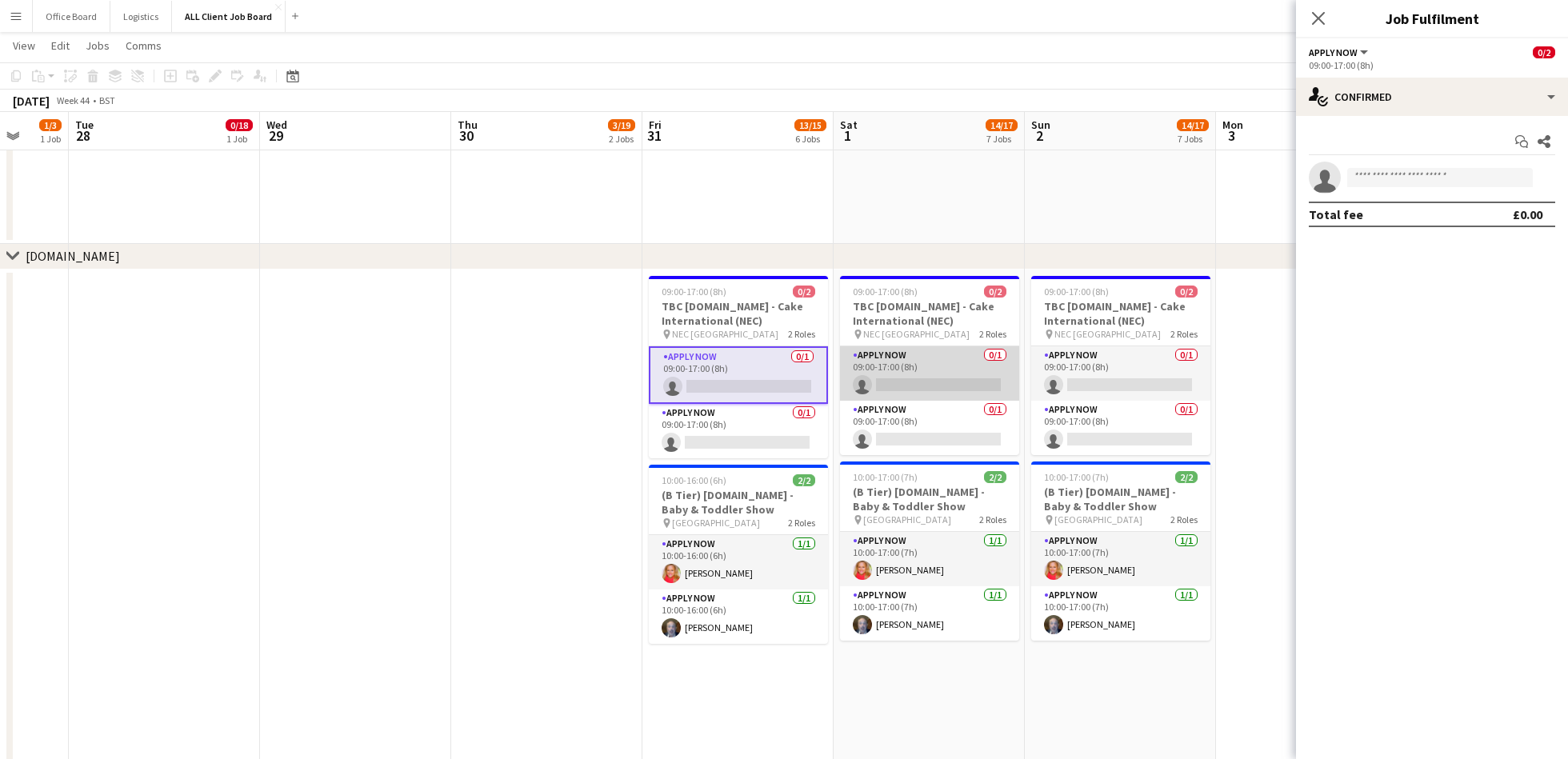
click at [937, 372] on app-card-role "APPLY NOW 0/1 09:00-17:00 (8h) single-neutral-actions" at bounding box center [930, 374] width 179 height 55
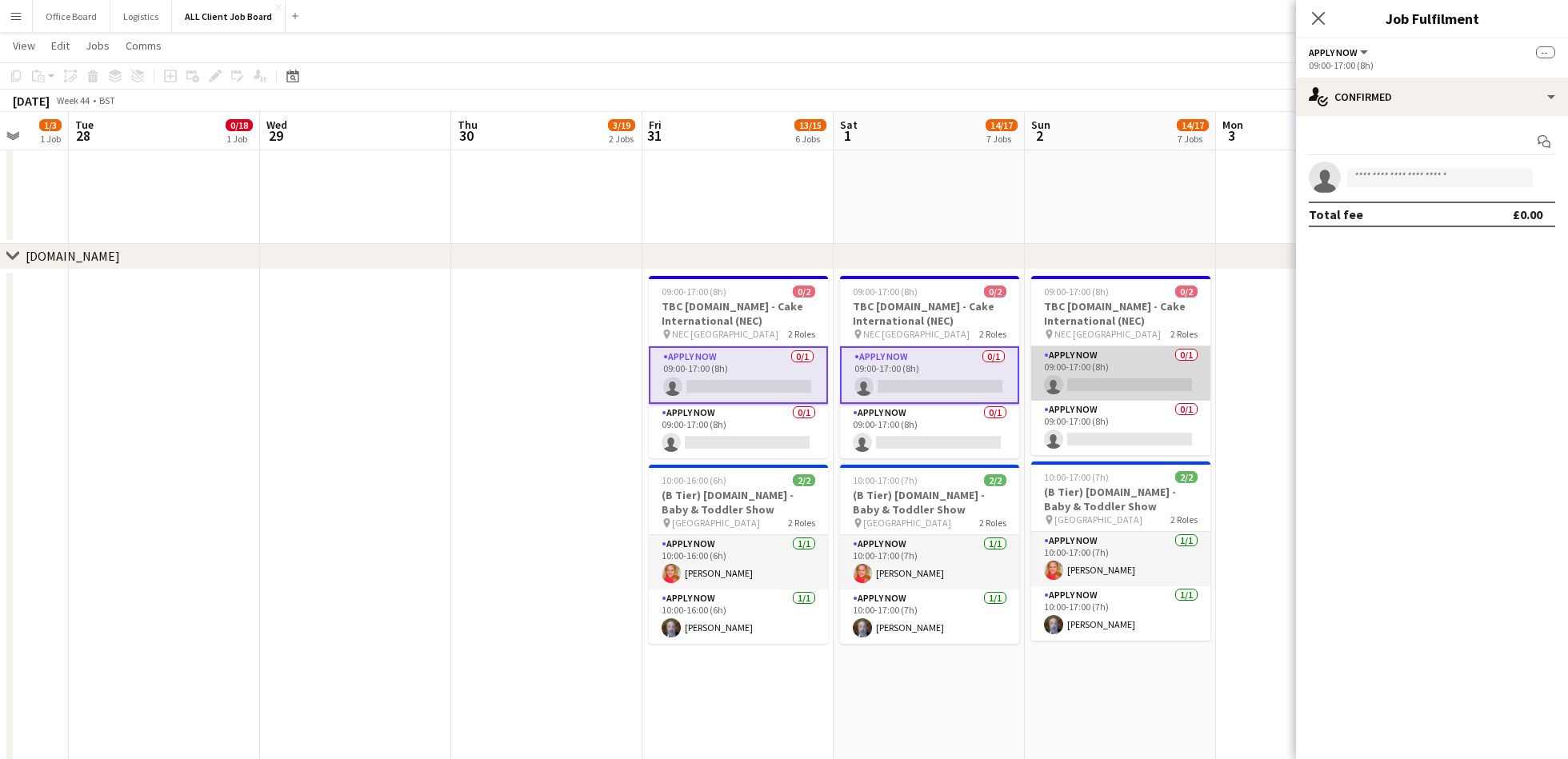
click at [1121, 371] on app-card-role "APPLY NOW 0/1 09:00-17:00 (8h) single-neutral-actions" at bounding box center [1121, 374] width 179 height 55
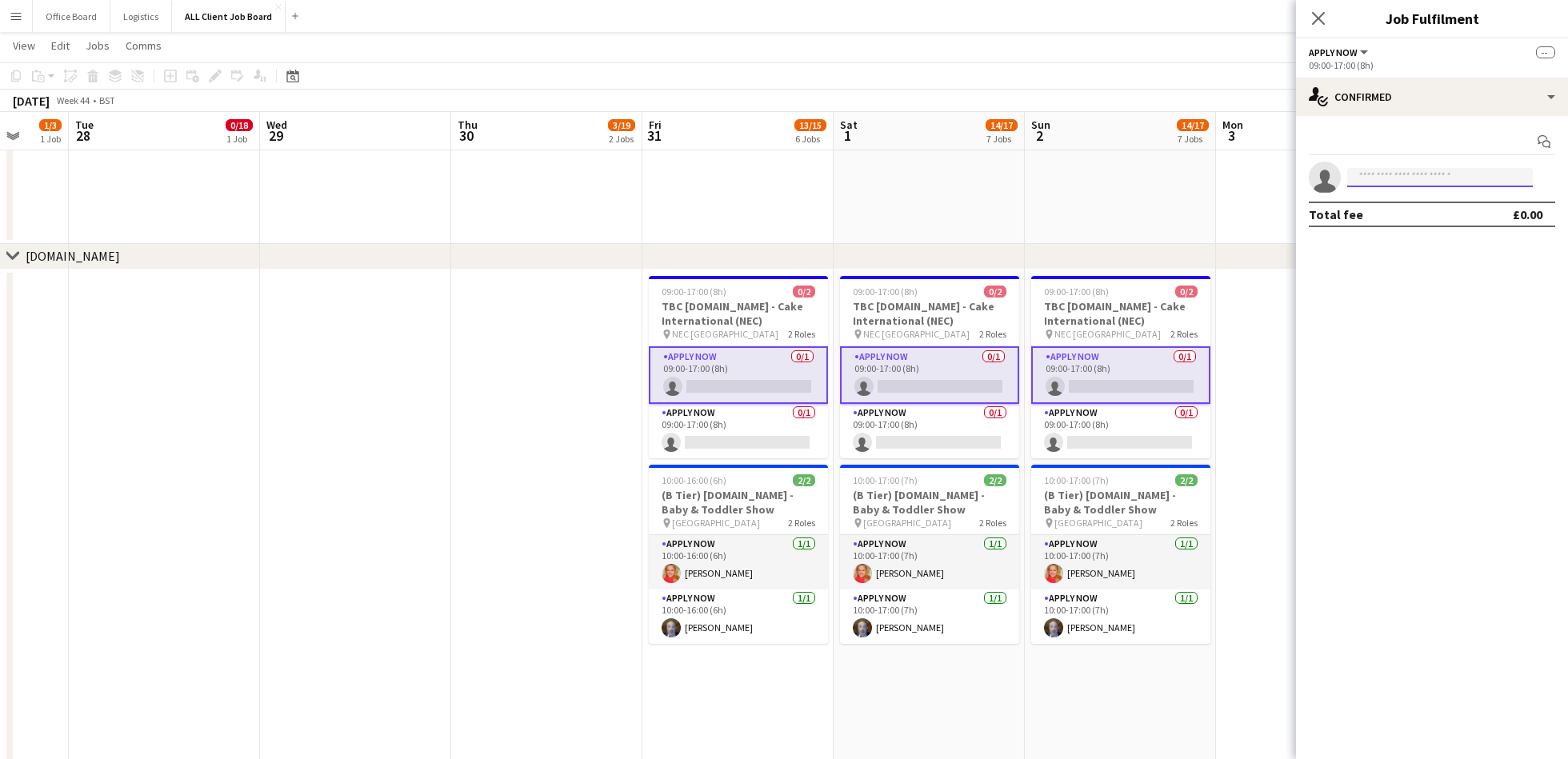
click at [1421, 174] on input at bounding box center [1440, 177] width 185 height 19
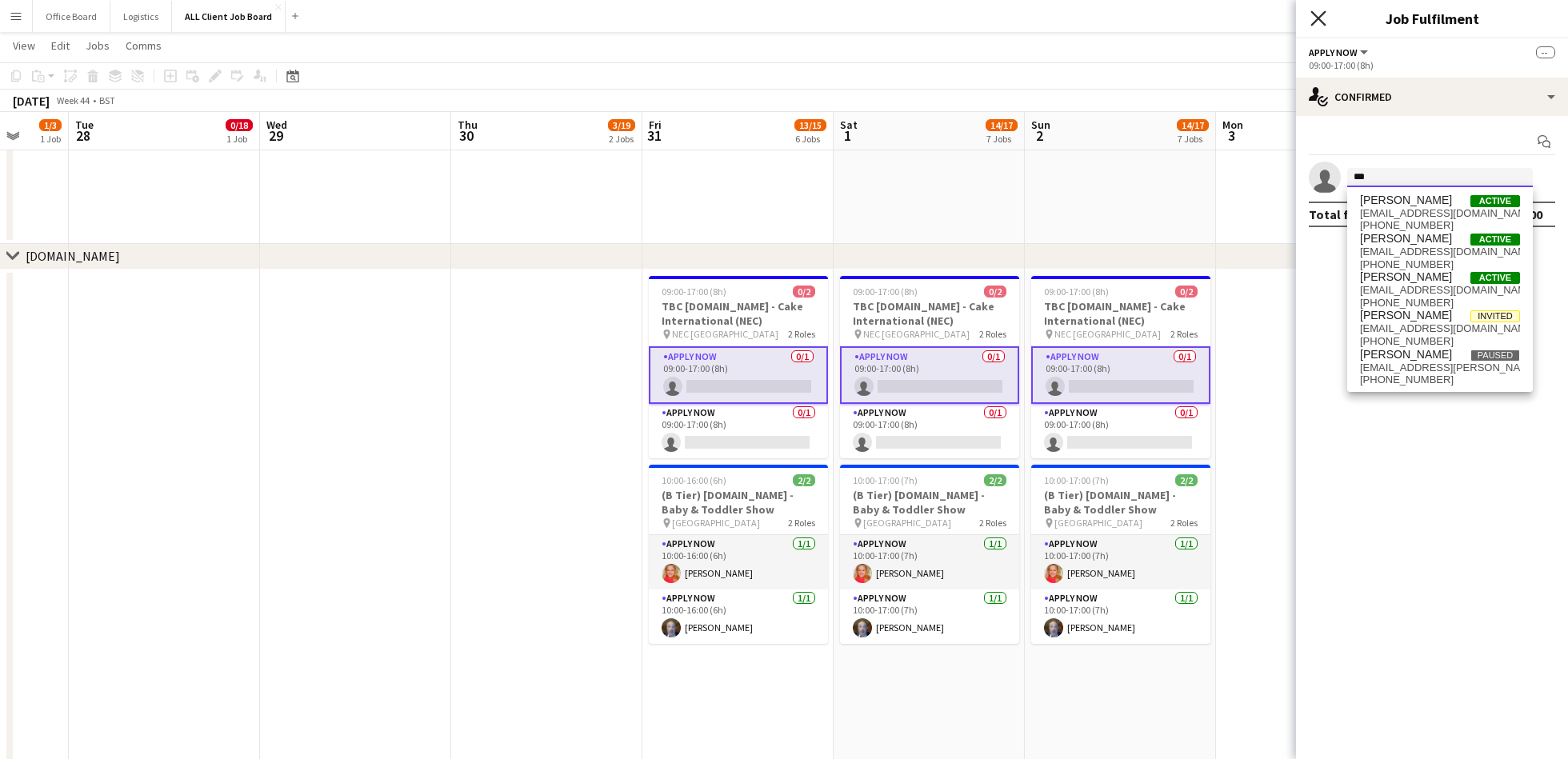
type input "***"
click at [1319, 19] on icon at bounding box center [1319, 19] width 16 height 16
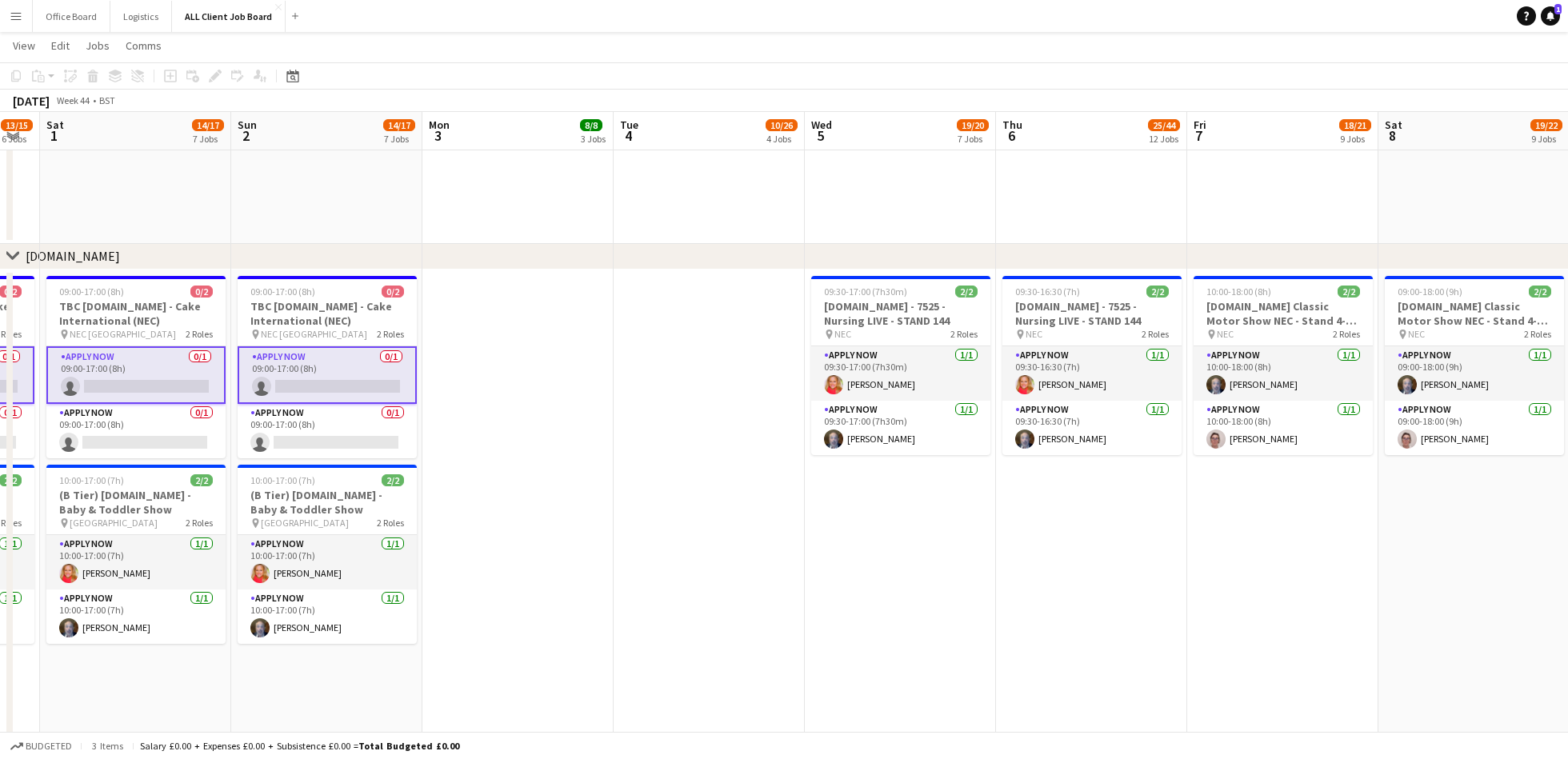
scroll to position [0, 643]
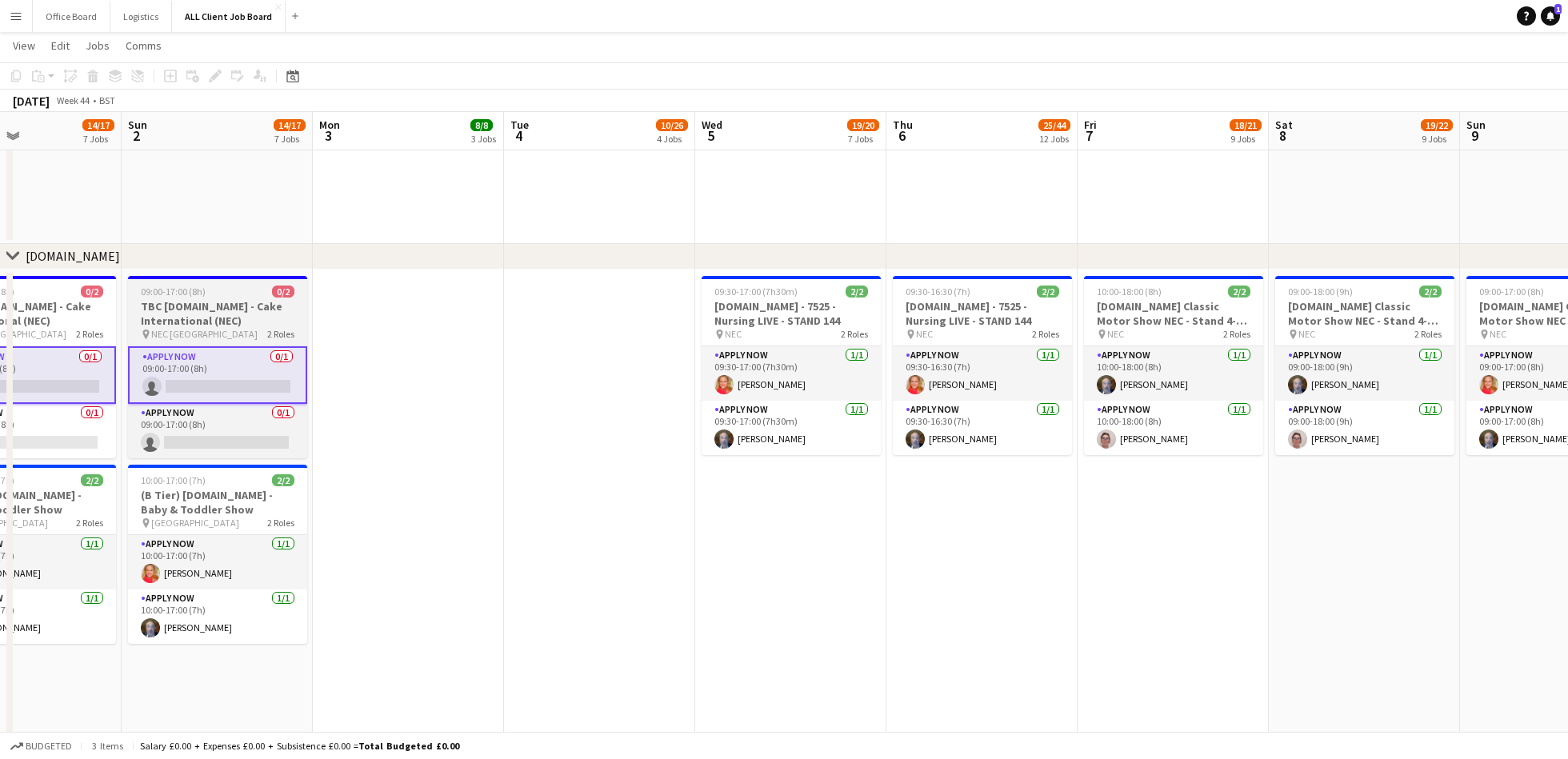
click at [235, 297] on app-job-card "09:00-17:00 (8h) 0/2 TBC [DOMAIN_NAME] - Cake International (NEC) pin NEC Birmi…" at bounding box center [217, 366] width 179 height 182
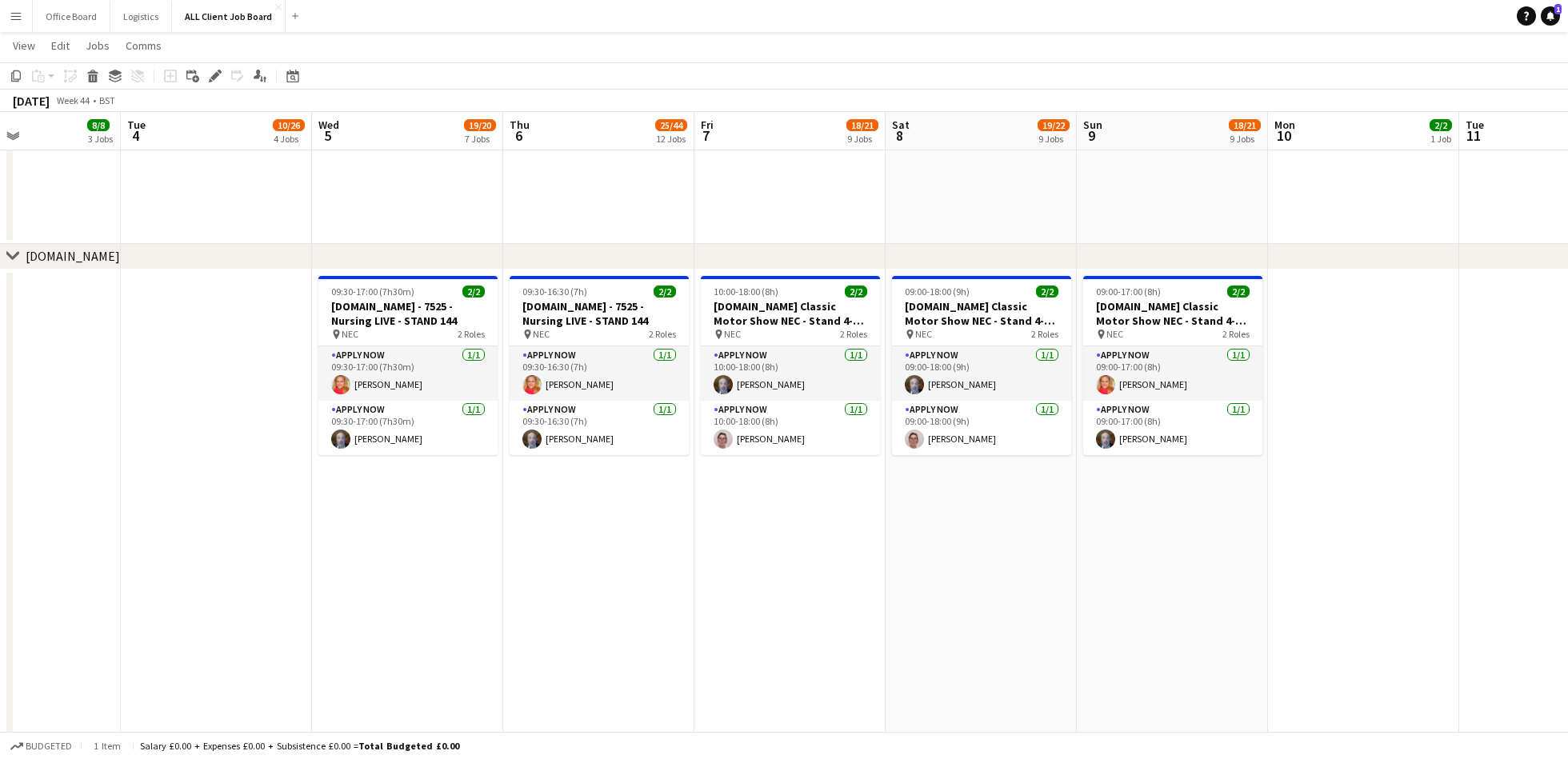
scroll to position [0, 654]
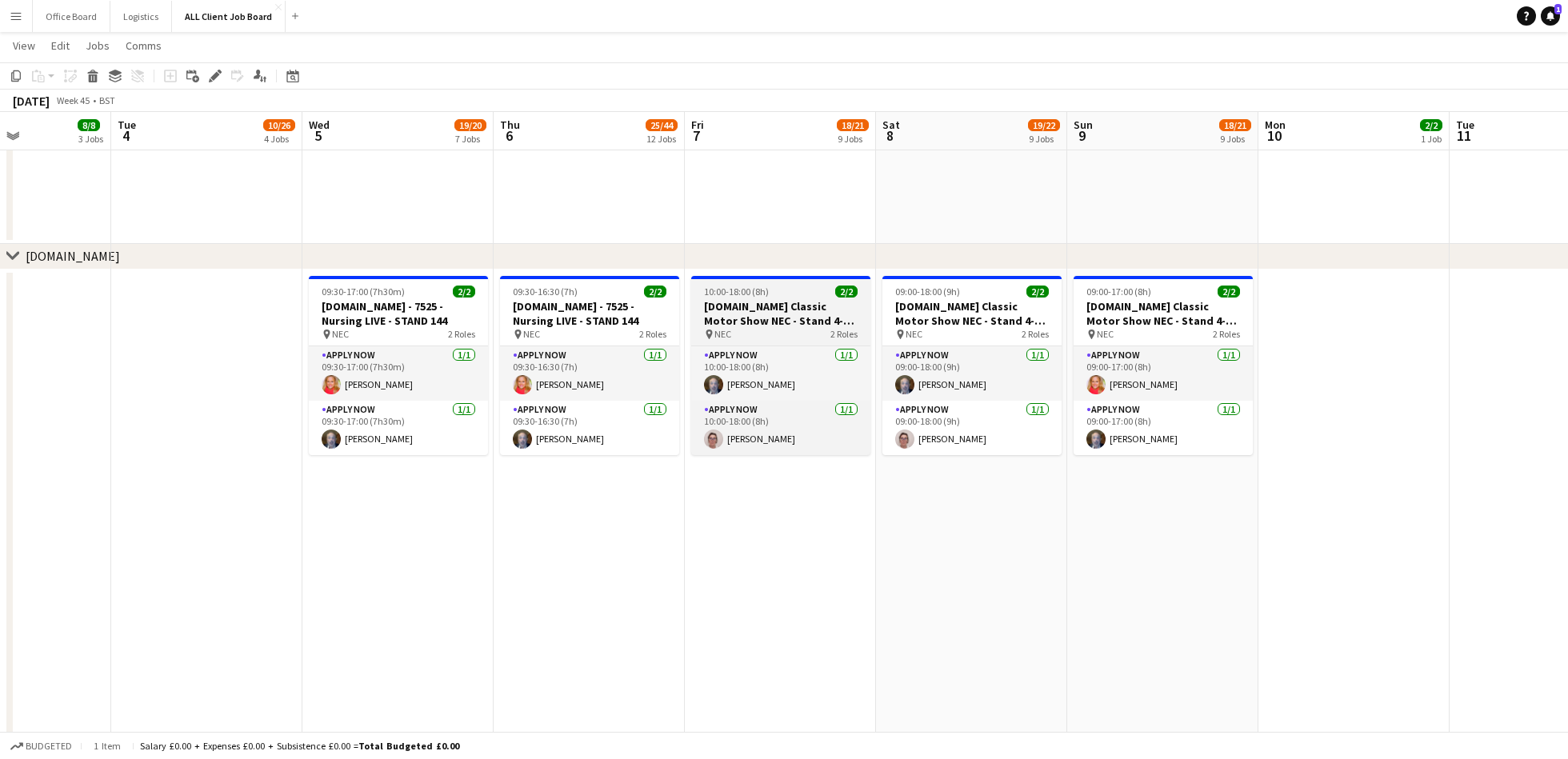
click at [819, 311] on h3 "[DOMAIN_NAME] Classic Motor Show NEC - Stand 4-100" at bounding box center [781, 314] width 179 height 29
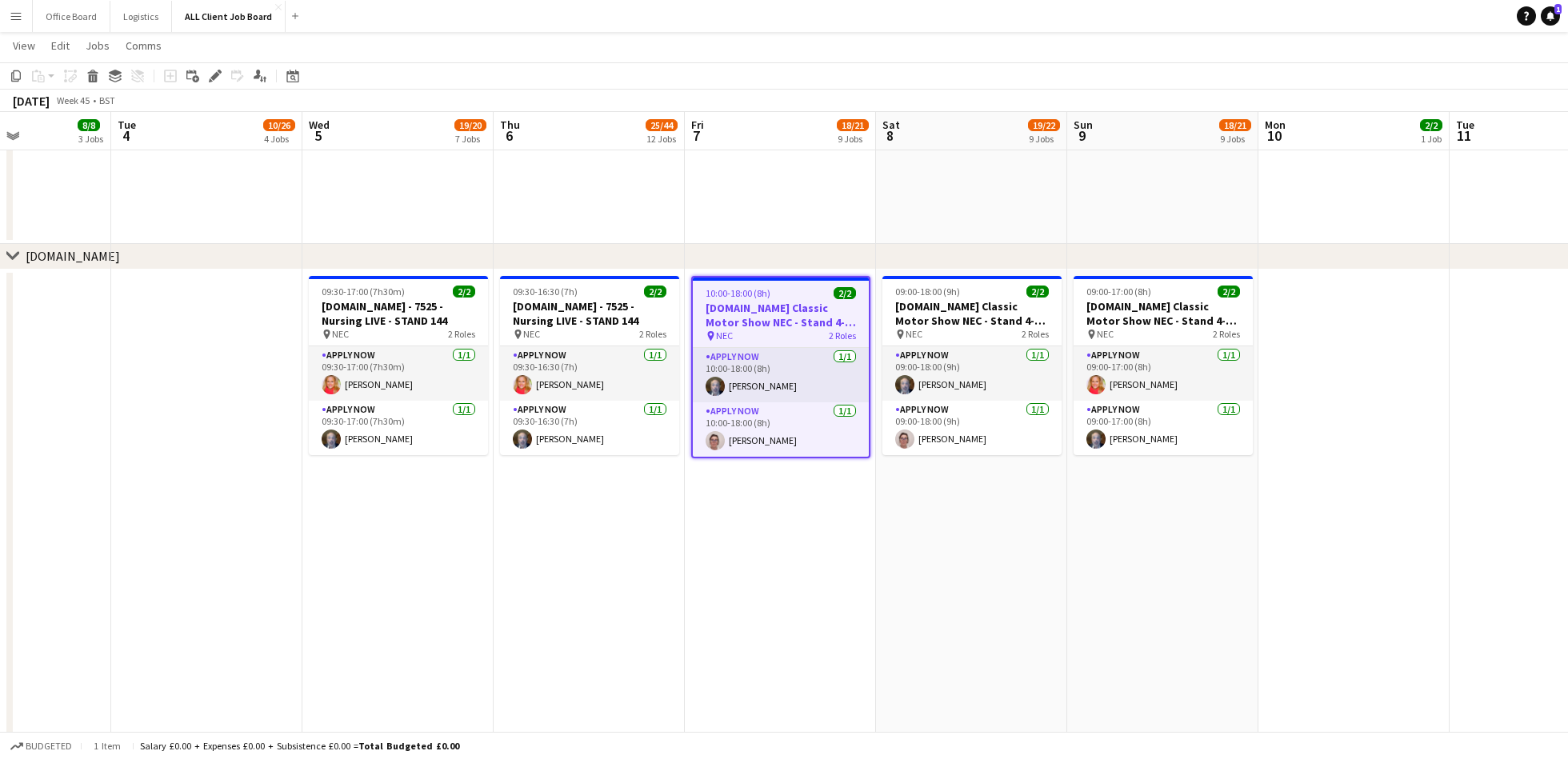
click at [764, 556] on app-date-cell "10:00-18:00 (8h) 2/2 [DOMAIN_NAME] Classic Motor Show NEC - Stand 4-100 pin NEC…" at bounding box center [781, 687] width 191 height 834
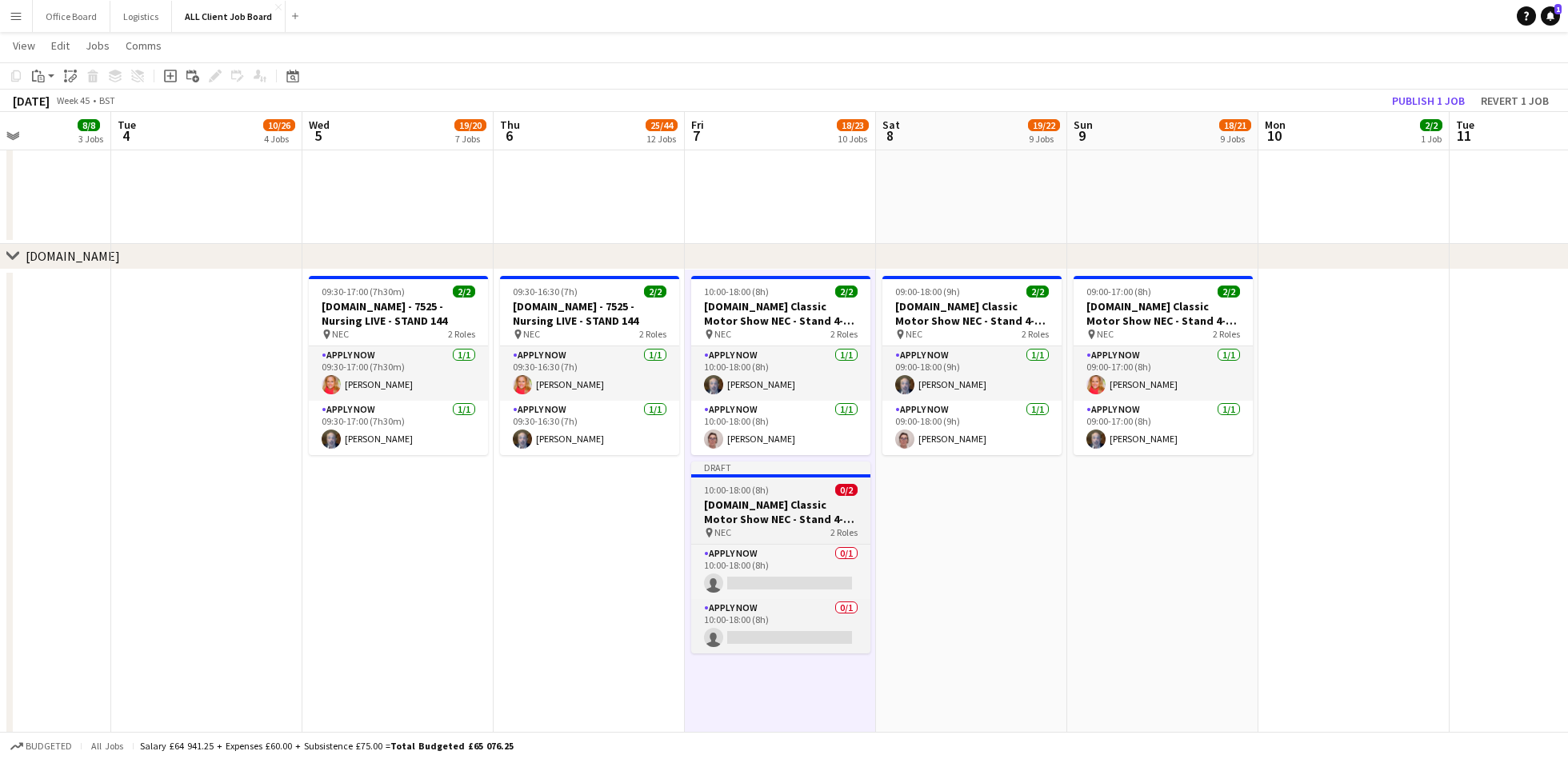
click at [790, 496] on app-job-card "Draft 10:00-18:00 (8h) 0/2 [DOMAIN_NAME] Classic Motor Show NEC - Stand 4-100 p…" at bounding box center [781, 557] width 179 height 192
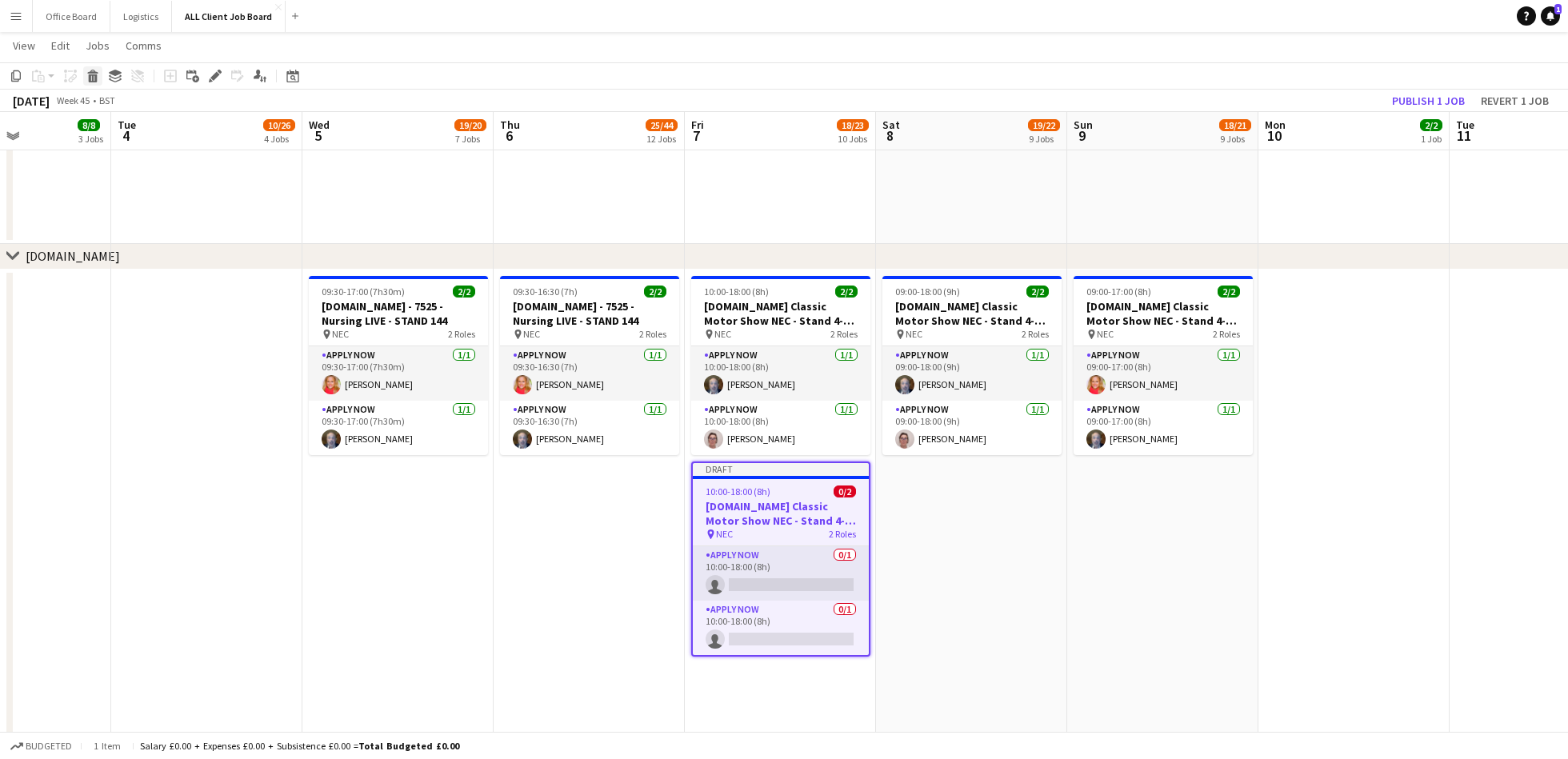
click at [93, 74] on icon "Delete" at bounding box center [93, 75] width 13 height 13
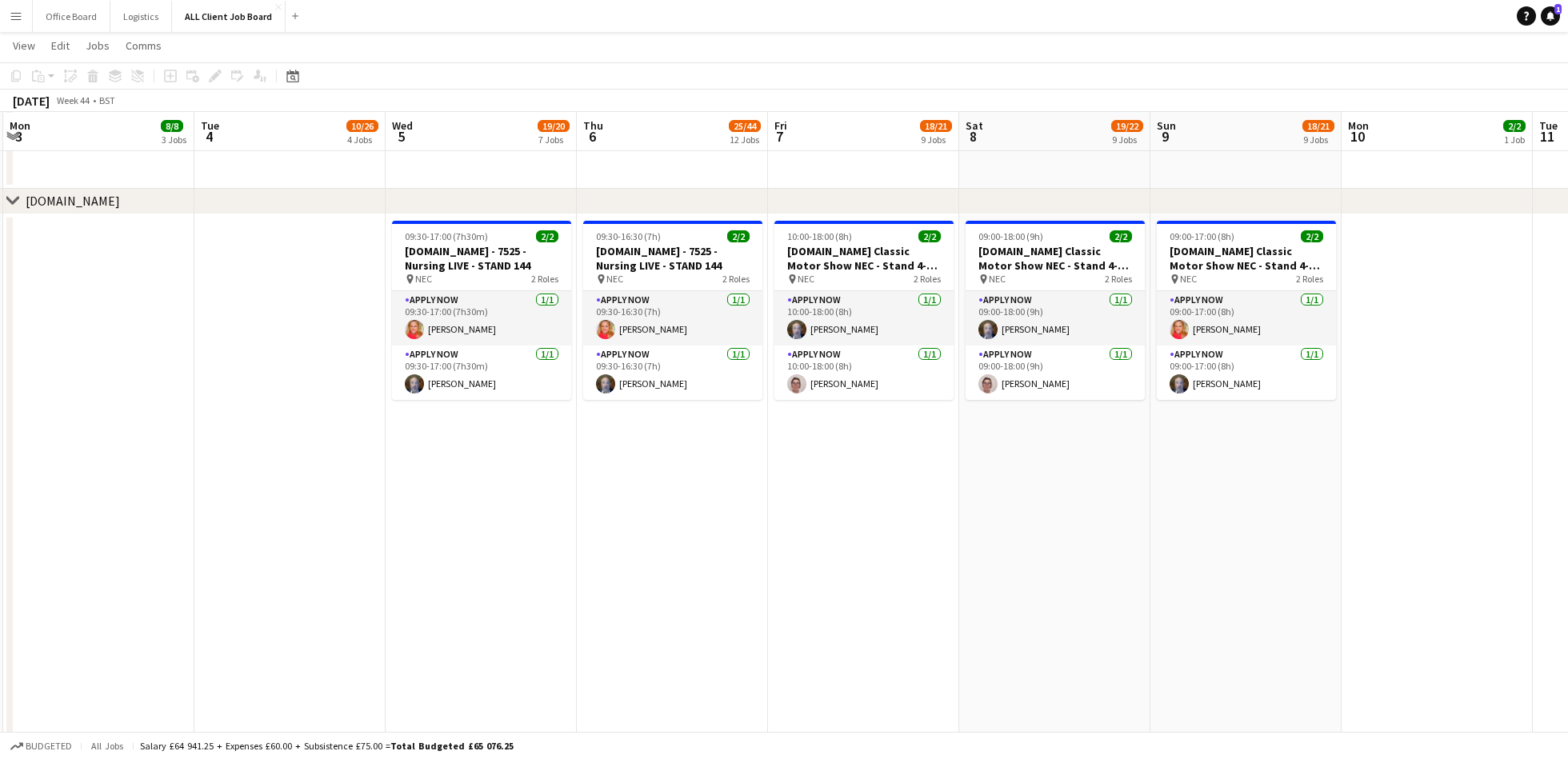
scroll to position [0, 571]
click at [1023, 373] on app-card-role "APPLY NOW [DATE] 09:00-18:00 (9h) [PERSON_NAME]" at bounding box center [1054, 373] width 179 height 55
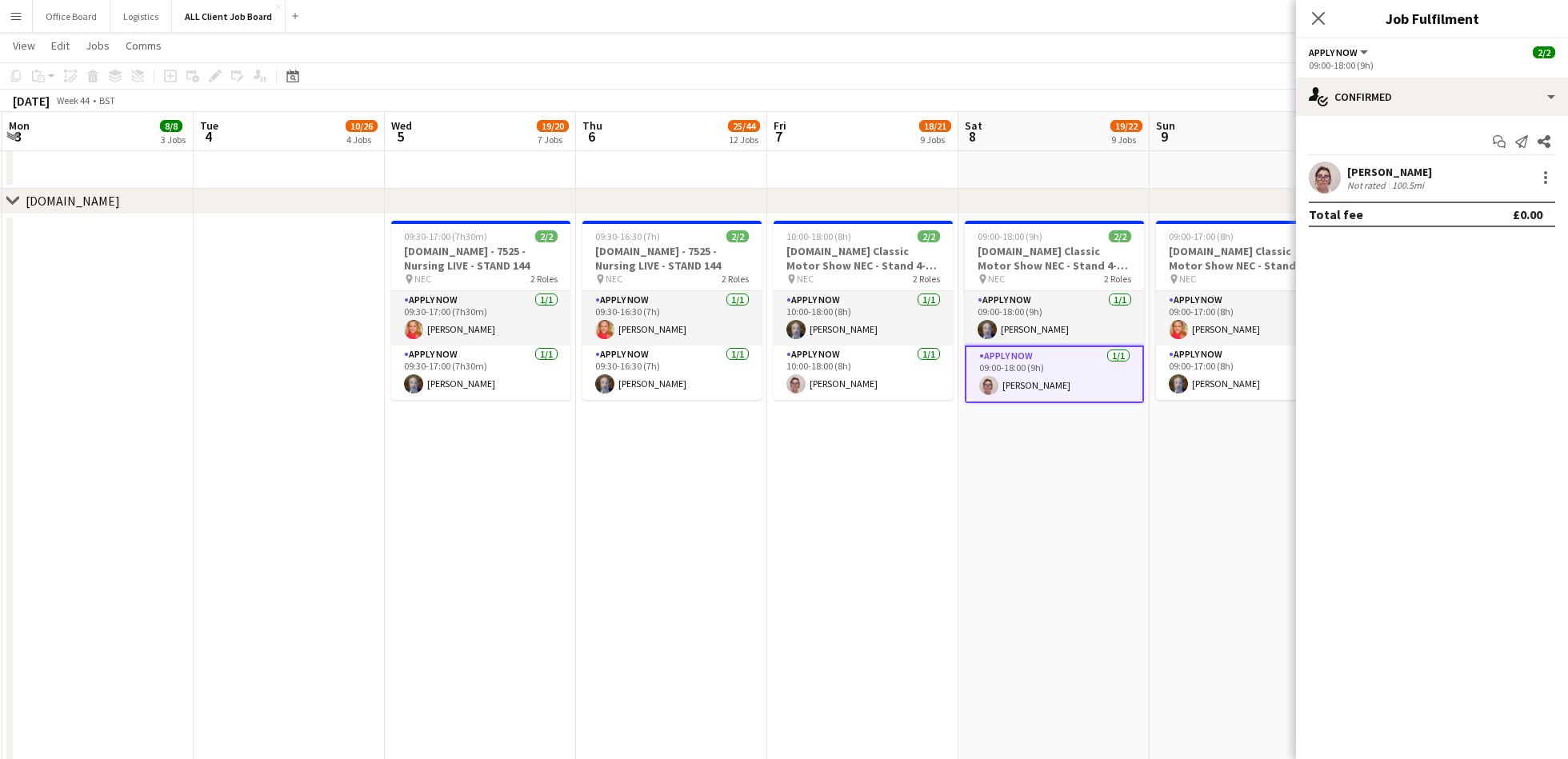
click at [1067, 458] on app-date-cell "09:00-18:00 (9h) 2/2 [DOMAIN_NAME] Classic Motor Show NEC - Stand 4-100 pin NEC…" at bounding box center [1054, 631] width 191 height 834
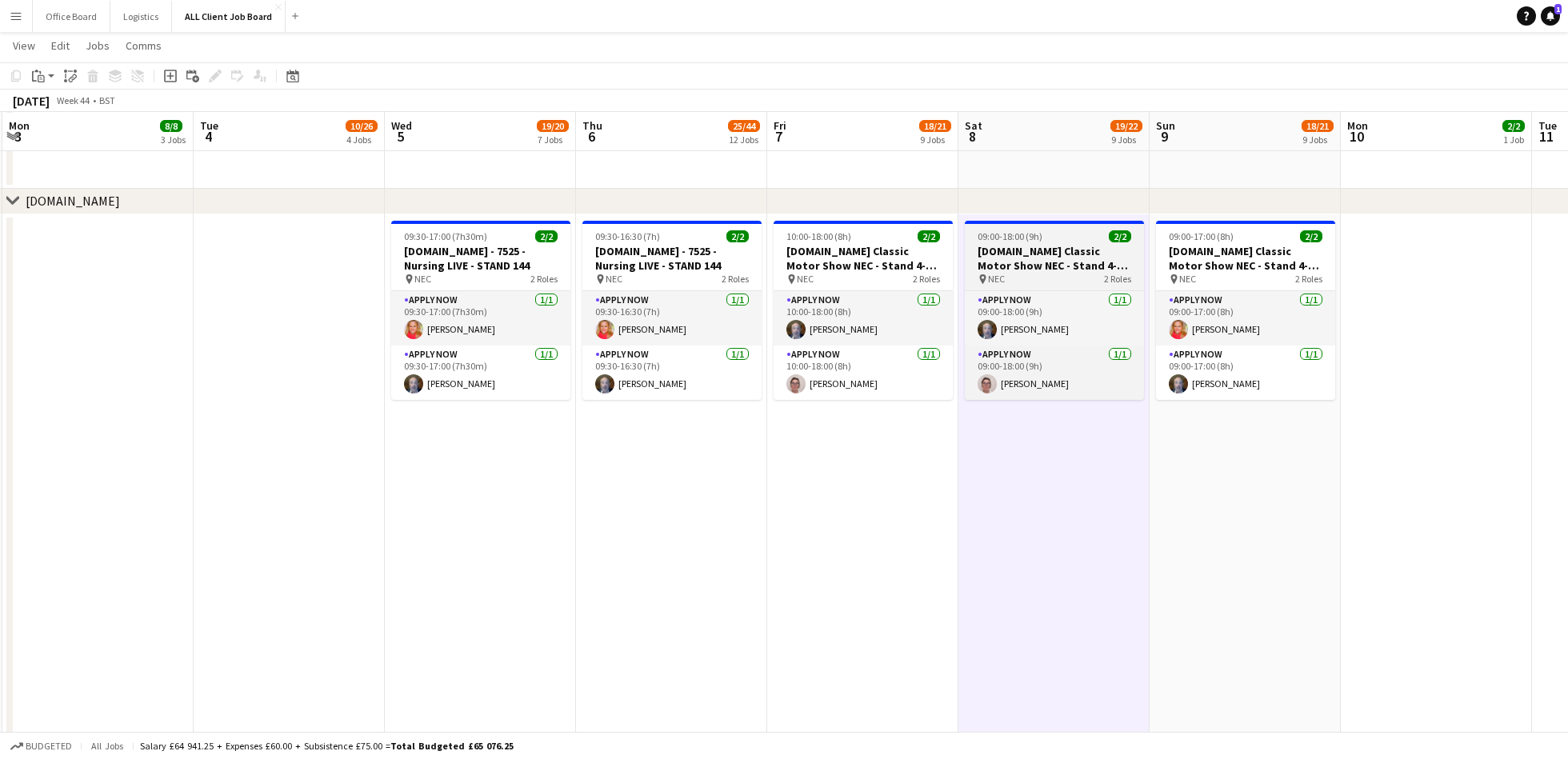
click at [1070, 267] on h3 "[DOMAIN_NAME] Classic Motor Show NEC - Stand 4-100" at bounding box center [1054, 258] width 179 height 29
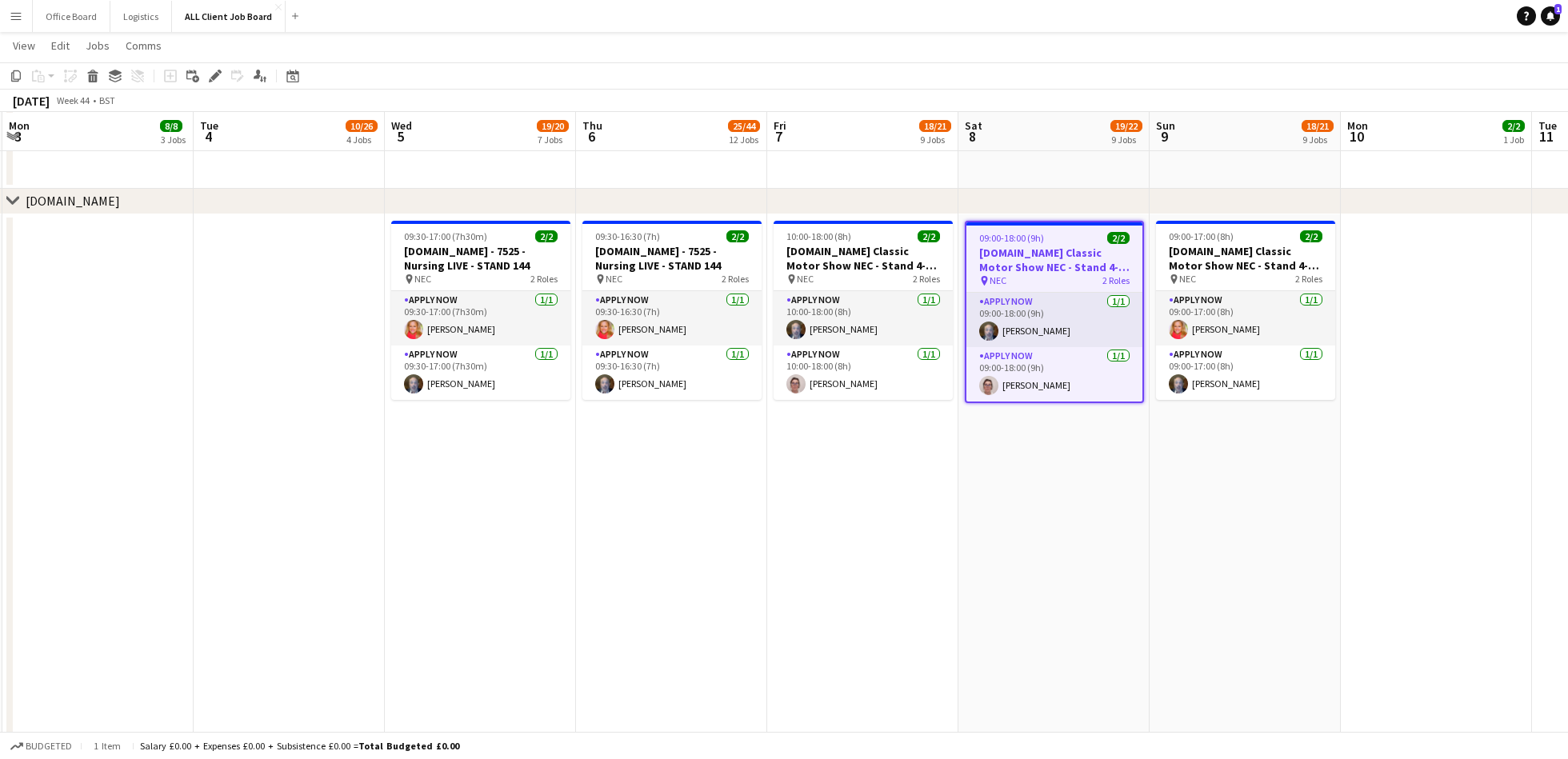
click at [1075, 406] on app-date-cell "09:00-18:00 (9h) 2/2 [DOMAIN_NAME] Classic Motor Show NEC - Stand 4-100 pin NEC…" at bounding box center [1054, 631] width 191 height 834
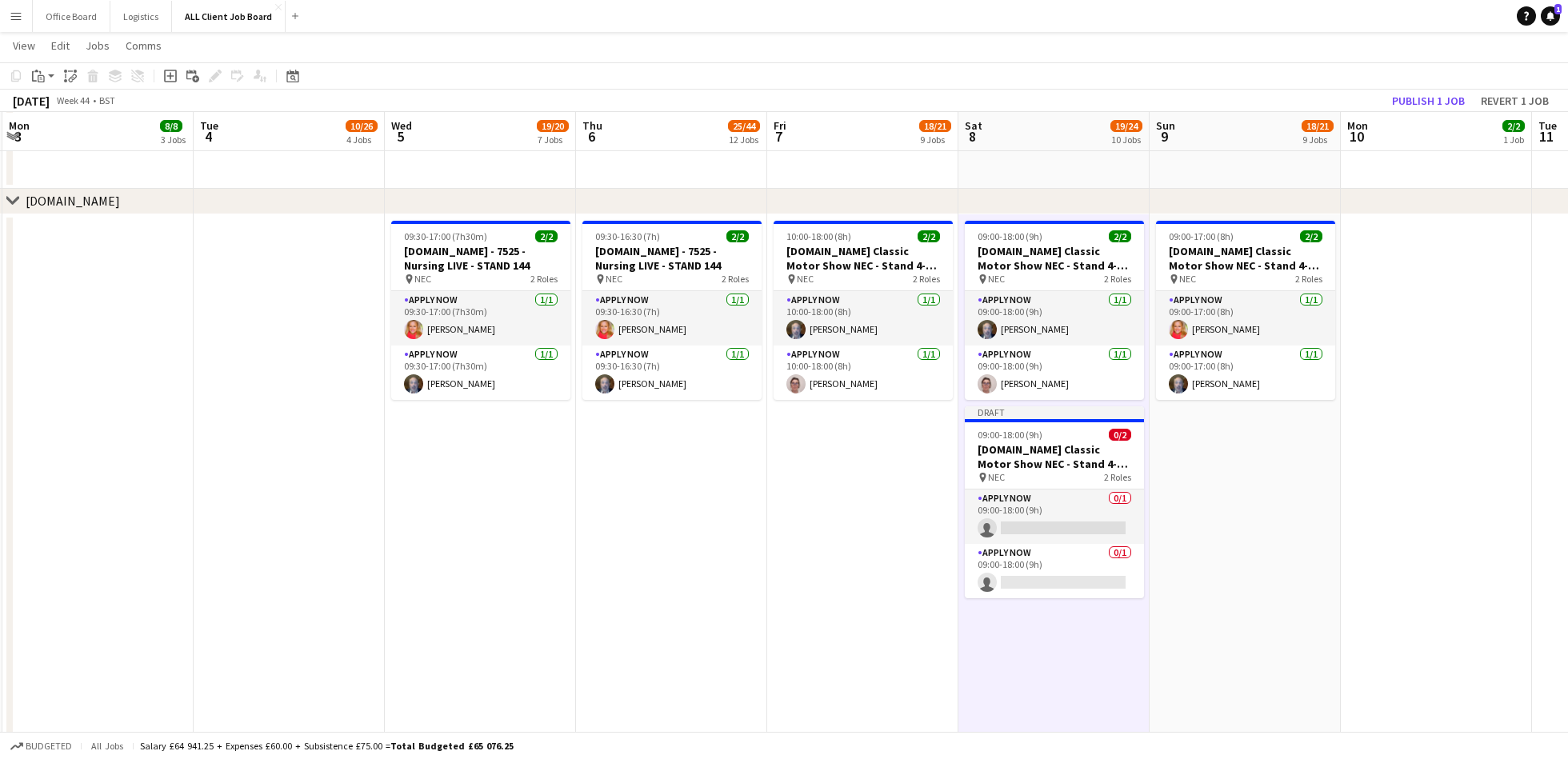
click at [1231, 418] on app-date-cell "09:00-17:00 (8h) 2/2 [DOMAIN_NAME] Classic Motor Show NEC - Stand 4-100 pin NEC…" at bounding box center [1245, 631] width 191 height 834
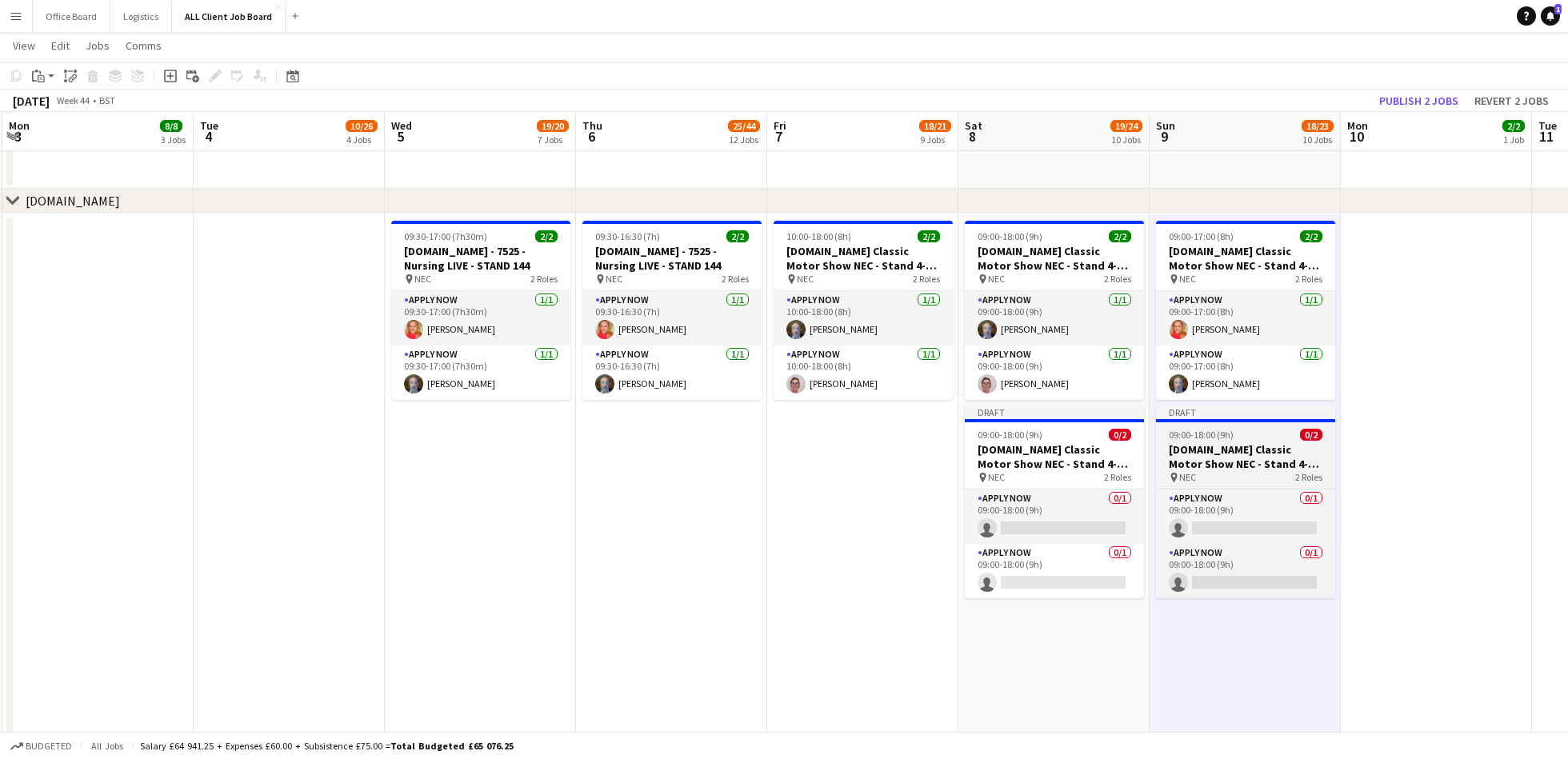
scroll to position [0, 573]
click at [1227, 448] on h3 "[DOMAIN_NAME] Classic Motor Show NEC - Stand 4-100" at bounding box center [1244, 457] width 179 height 29
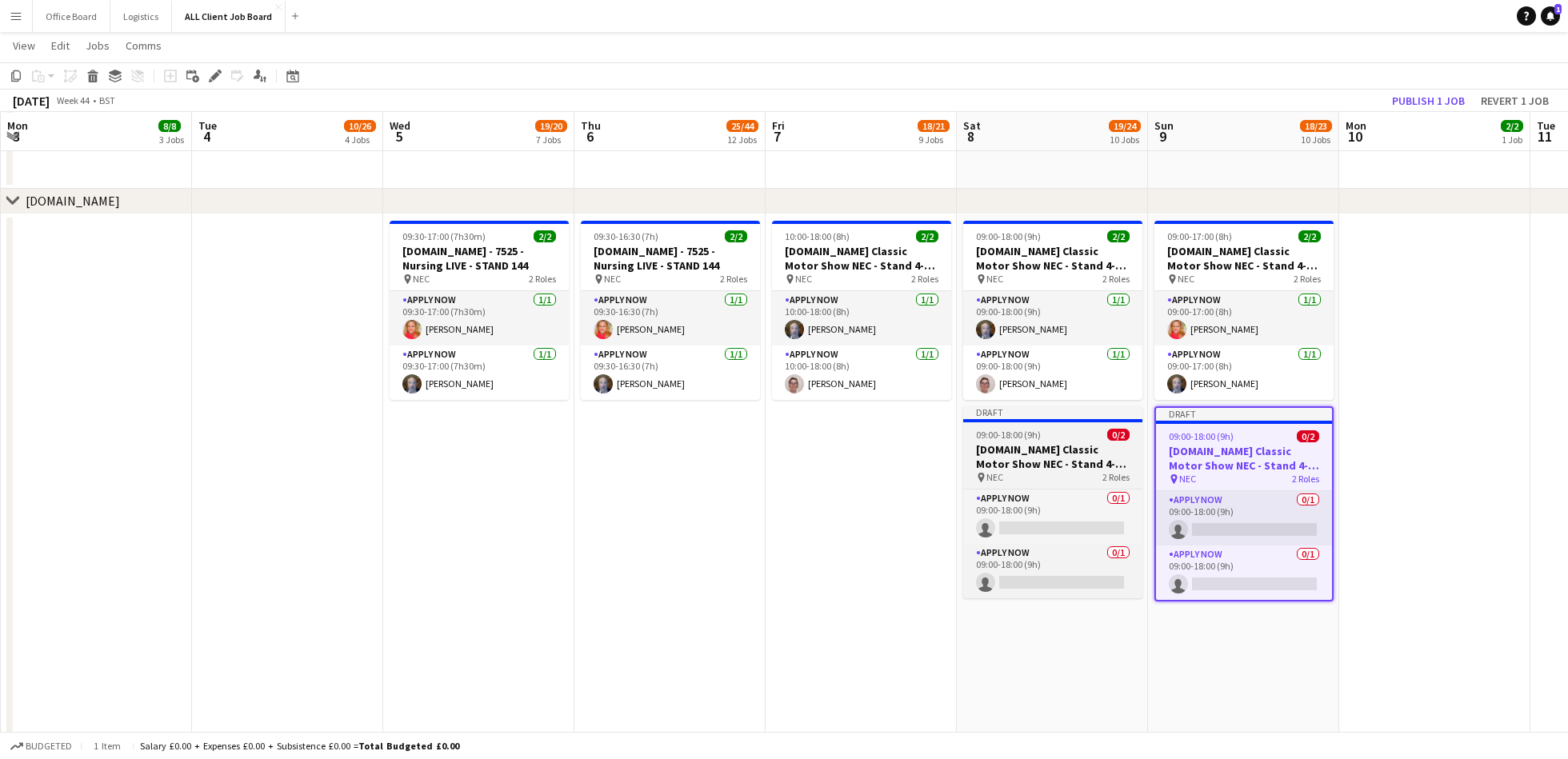
click at [1031, 461] on h3 "[DOMAIN_NAME] Classic Motor Show NEC - Stand 4-100" at bounding box center [1053, 457] width 179 height 29
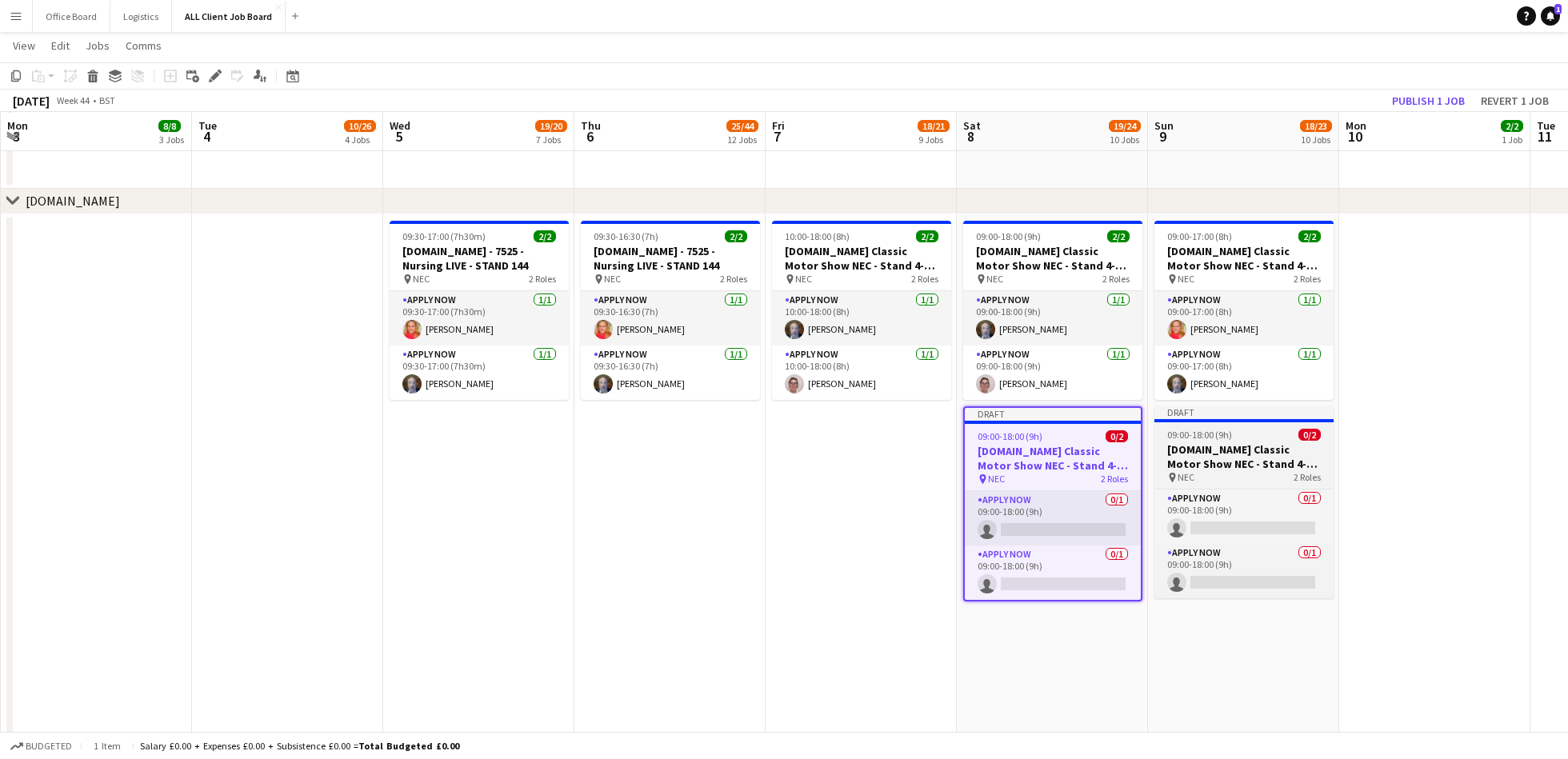
click at [1245, 456] on h3 "[DOMAIN_NAME] Classic Motor Show NEC - Stand 4-100" at bounding box center [1244, 457] width 179 height 29
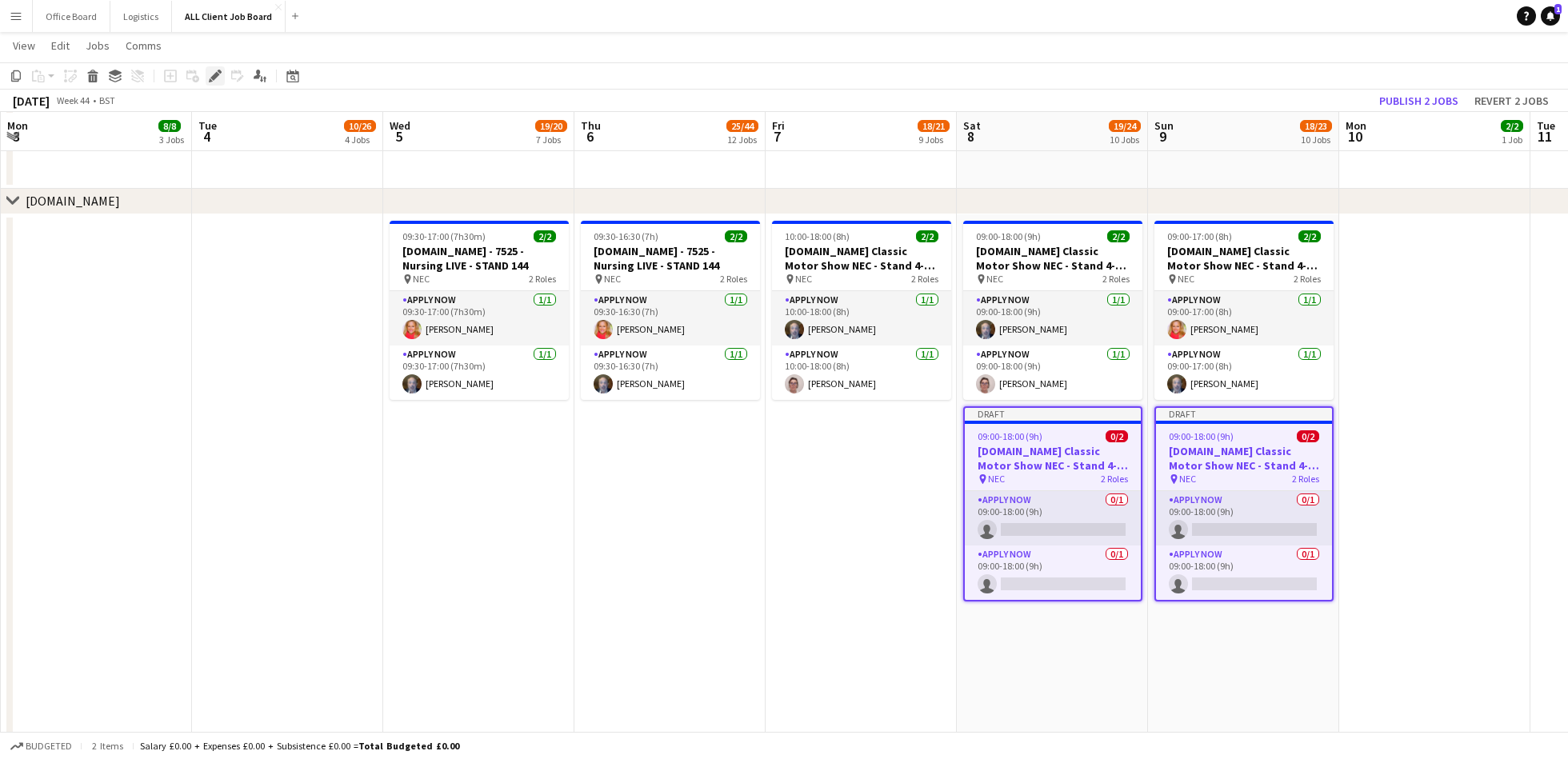
click at [214, 69] on icon "Edit" at bounding box center [214, 75] width 13 height 13
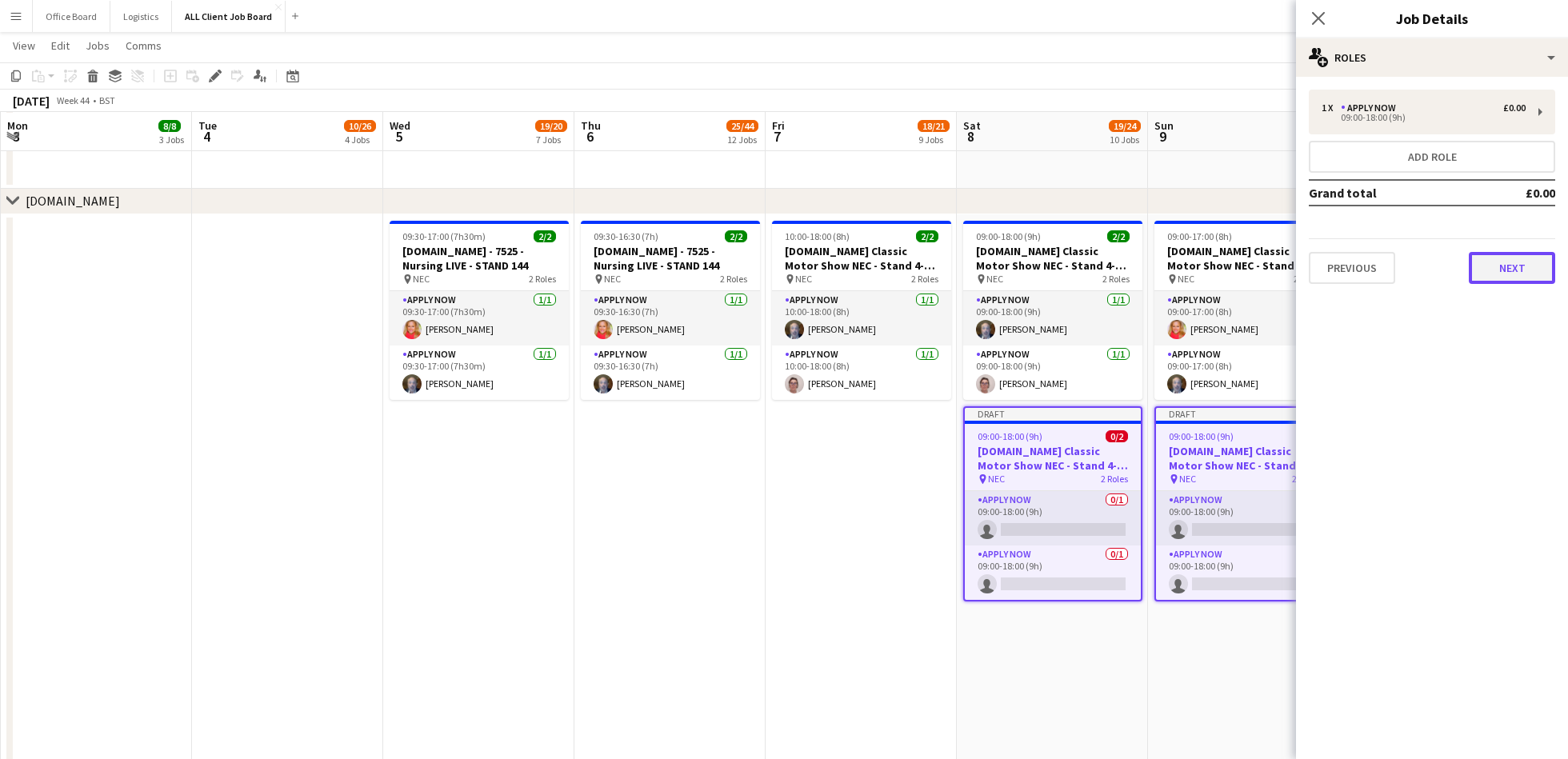
click at [1512, 261] on button "Next" at bounding box center [1512, 268] width 87 height 32
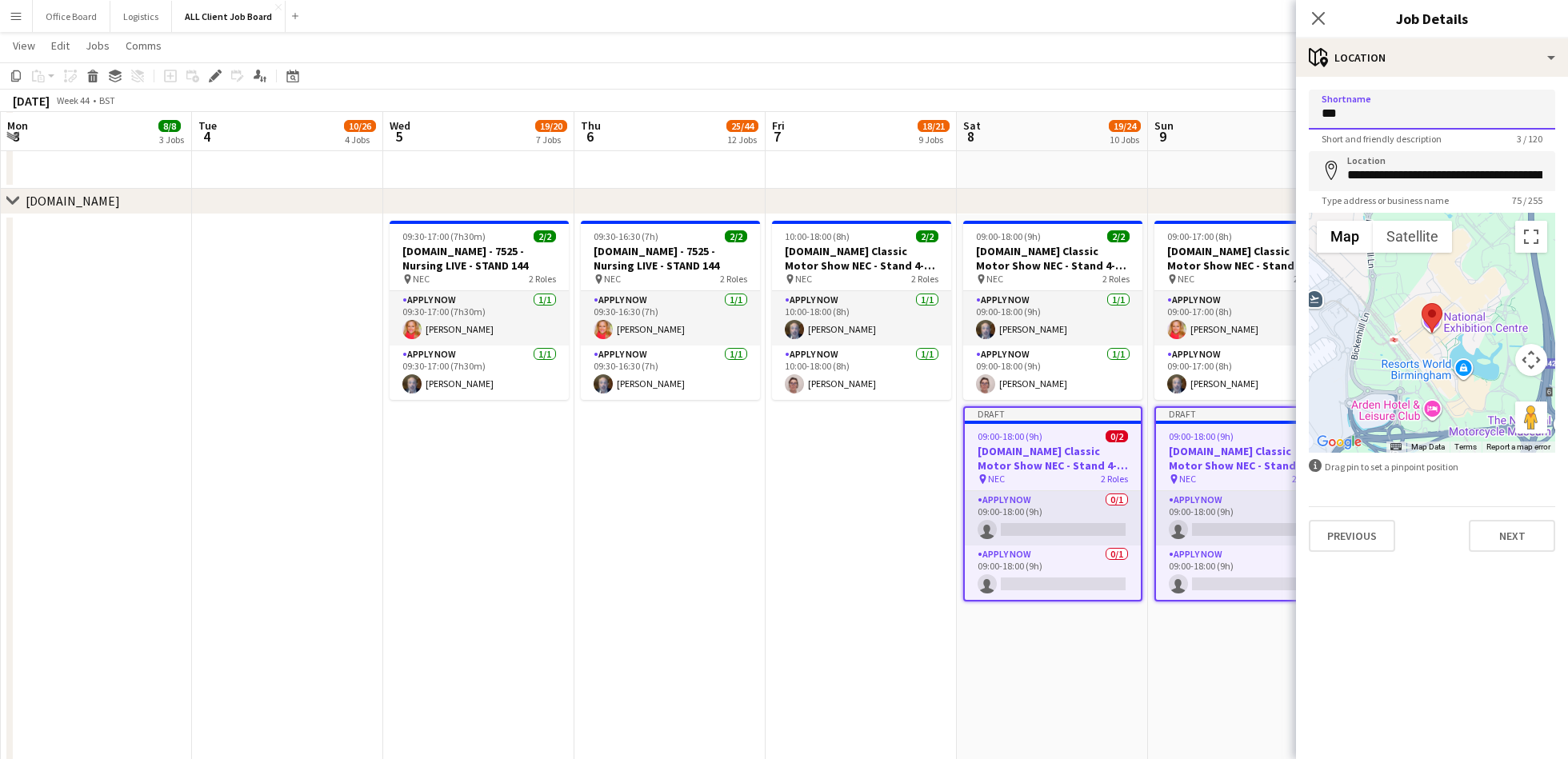
drag, startPoint x: 1371, startPoint y: 109, endPoint x: 1308, endPoint y: 113, distance: 63.1
click at [1306, 113] on form "**********" at bounding box center [1432, 321] width 272 height 463
type input "**********"
click at [1391, 164] on input "**********" at bounding box center [1432, 171] width 247 height 40
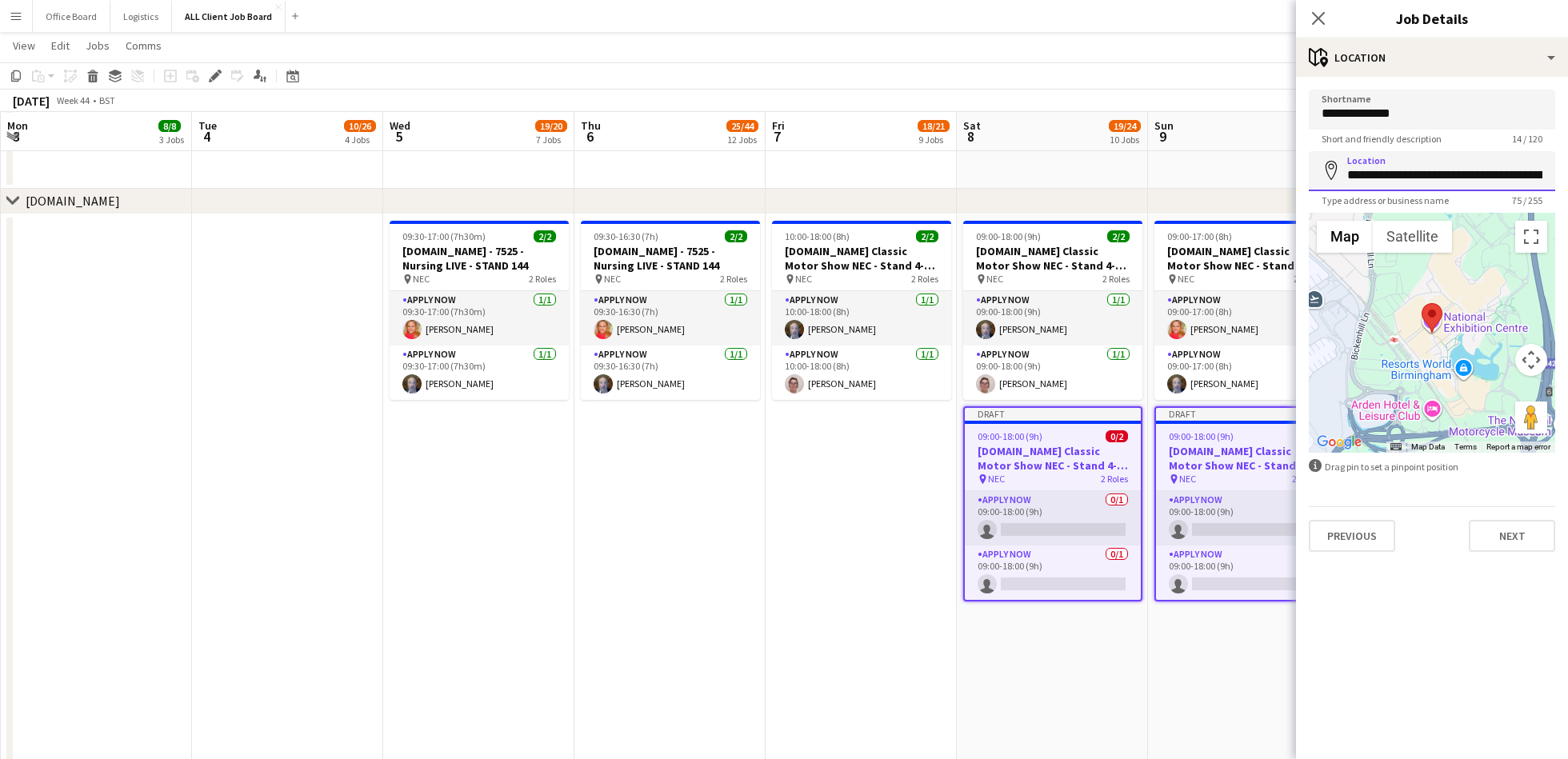
click at [1391, 164] on input "**********" at bounding box center [1432, 171] width 247 height 40
type input "**********"
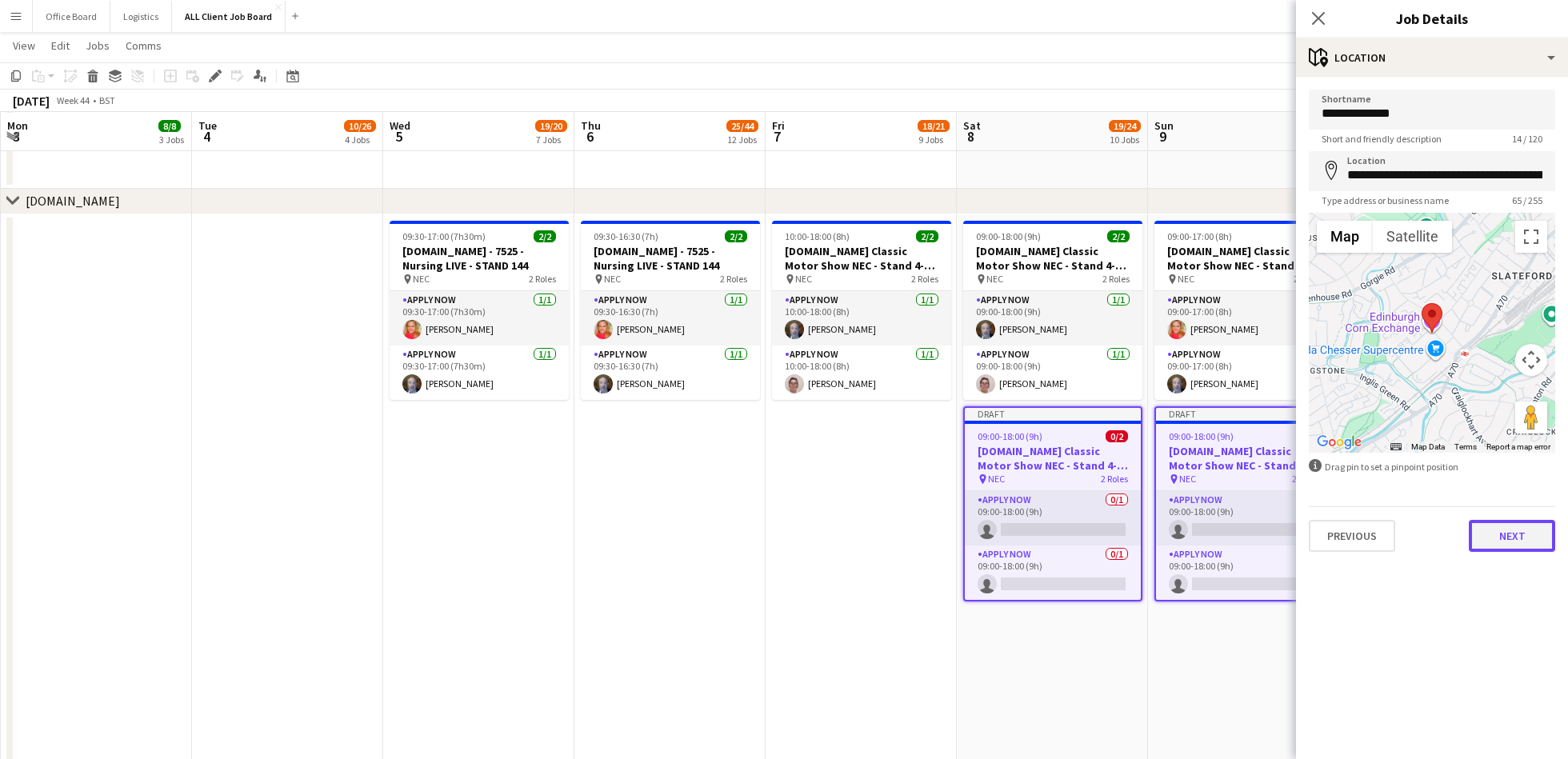
click at [1529, 544] on button "Next" at bounding box center [1512, 536] width 87 height 32
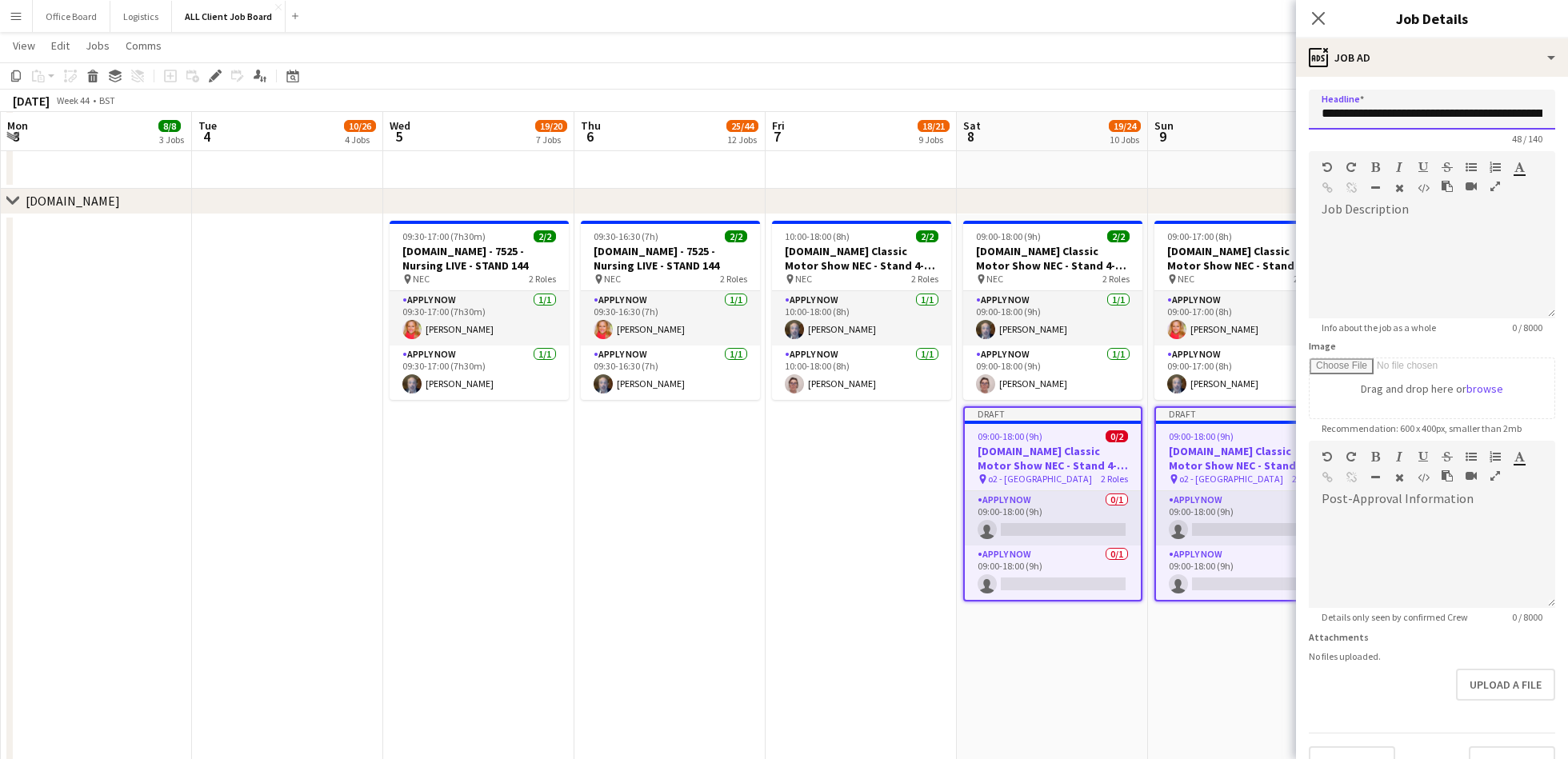
scroll to position [0, 38]
drag, startPoint x: 1376, startPoint y: 114, endPoint x: 1563, endPoint y: 120, distance: 187.1
click at [1567, 120] on form "**********" at bounding box center [1432, 434] width 272 height 689
click at [1371, 114] on input "**********" at bounding box center [1432, 109] width 247 height 40
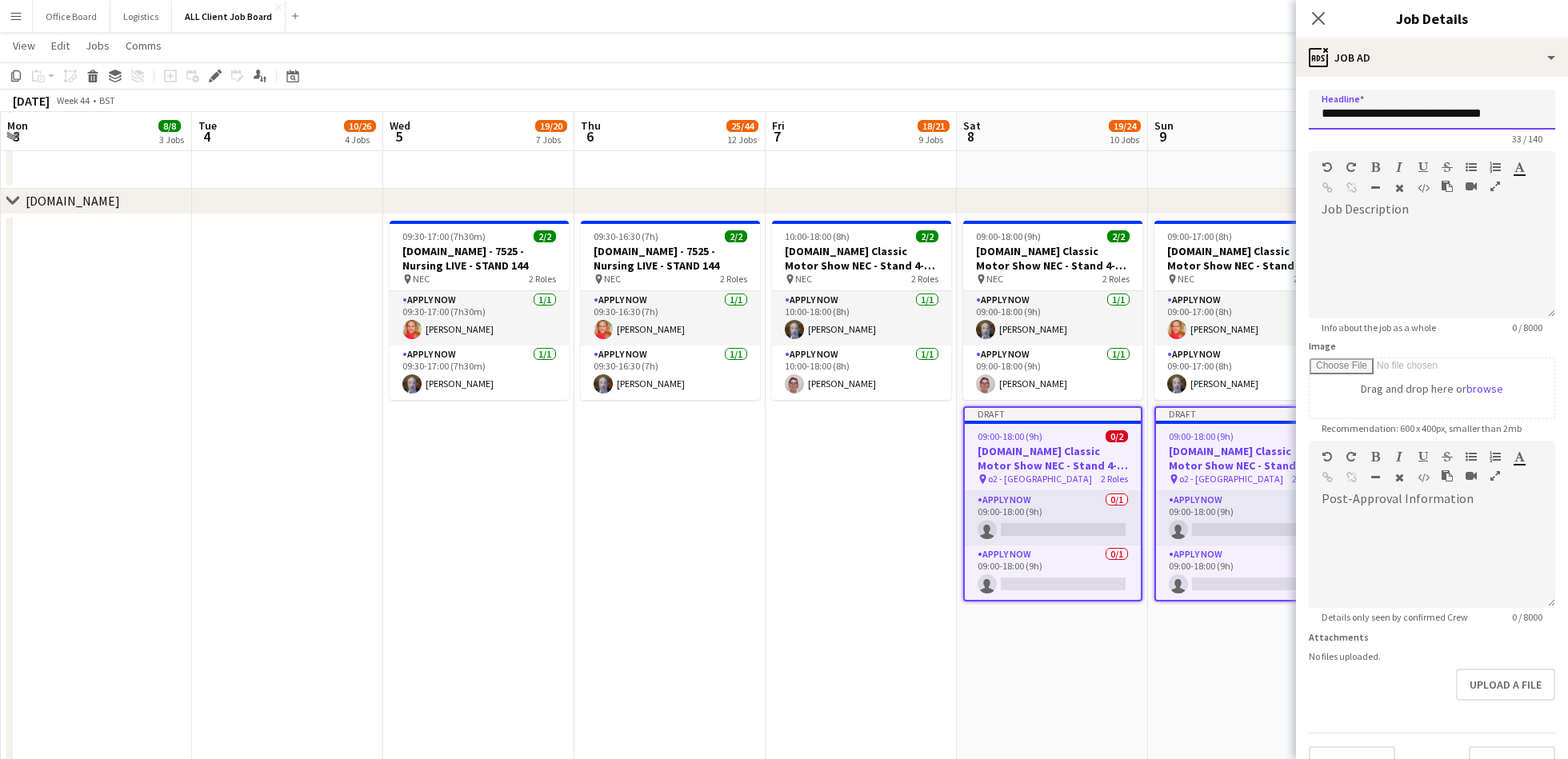
scroll to position [31, 0]
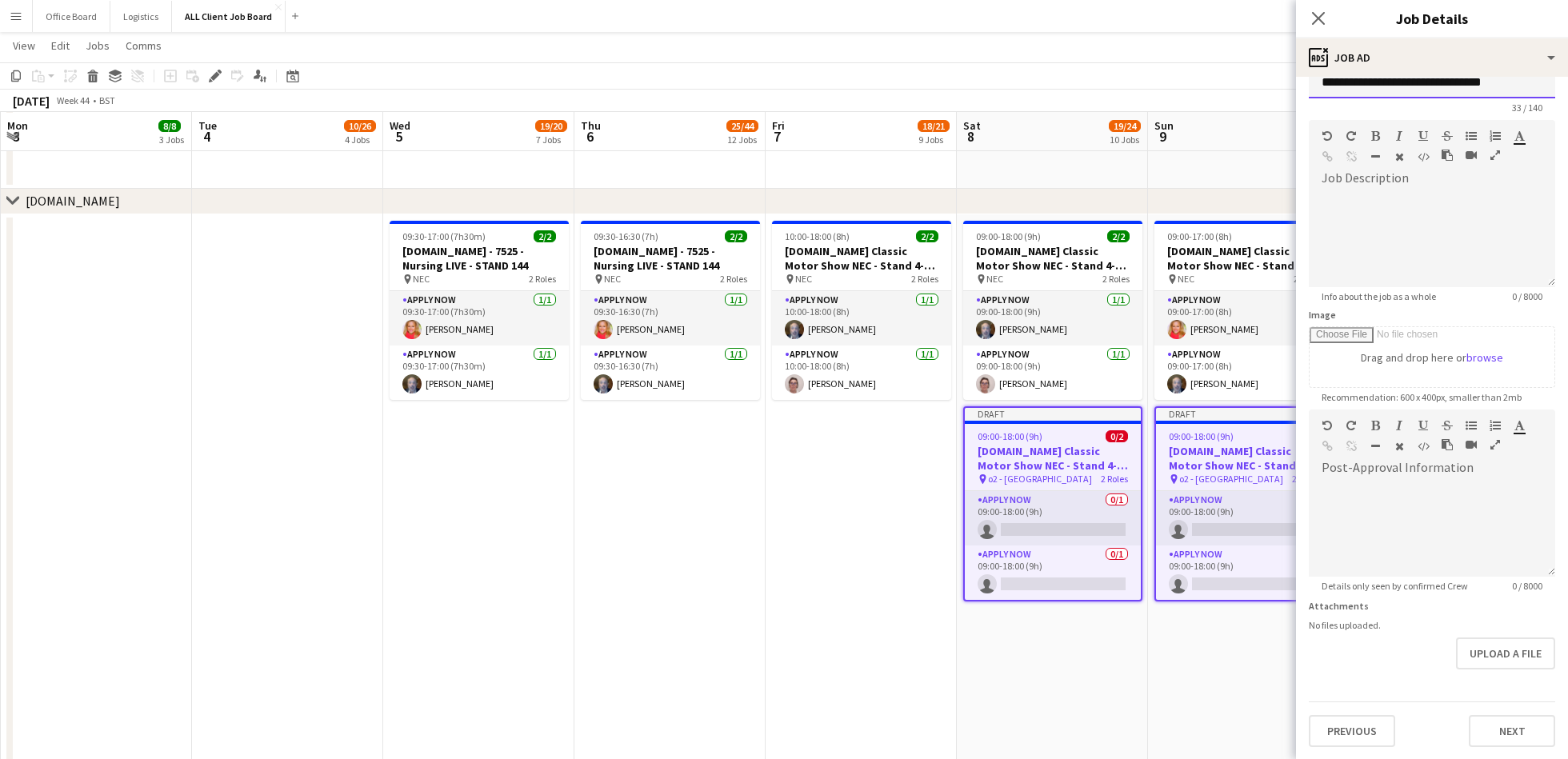
click at [1367, 86] on input "**********" at bounding box center [1432, 78] width 247 height 40
type input "**********"
click at [1517, 735] on button "Next" at bounding box center [1512, 731] width 87 height 32
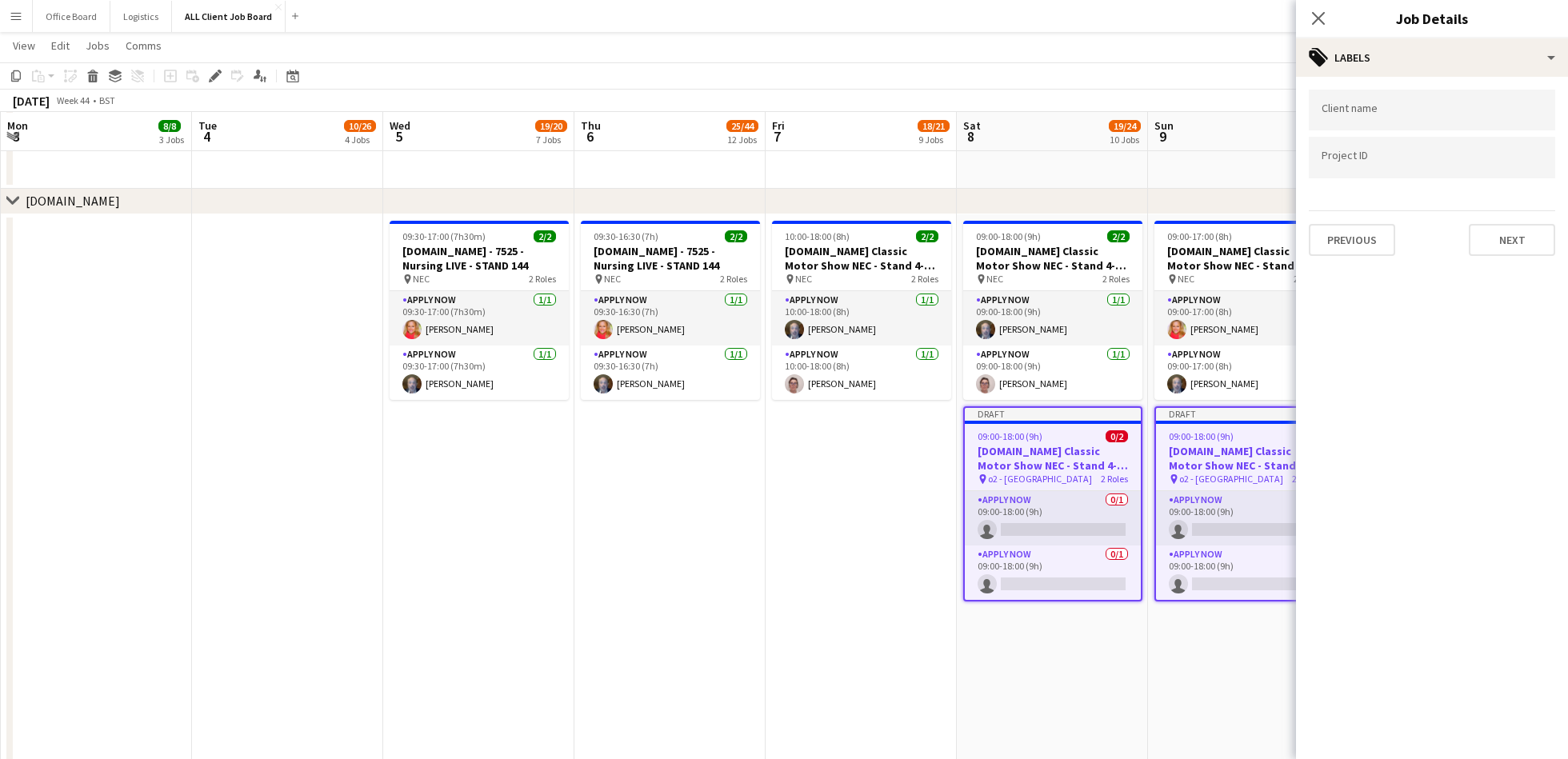
scroll to position [0, 0]
click at [1511, 240] on button "Next" at bounding box center [1512, 240] width 87 height 32
click at [1527, 172] on button "Next" at bounding box center [1512, 166] width 87 height 32
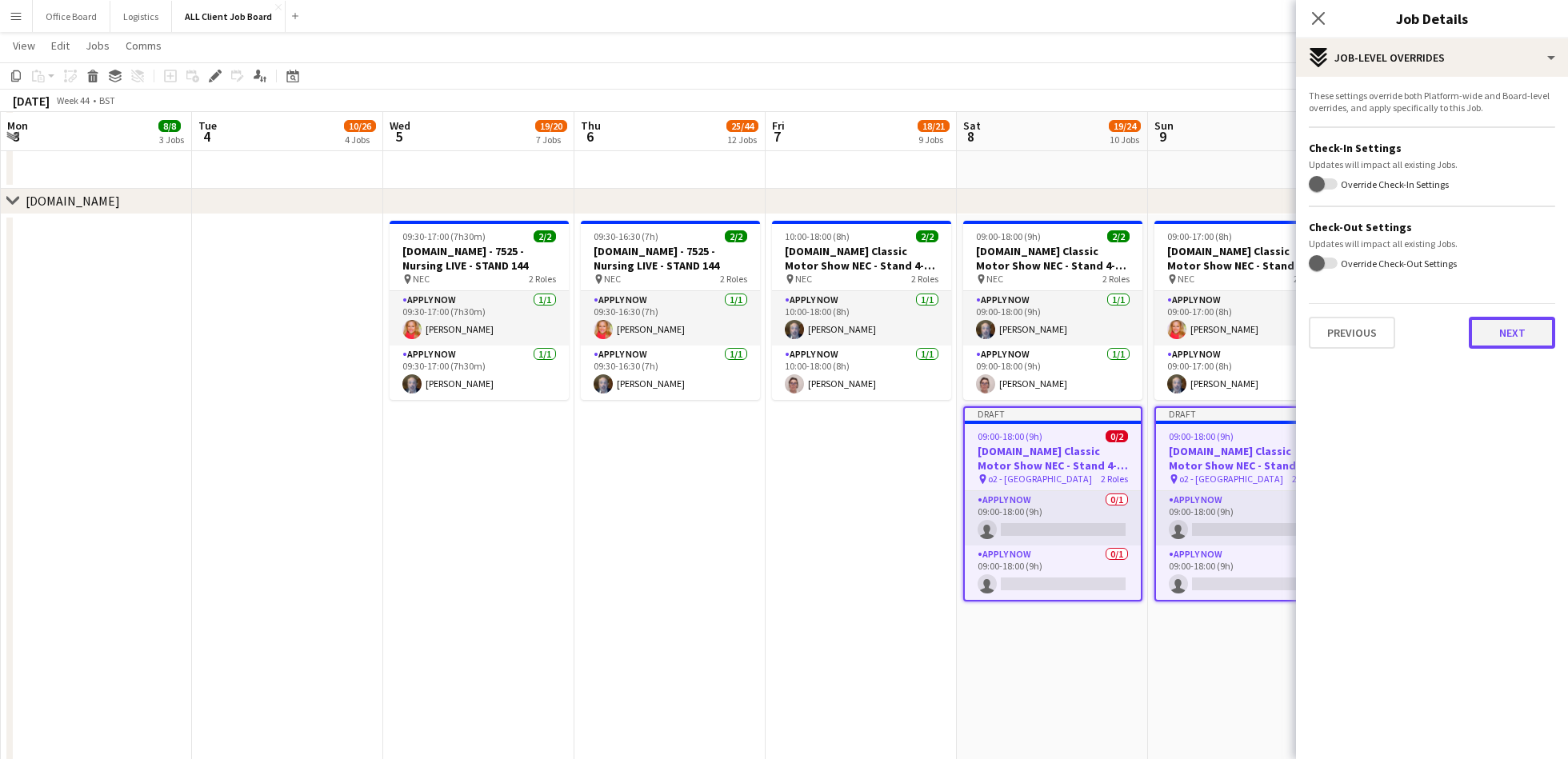
click at [1503, 332] on button "Next" at bounding box center [1512, 332] width 87 height 32
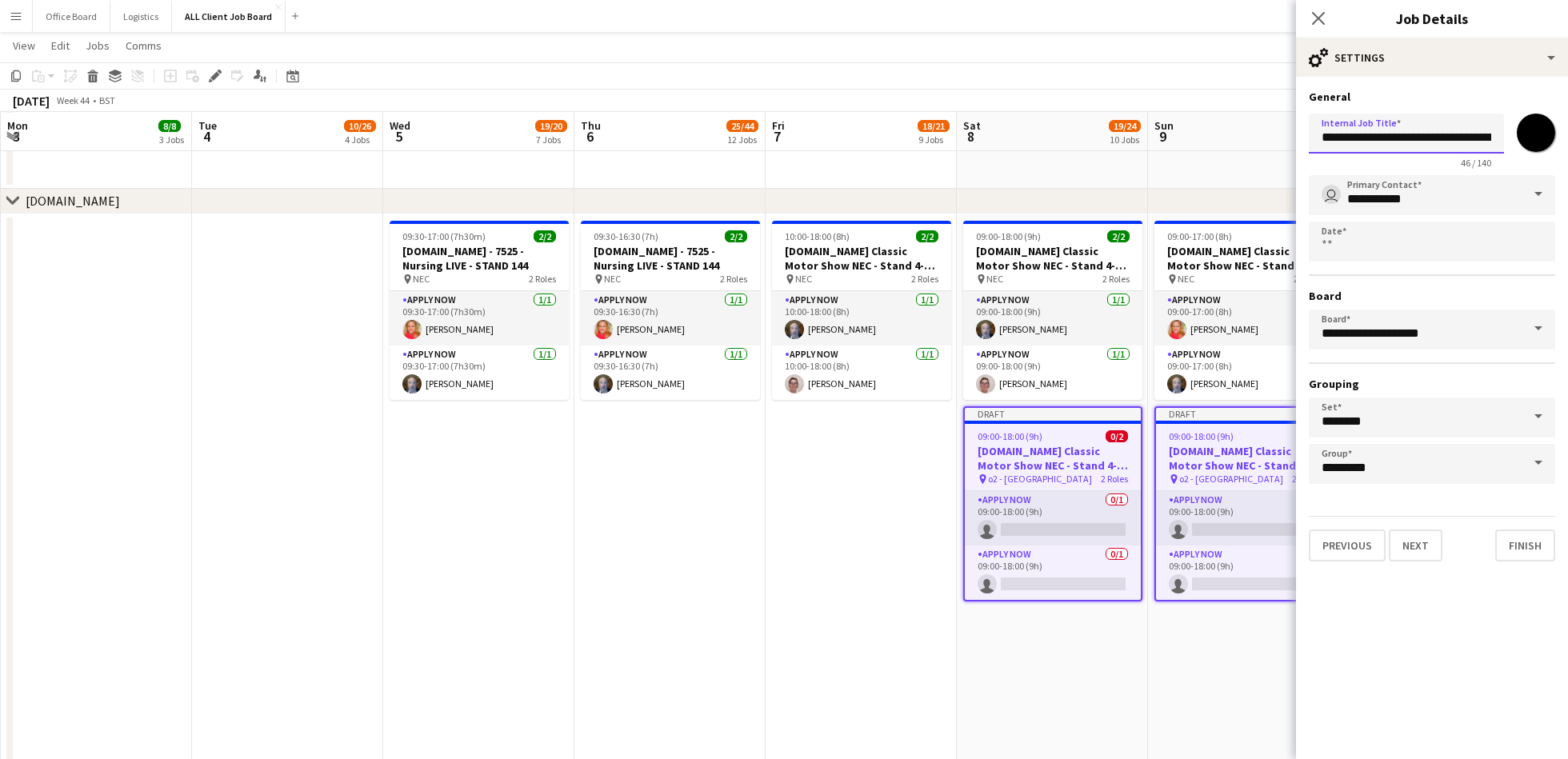
click at [1360, 135] on input "**********" at bounding box center [1406, 133] width 195 height 40
paste input "text"
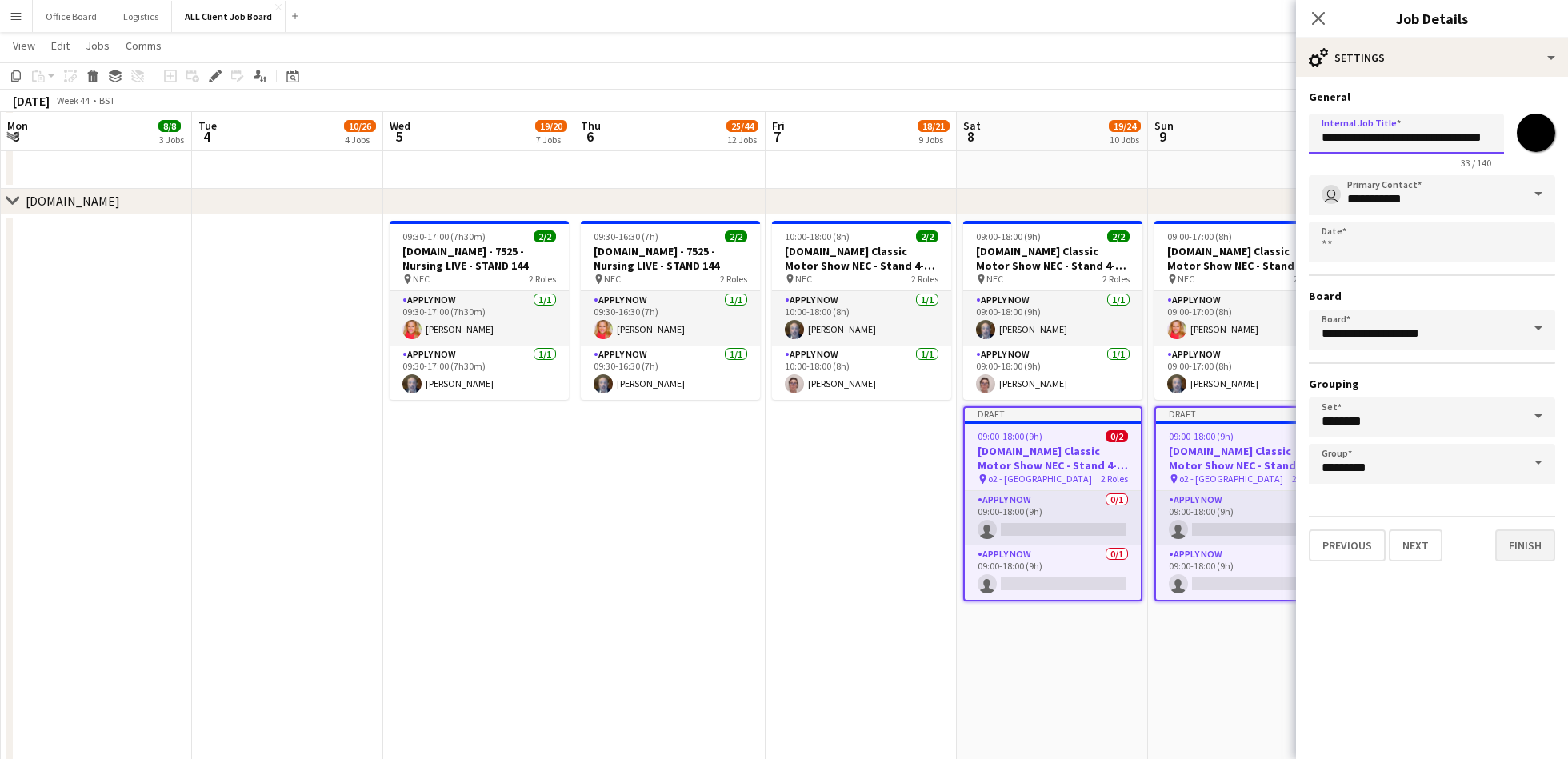
type input "**********"
click at [1517, 553] on button "Finish" at bounding box center [1526, 546] width 60 height 32
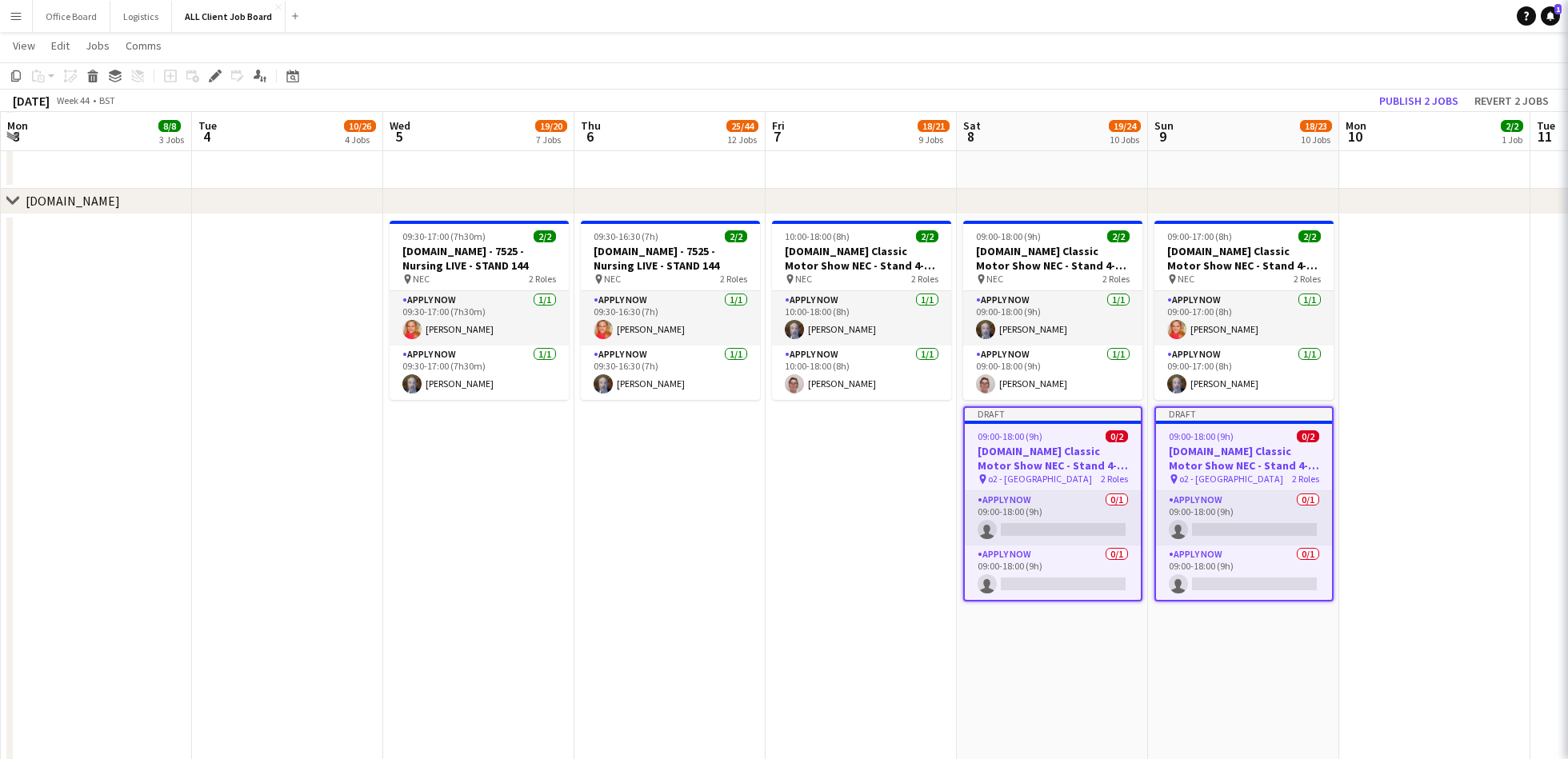
scroll to position [0, 0]
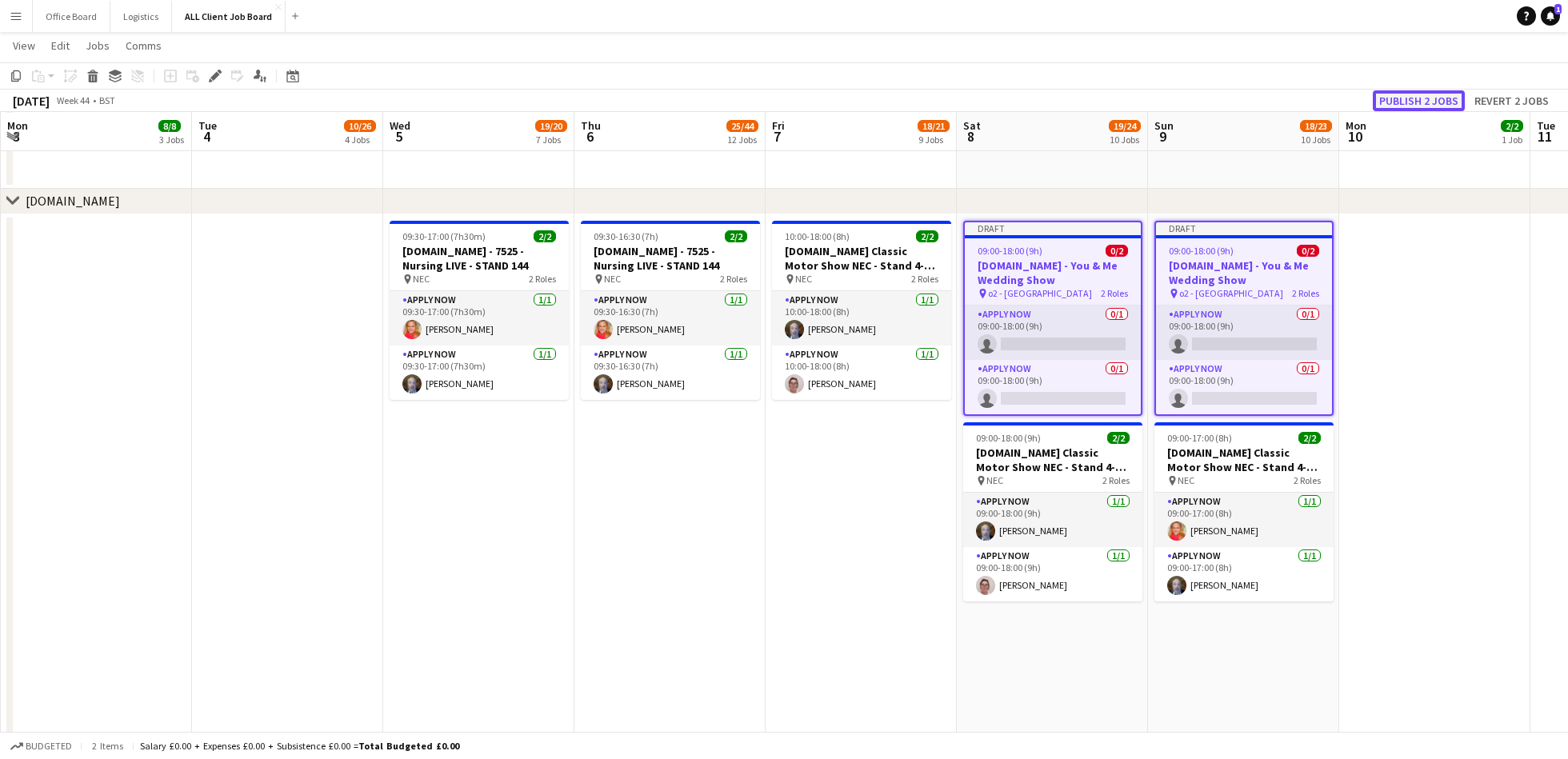
click at [1417, 99] on button "Publish 2 jobs" at bounding box center [1419, 100] width 92 height 20
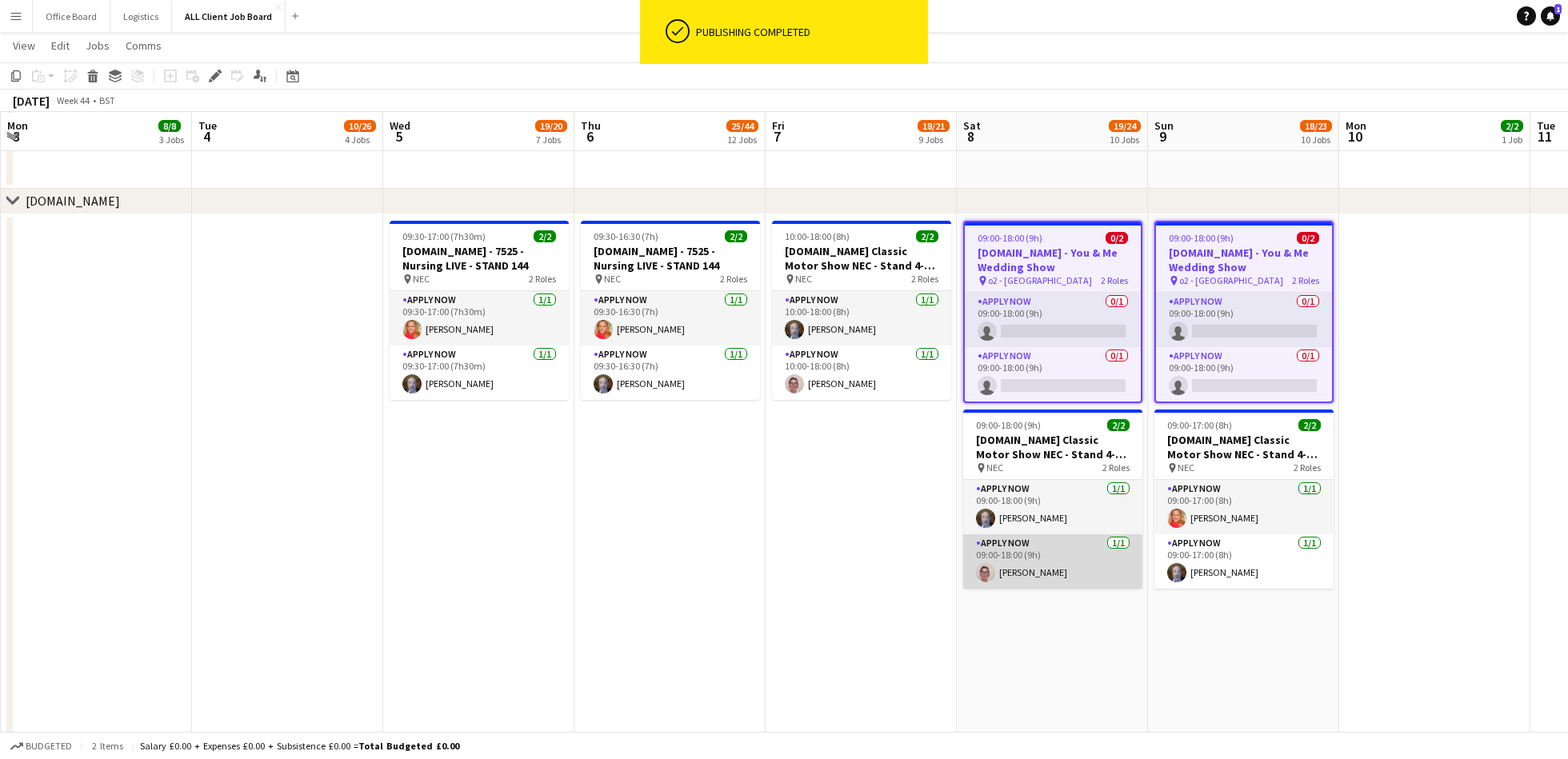
click at [1061, 552] on app-card-role "APPLY NOW [DATE] 09:00-18:00 (9h) [PERSON_NAME]" at bounding box center [1053, 561] width 179 height 55
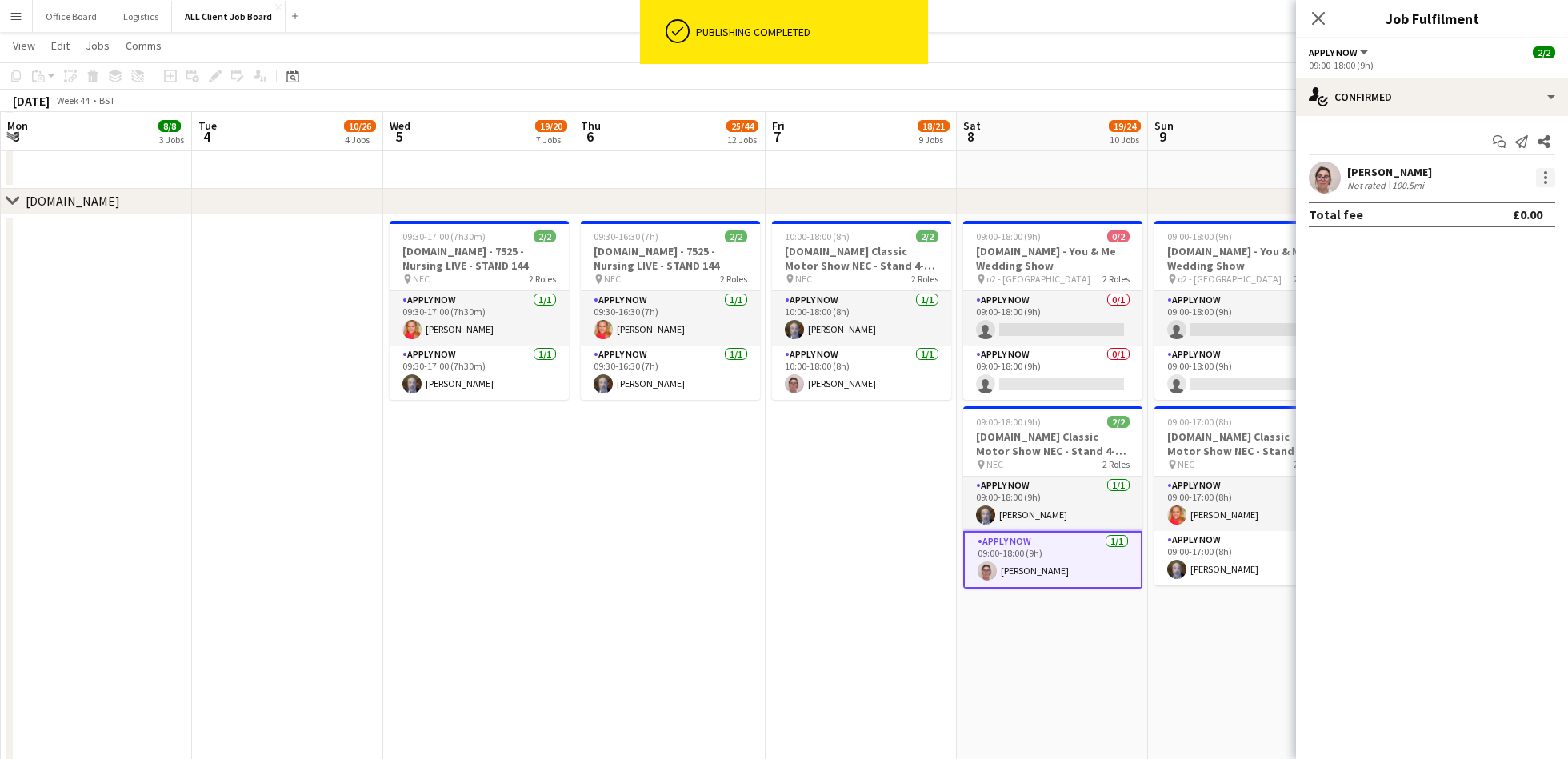
click at [1551, 185] on div at bounding box center [1546, 177] width 19 height 19
click at [1491, 359] on span "Remove" at bounding box center [1493, 361] width 99 height 15
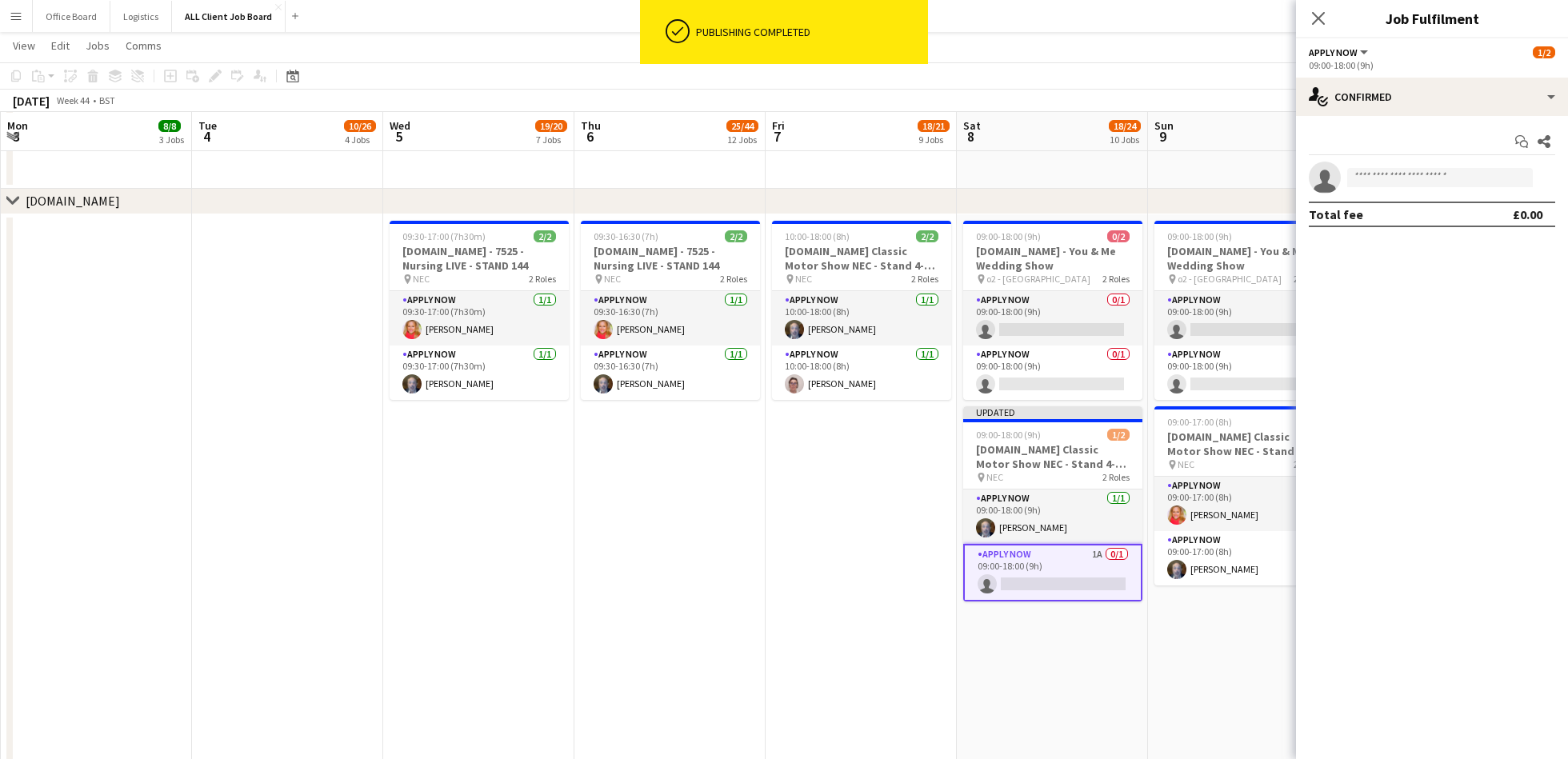
click at [1111, 718] on app-date-cell "09:00-18:00 (9h) 0/2 [DOMAIN_NAME] - You & Me Wedding Show pin o2 - Edinburgh 2…" at bounding box center [1052, 631] width 191 height 834
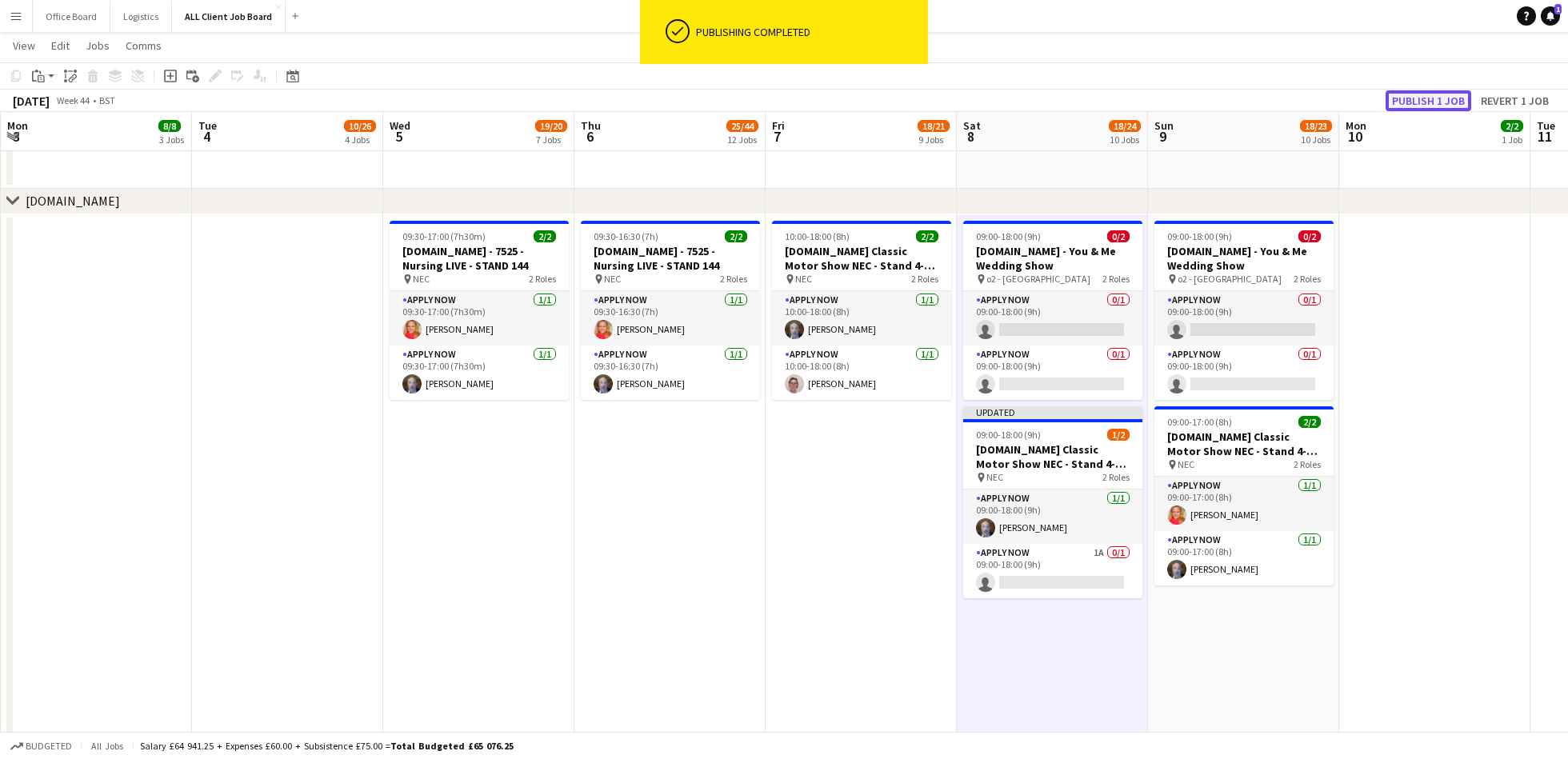
click at [1433, 97] on button "Publish 1 job" at bounding box center [1429, 100] width 86 height 20
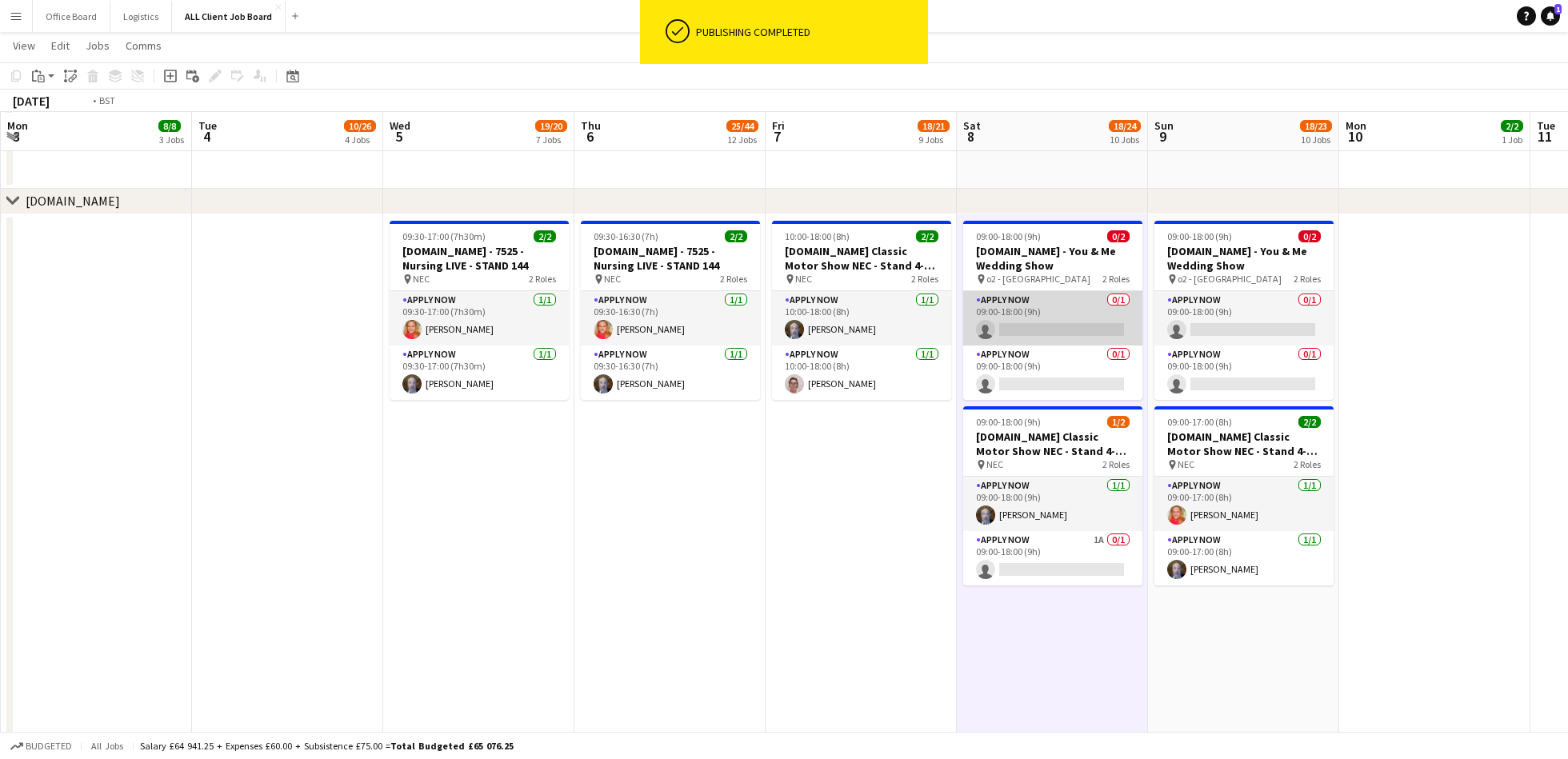
click at [1072, 306] on app-card-role "APPLY NOW 0/1 09:00-18:00 (9h) single-neutral-actions" at bounding box center [1053, 319] width 179 height 55
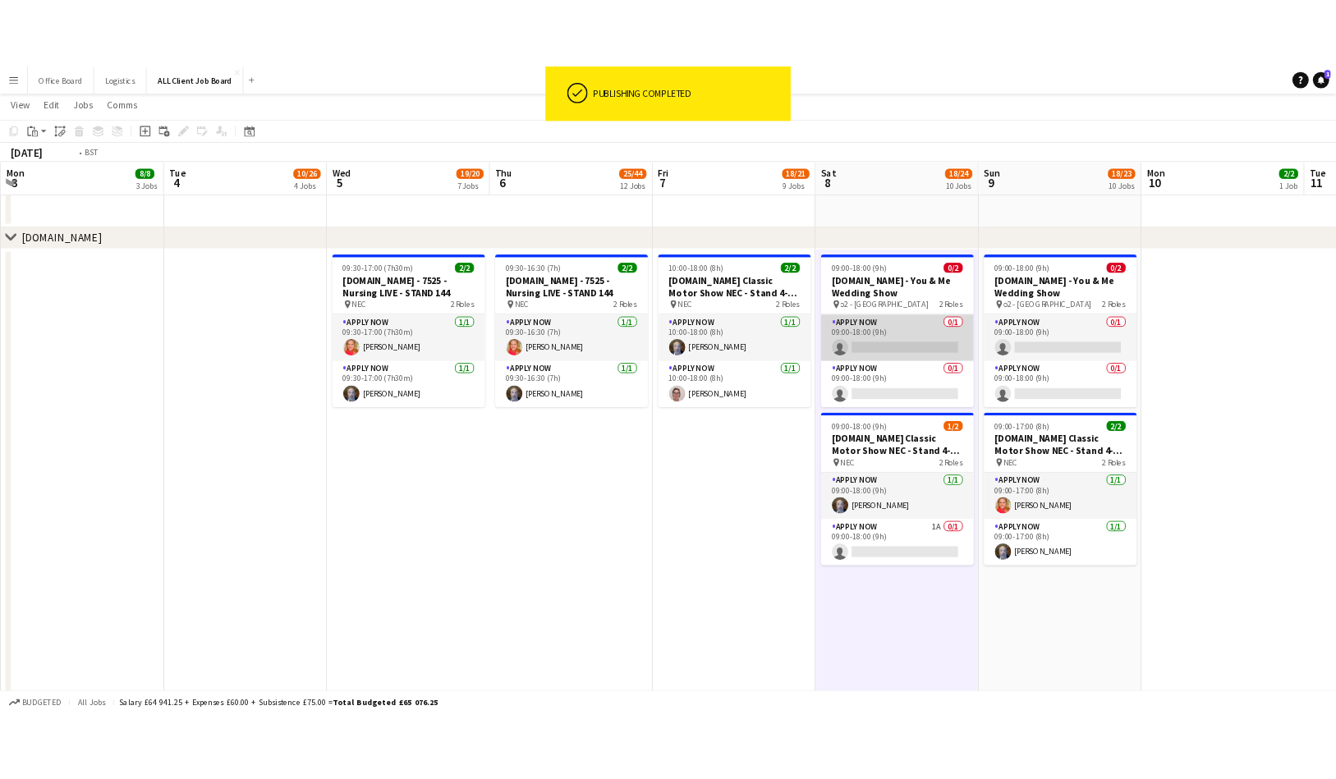
scroll to position [0, 589]
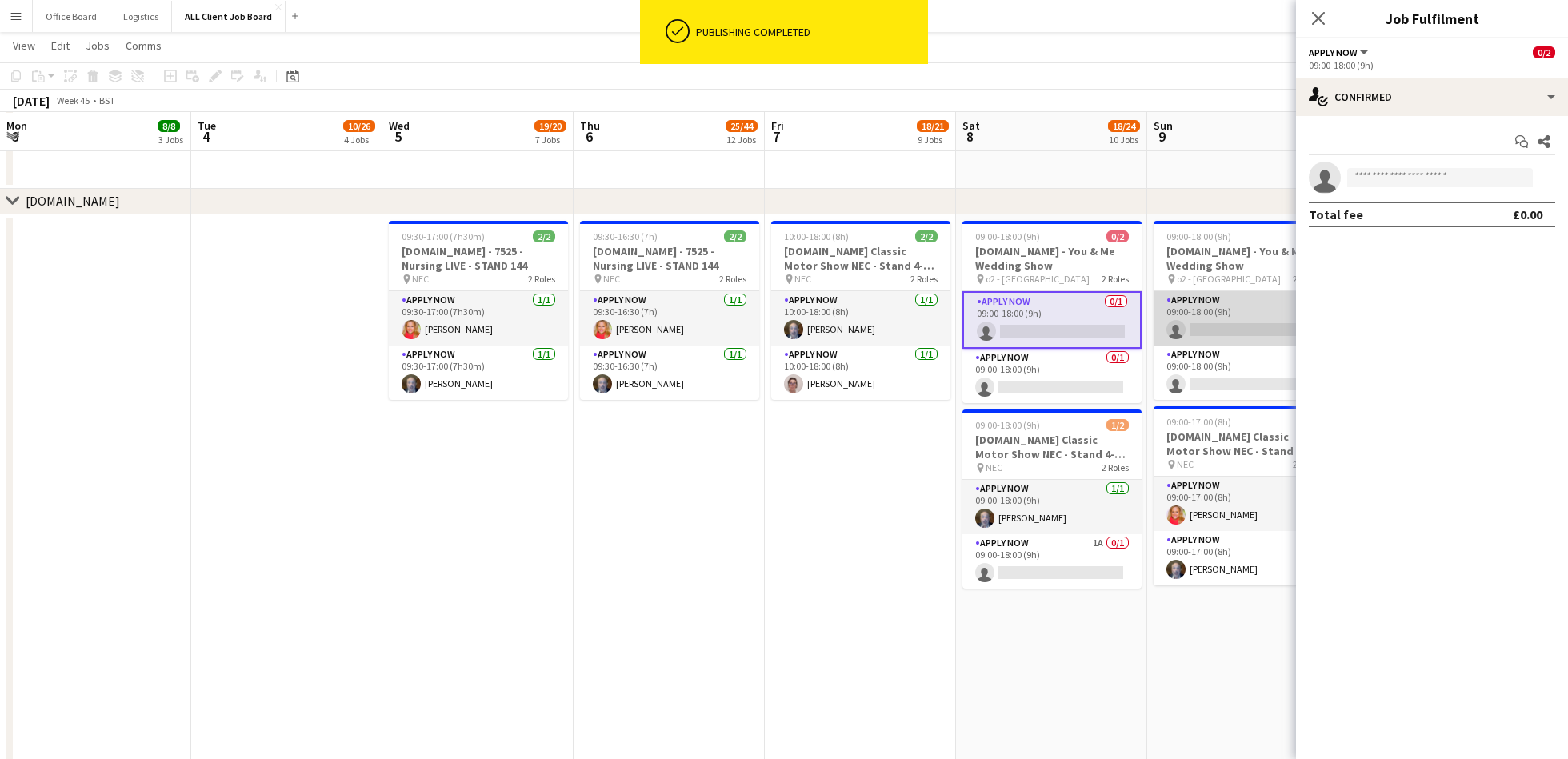
click at [1241, 308] on app-card-role "APPLY NOW 0/1 09:00-18:00 (9h) single-neutral-actions" at bounding box center [1243, 319] width 179 height 55
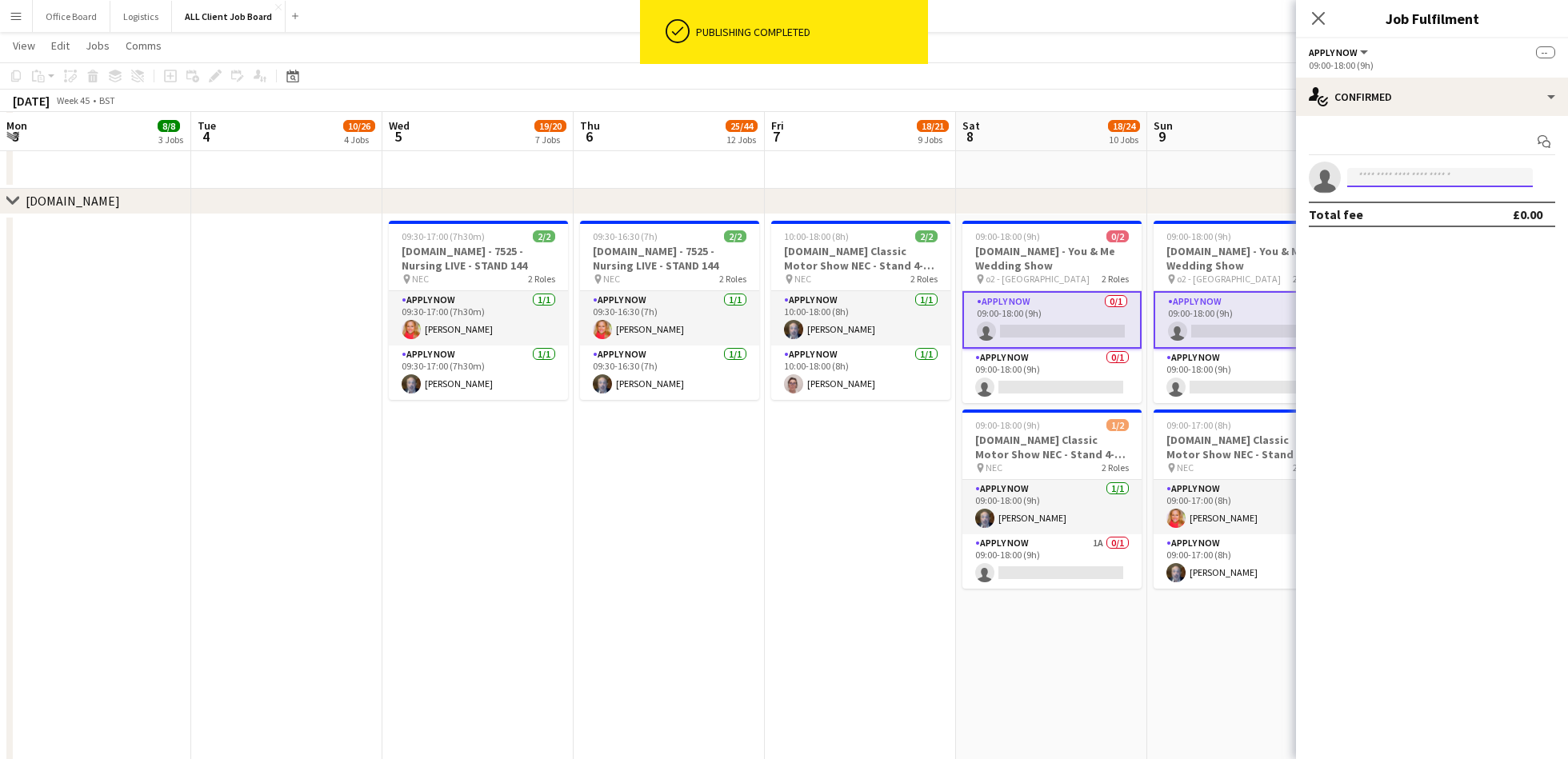
click at [1418, 177] on input at bounding box center [1440, 177] width 185 height 19
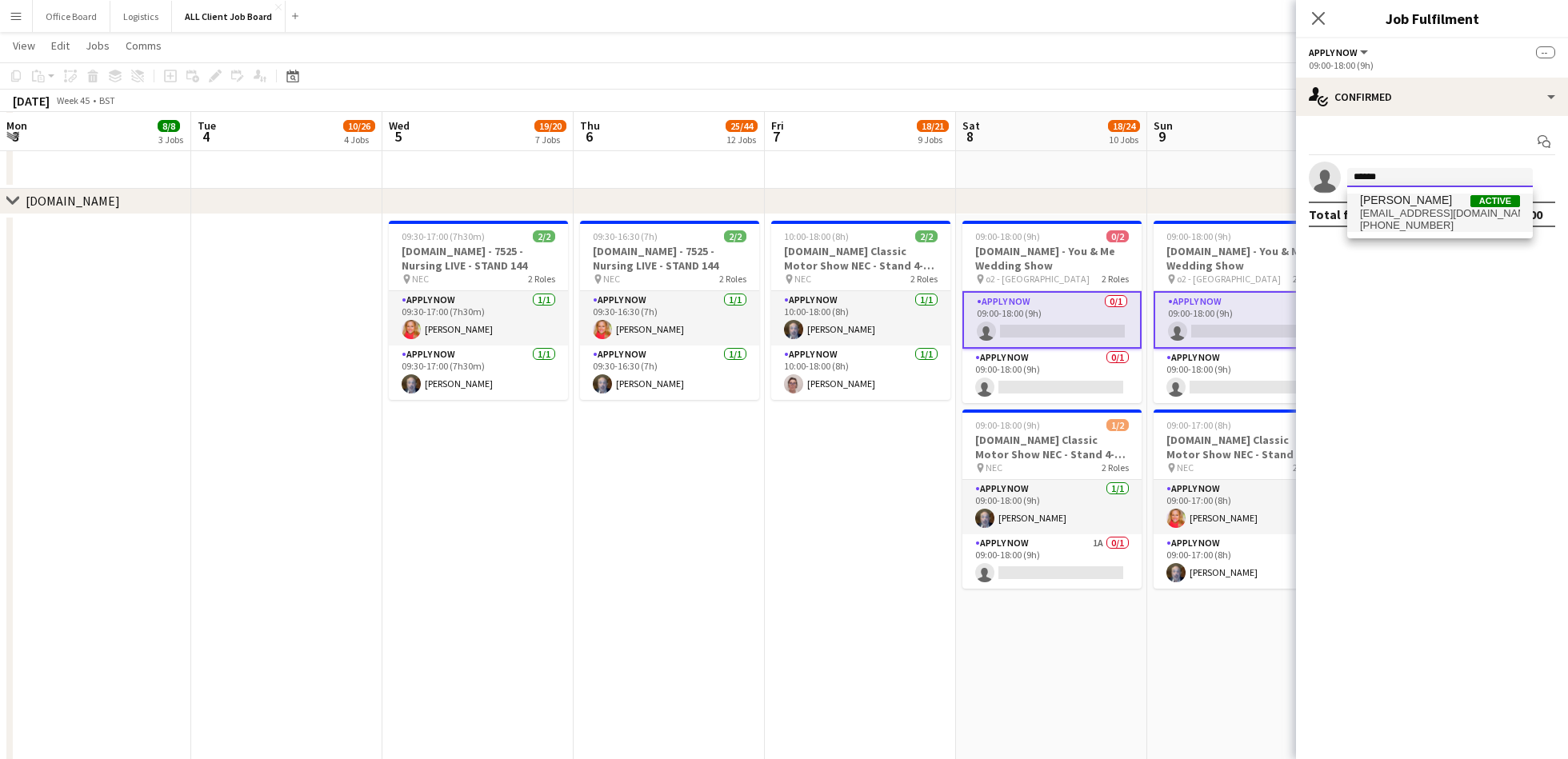
type input "******"
click at [1406, 214] on span "[EMAIL_ADDRESS][DOMAIN_NAME]" at bounding box center [1440, 213] width 160 height 13
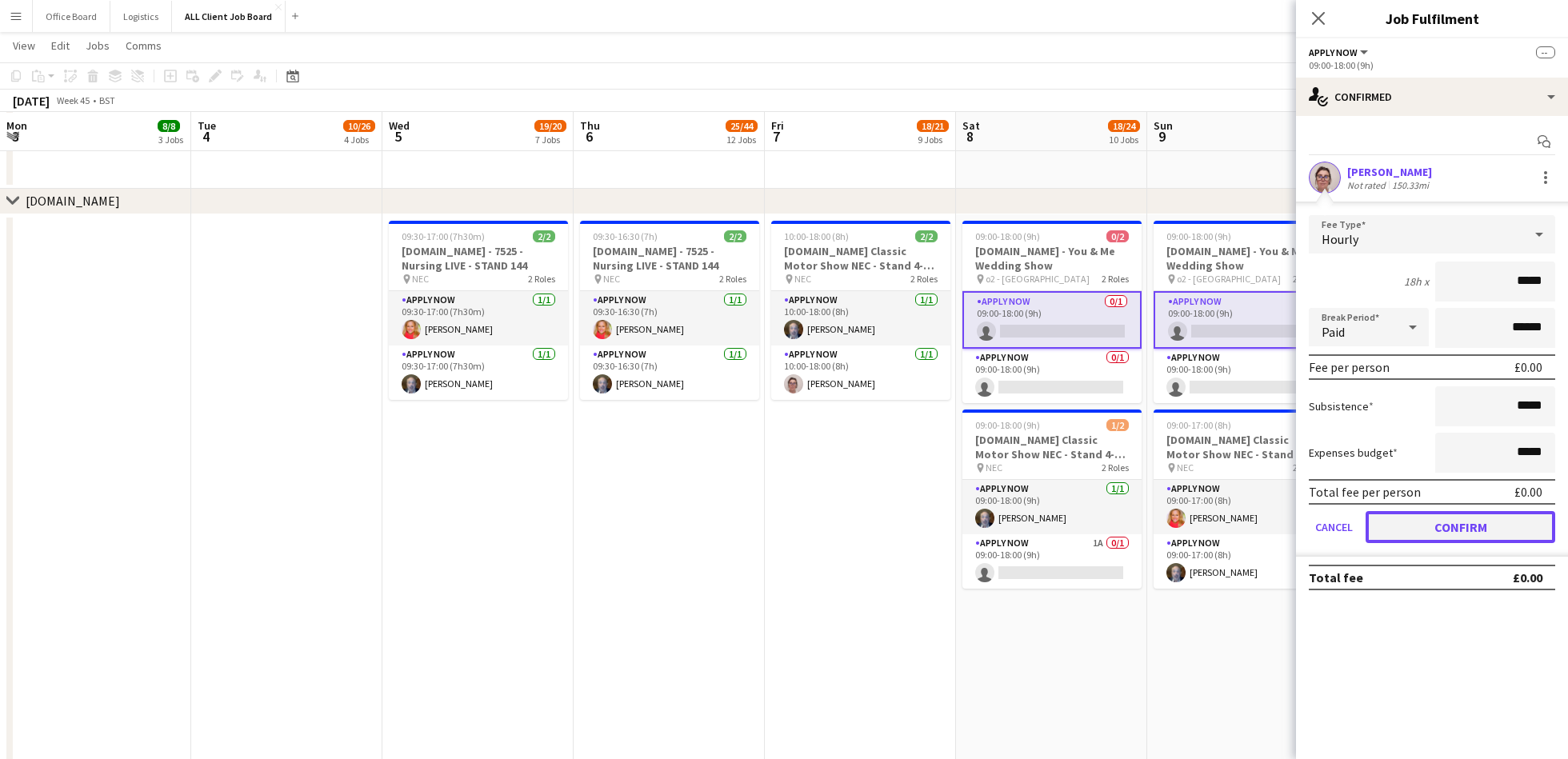
click at [1457, 527] on button "Confirm" at bounding box center [1461, 527] width 190 height 32
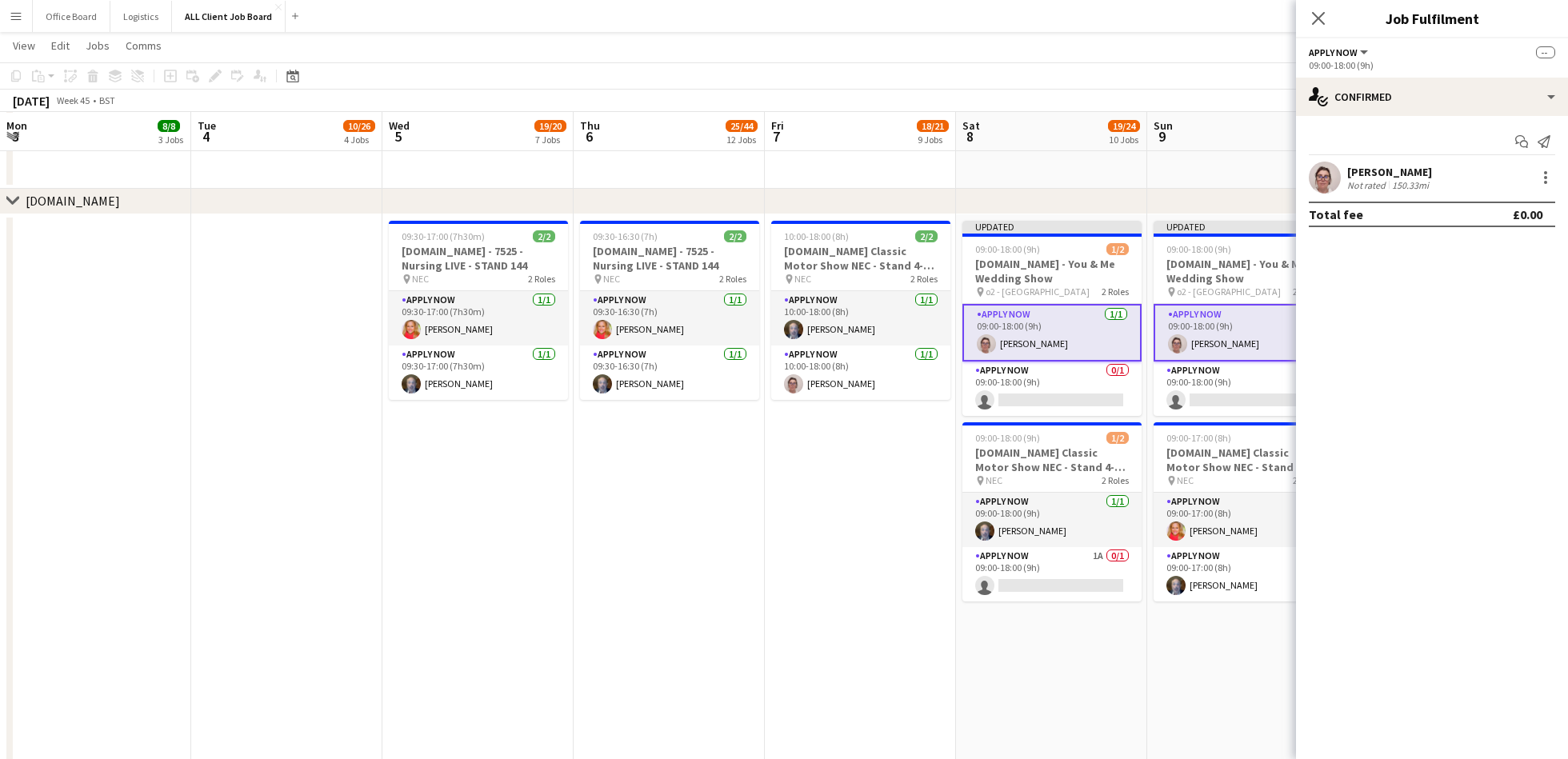
click at [1112, 703] on app-date-cell "Updated 09:00-18:00 (9h) 1/2 [DOMAIN_NAME] - You & Me Wedding Show pin o2 - Edi…" at bounding box center [1052, 631] width 191 height 834
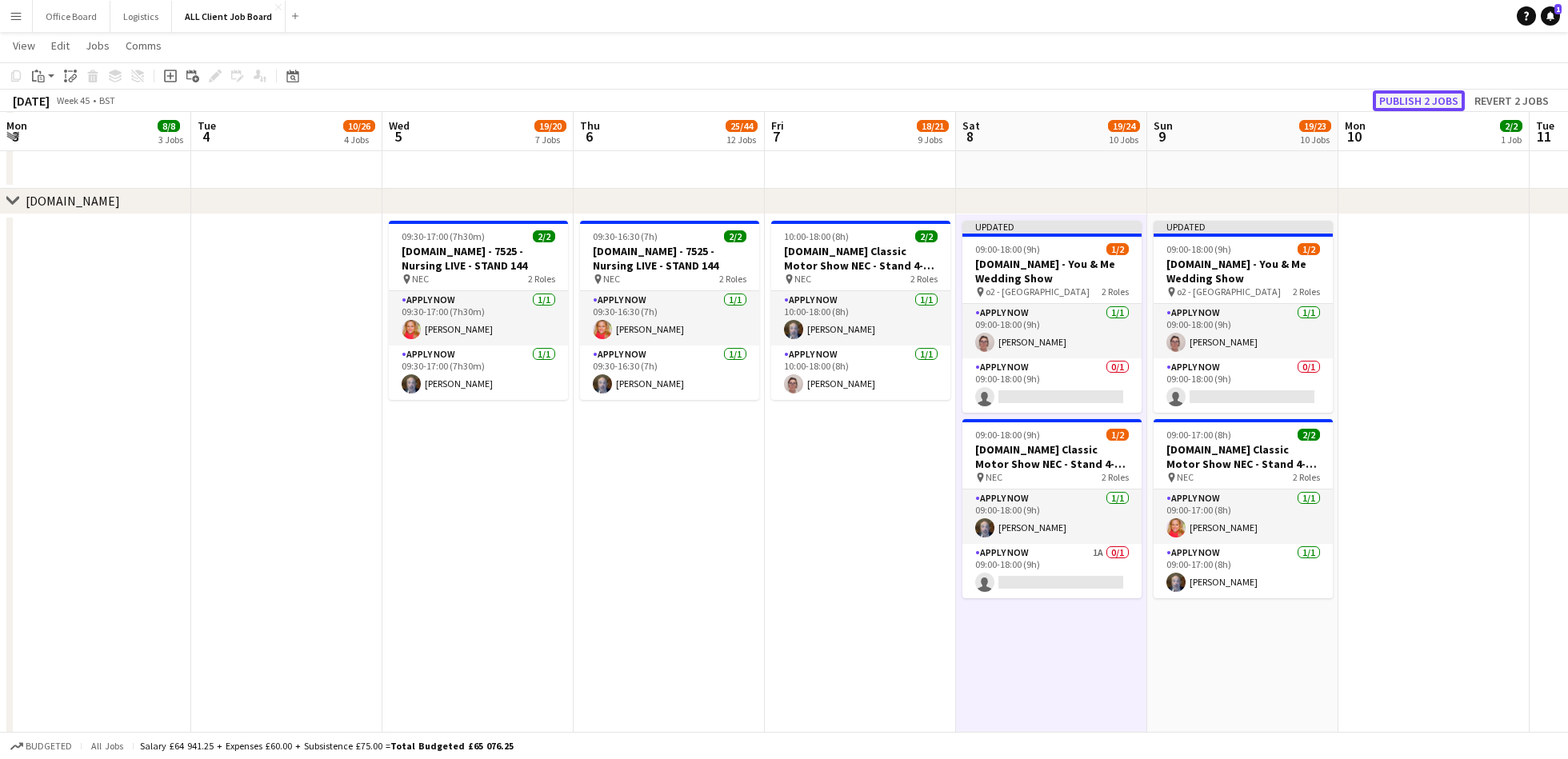
click at [1415, 97] on button "Publish 2 jobs" at bounding box center [1419, 100] width 92 height 20
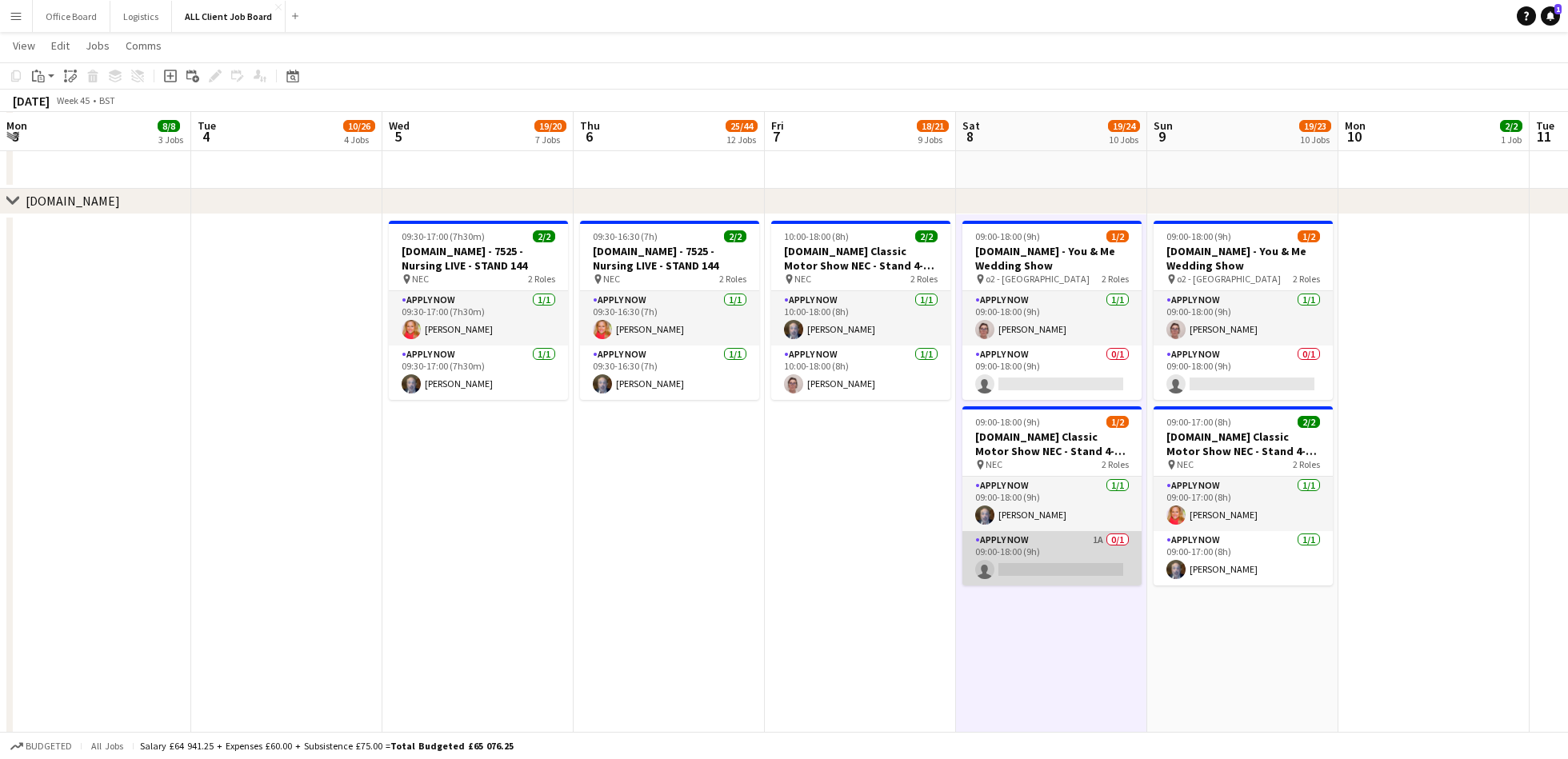
click at [1055, 544] on app-card-role "APPLY NOW 1A 0/1 09:00-18:00 (9h) single-neutral-actions" at bounding box center [1052, 558] width 179 height 55
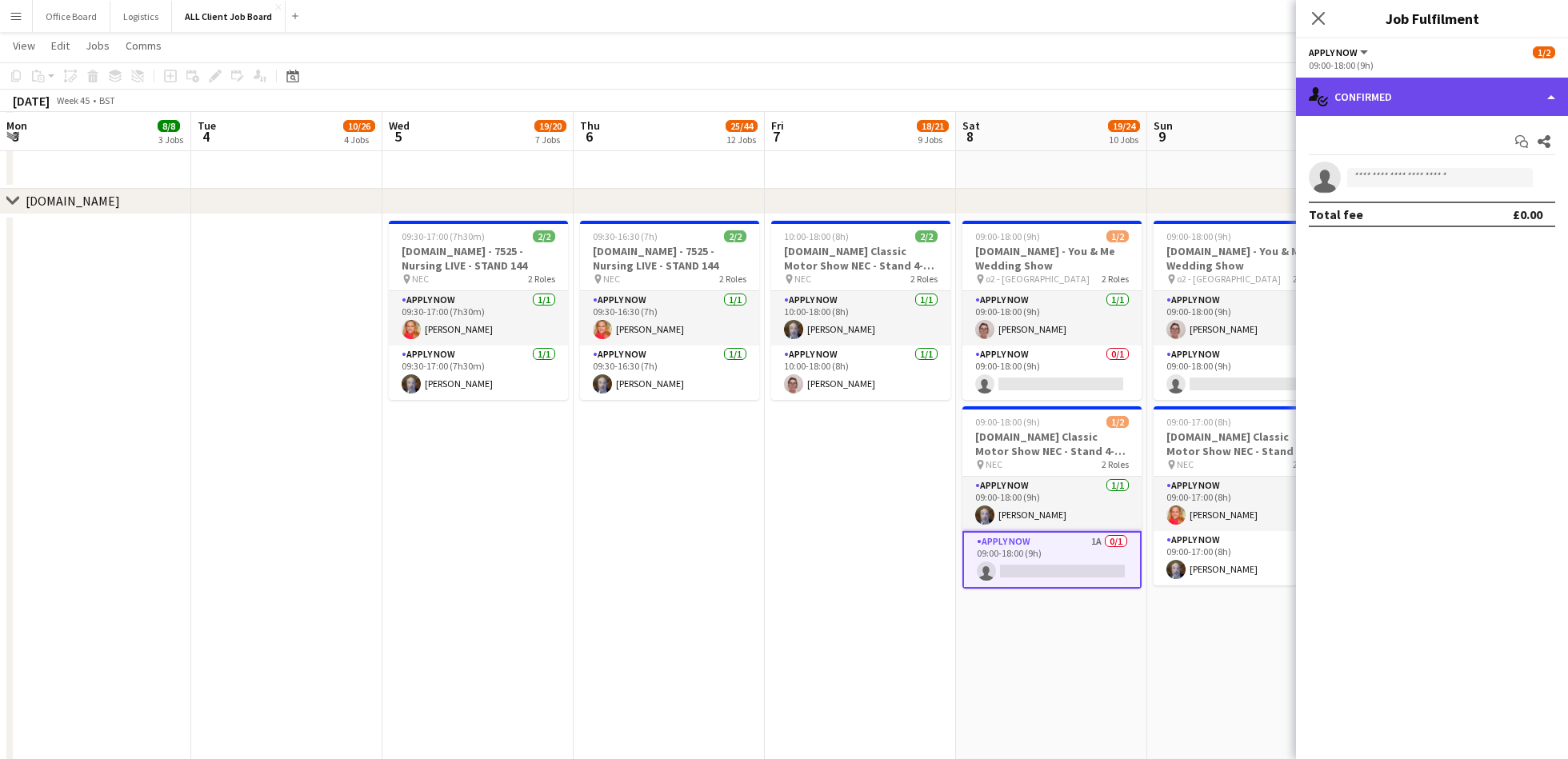
click at [1479, 114] on div "single-neutral-actions-check-2 Confirmed" at bounding box center [1432, 96] width 272 height 38
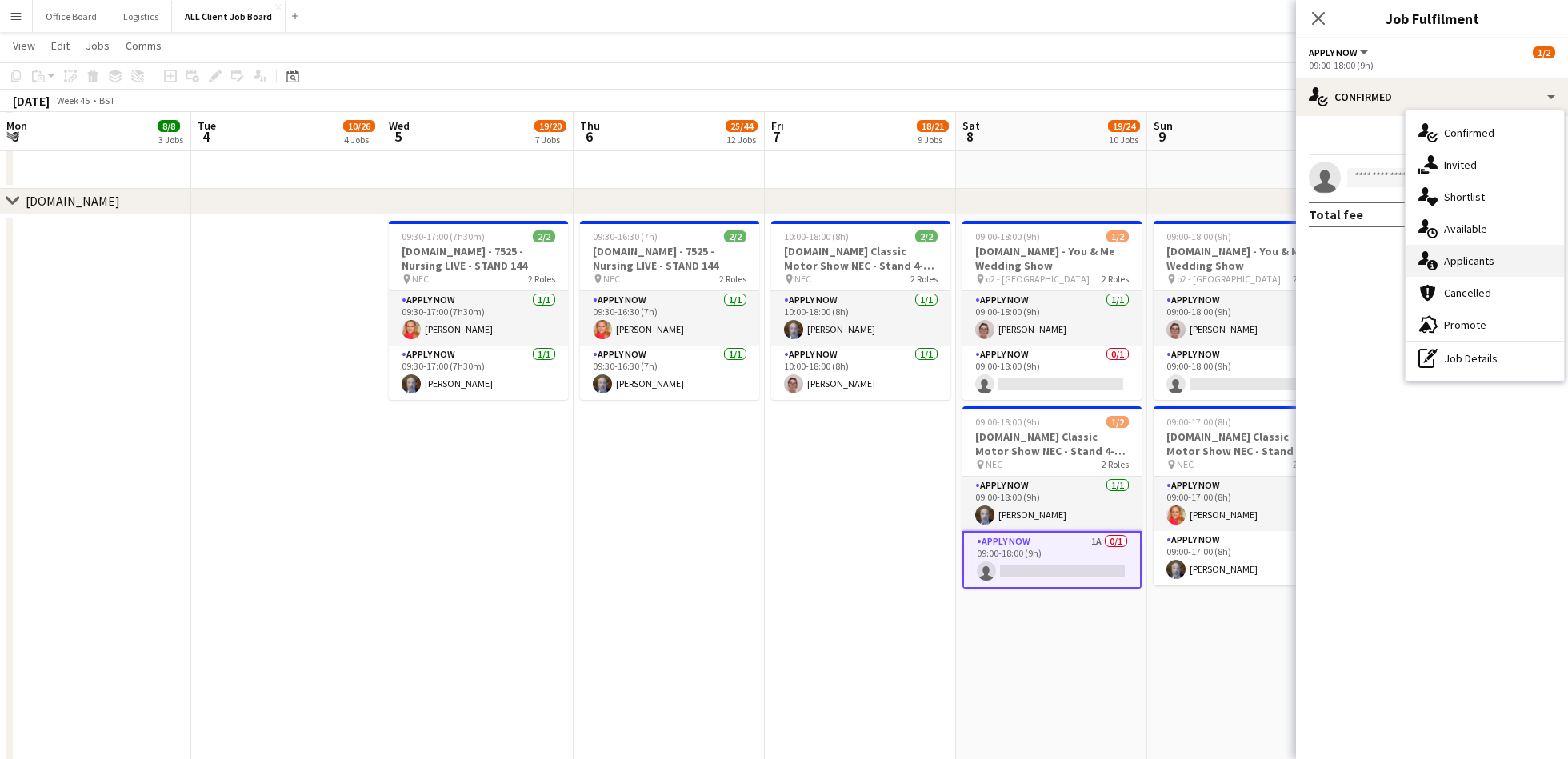
click at [1472, 265] on span "Applicants" at bounding box center [1470, 260] width 51 height 15
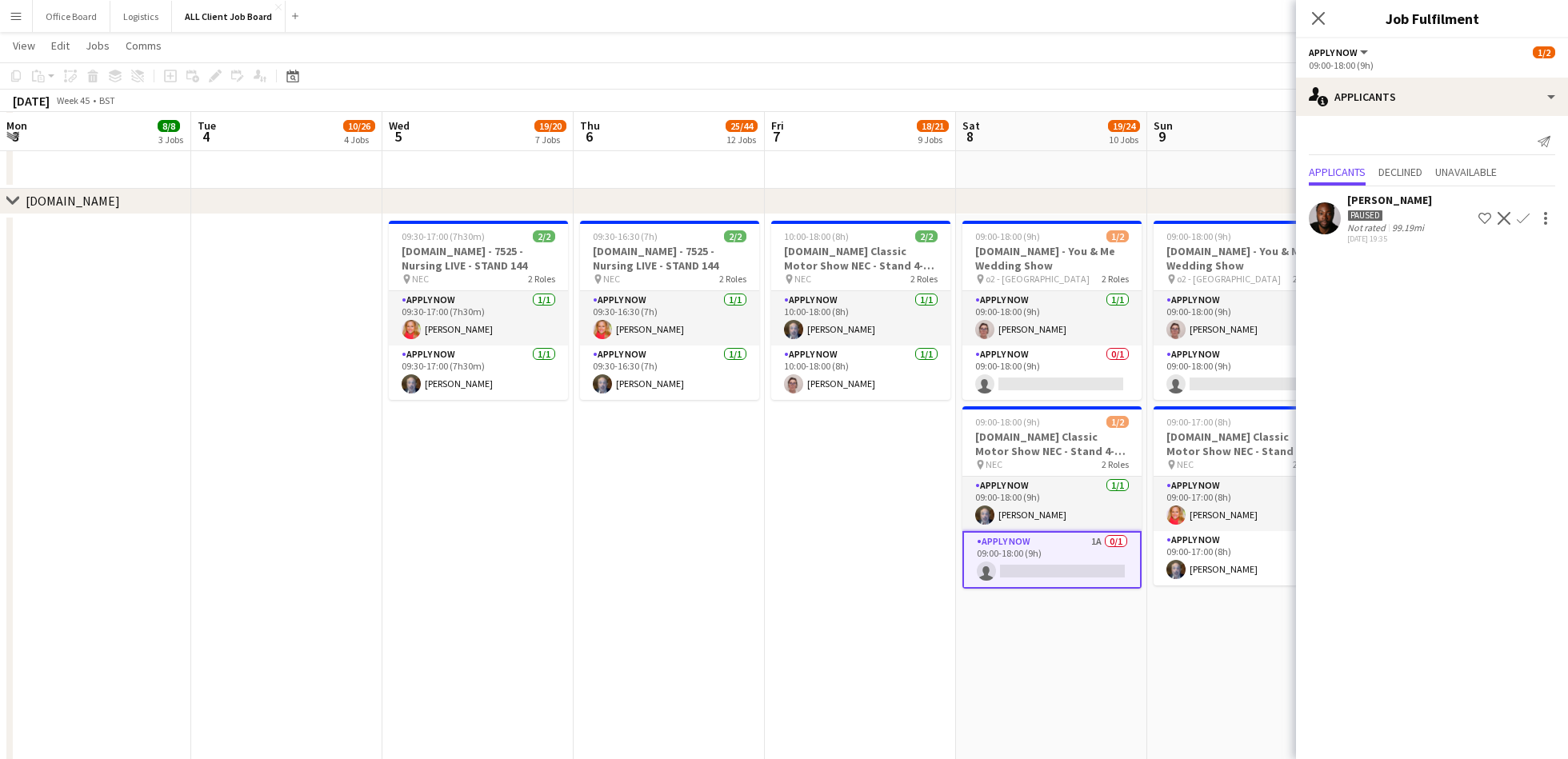
click at [1227, 132] on app-board-header-date "Sun 9 19/23 10 Jobs" at bounding box center [1243, 132] width 191 height 38
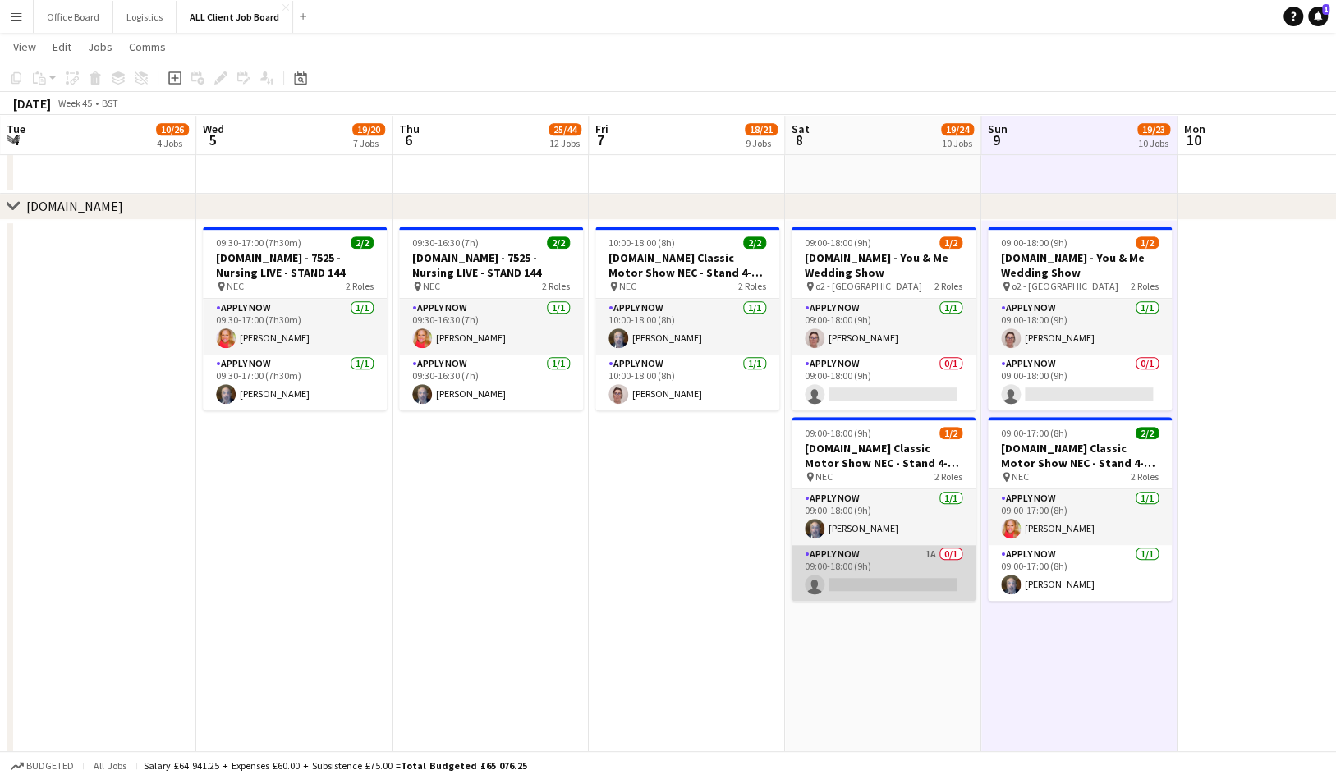
click at [840, 572] on app-card-role "APPLY NOW 1A 0/1 09:00-18:00 (9h) single-neutral-actions" at bounding box center [884, 573] width 184 height 56
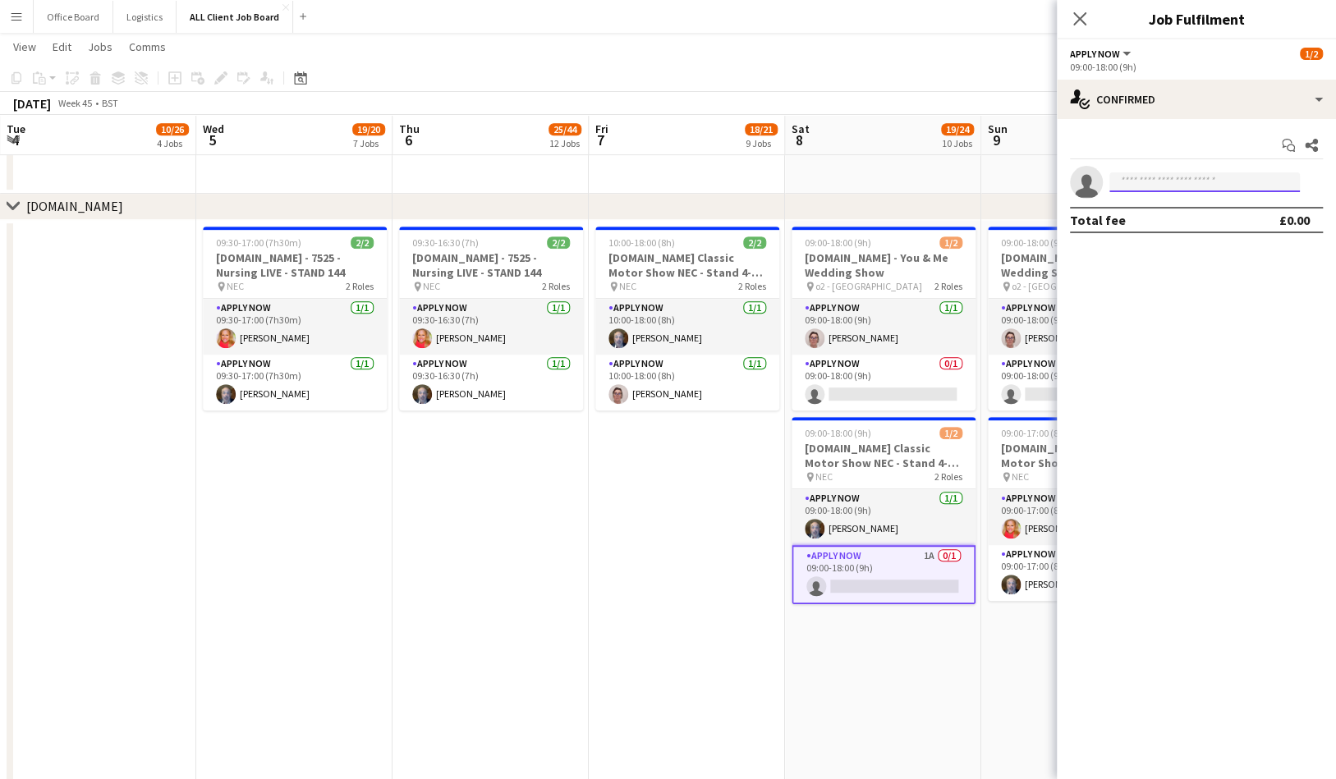
click at [1169, 185] on input at bounding box center [1204, 182] width 190 height 20
type input "********"
click at [1154, 213] on span "[EMAIL_ADDRESS][DOMAIN_NAME]" at bounding box center [1204, 219] width 164 height 13
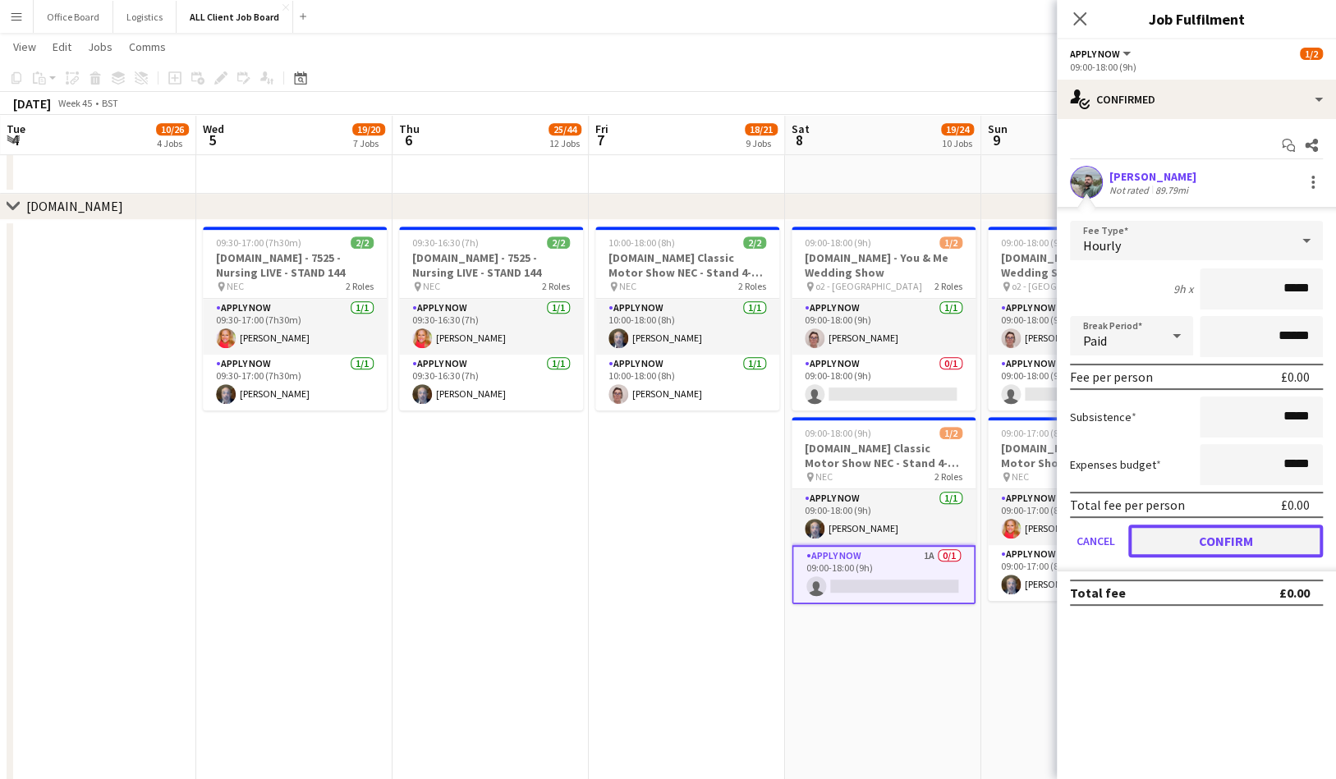
click at [1200, 547] on button "Confirm" at bounding box center [1225, 541] width 195 height 33
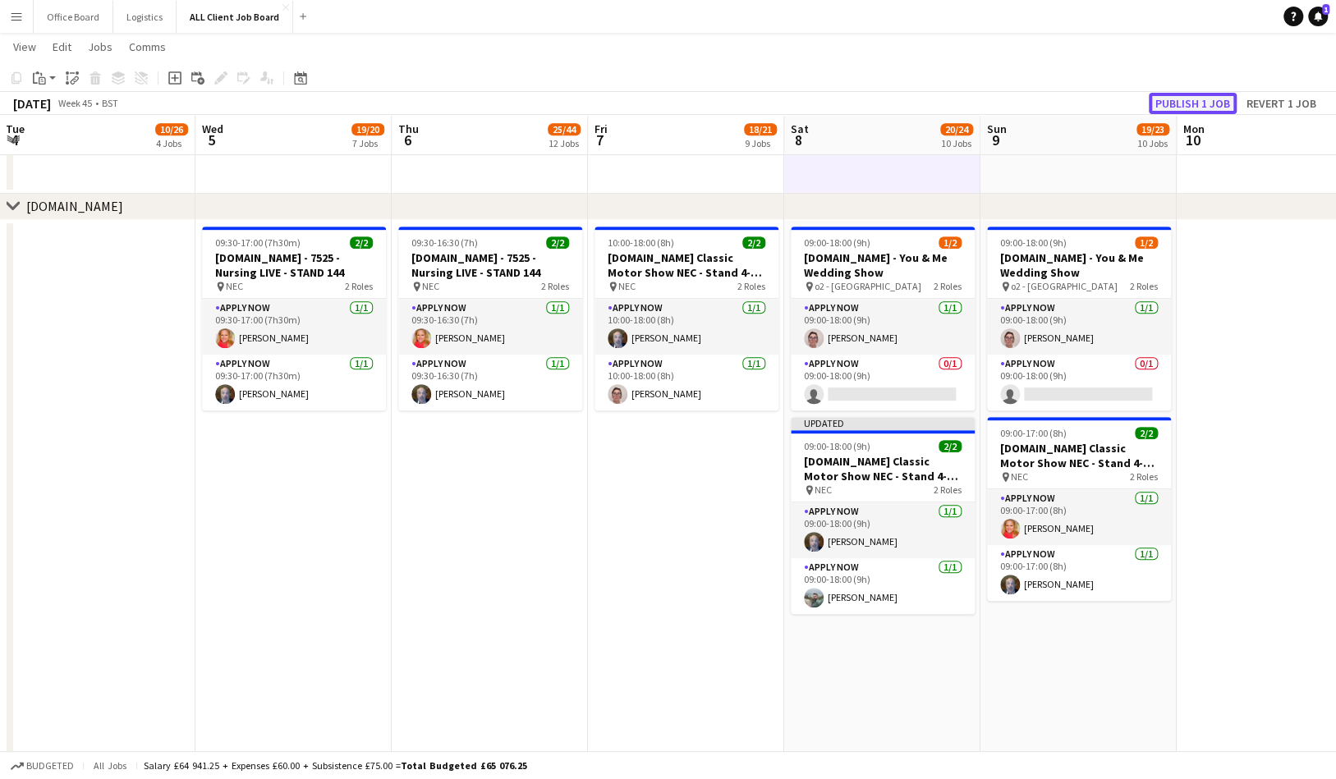
click at [1198, 99] on button "Publish 1 job" at bounding box center [1193, 103] width 88 height 21
